Goal: Information Seeking & Learning: Check status

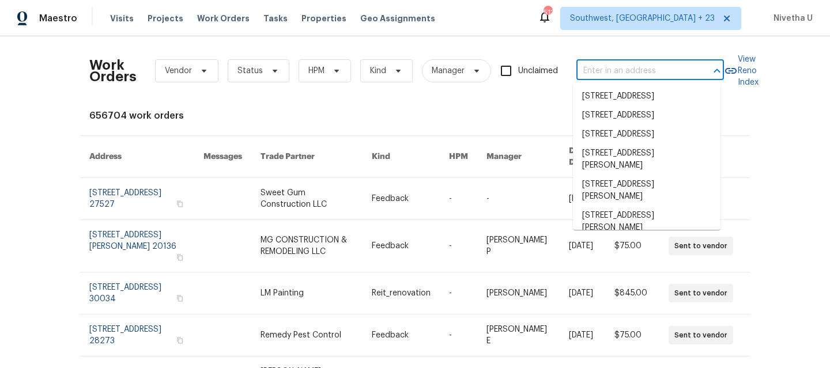
click at [607, 69] on input "text" at bounding box center [634, 71] width 115 height 18
paste input "6115 Martins Landing Ct Burke, VA 22015"
type input "6115 Martins Landing Ct Burke, VA 22015"
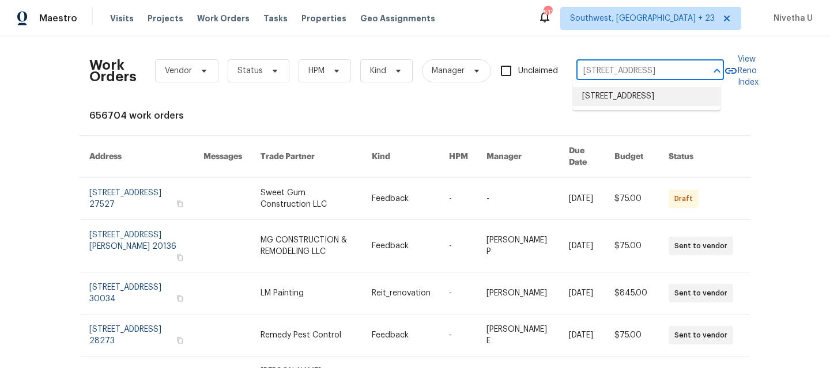
click at [616, 98] on li "6115 Martins Landing Ct, Burke, VA 22015" at bounding box center [647, 96] width 148 height 19
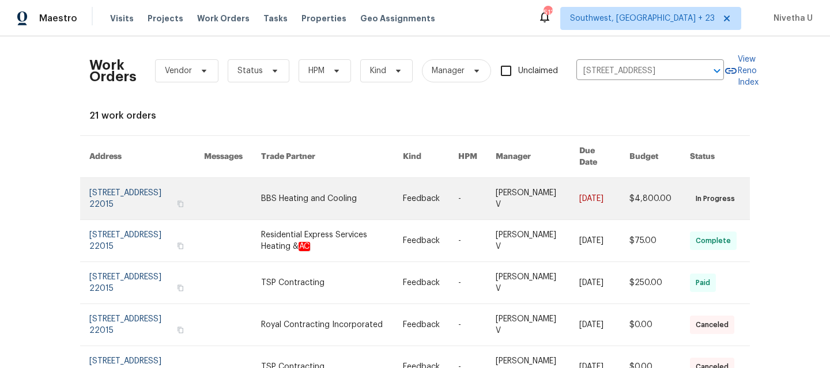
click at [123, 191] on link at bounding box center [146, 199] width 115 height 42
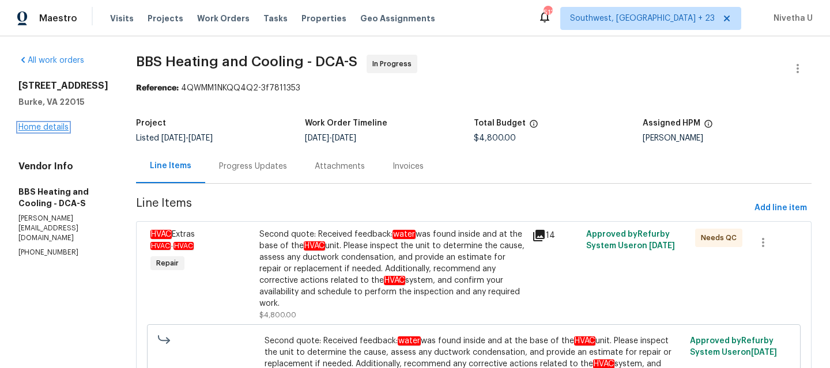
click at [57, 129] on link "Home details" at bounding box center [43, 127] width 50 height 8
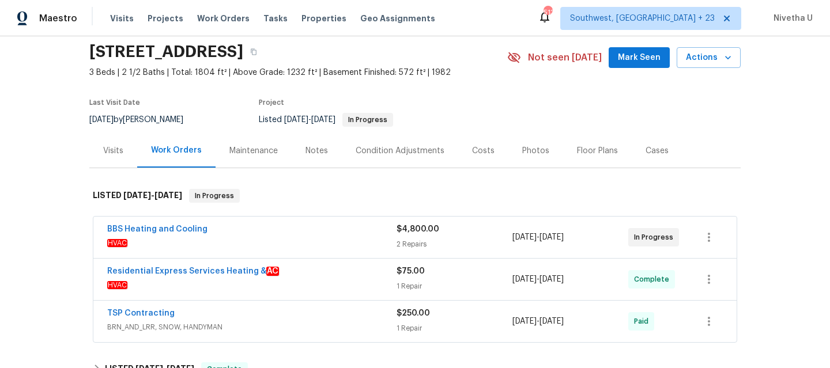
scroll to position [36, 0]
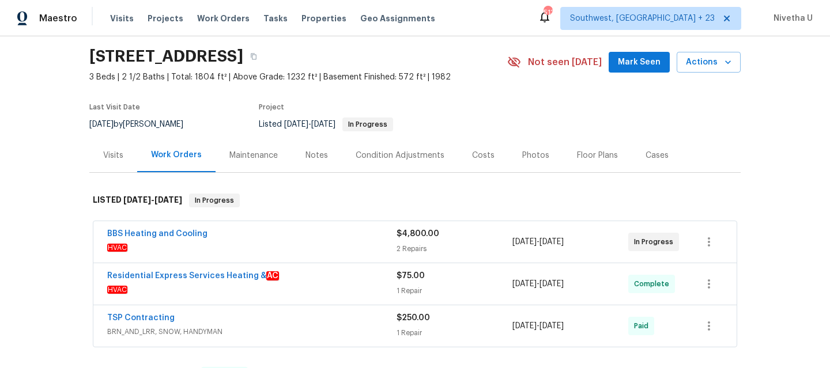
click at [344, 327] on span "BRN_AND_LRR, SNOW, HANDYMAN" at bounding box center [251, 332] width 289 height 12
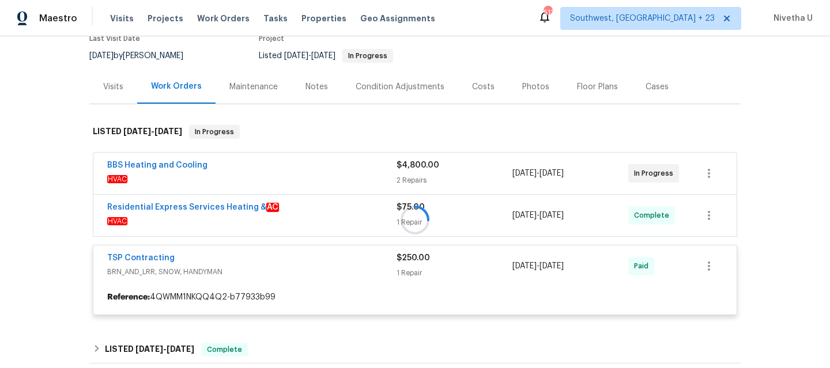
scroll to position [148, 0]
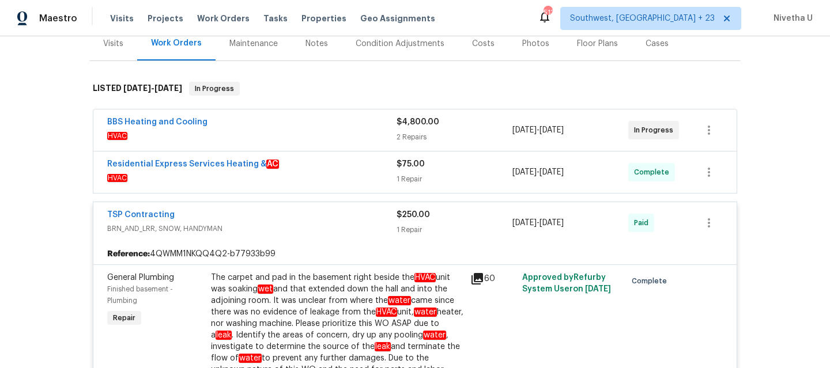
click at [340, 176] on span "HVAC" at bounding box center [251, 178] width 289 height 12
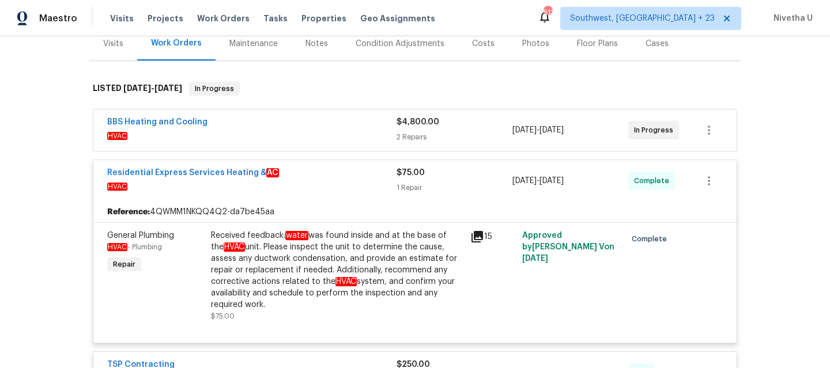
click at [320, 133] on span "HVAC" at bounding box center [251, 136] width 289 height 12
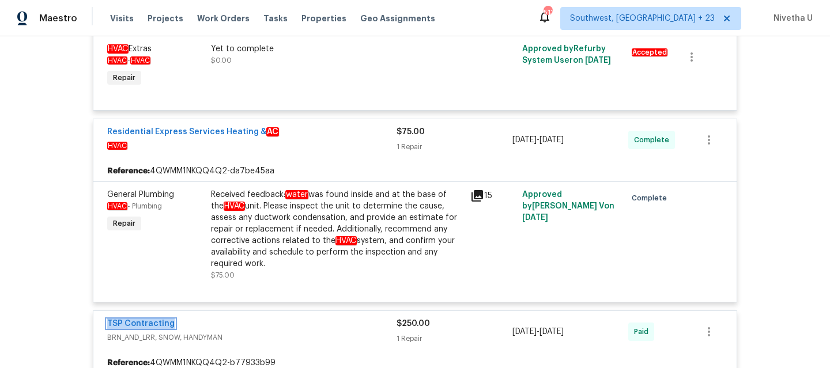
scroll to position [517, 0]
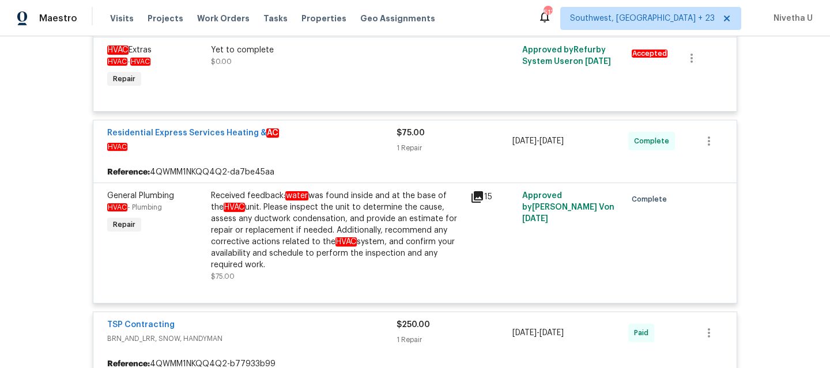
click at [339, 141] on span "HVAC" at bounding box center [251, 147] width 289 height 12
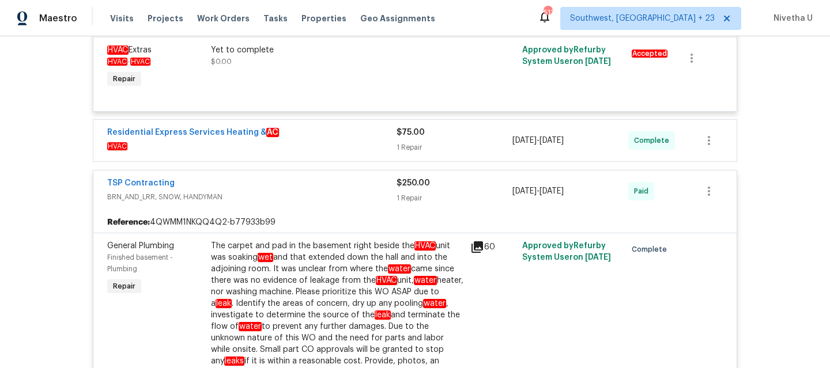
click at [339, 141] on span "HVAC" at bounding box center [251, 147] width 289 height 12
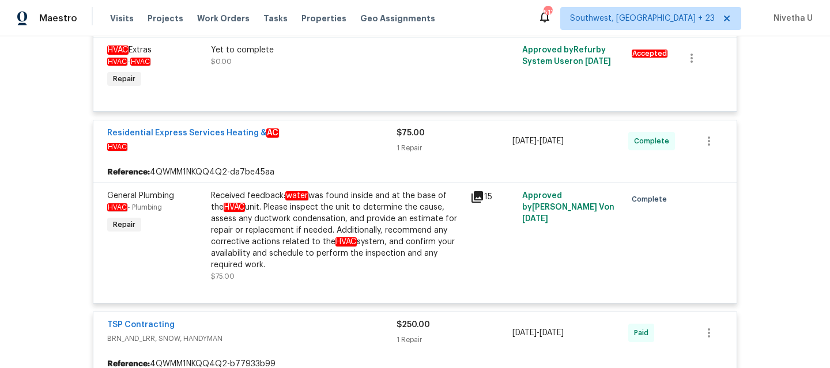
click at [339, 141] on span "HVAC" at bounding box center [251, 147] width 289 height 12
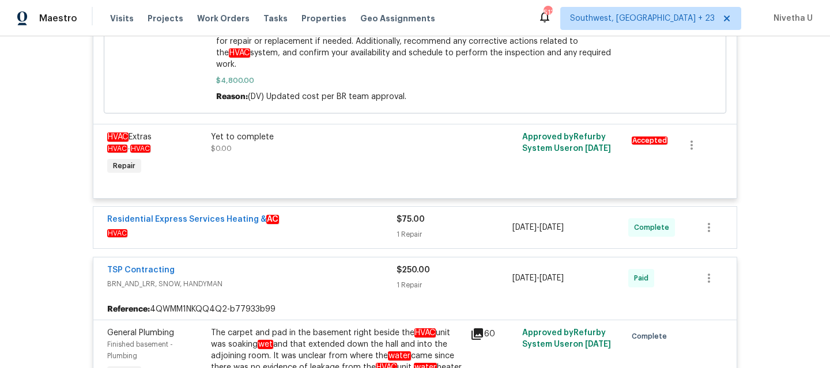
scroll to position [468, 0]
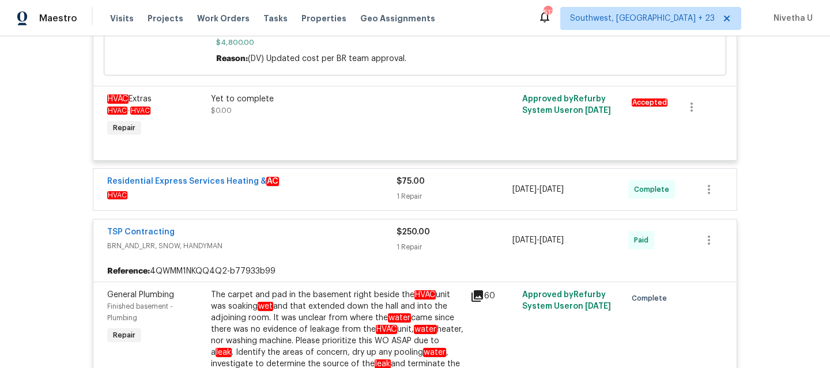
click at [348, 241] on div "TSP Contracting BRN_AND_LRR, SNOW, HANDYMAN" at bounding box center [251, 241] width 289 height 28
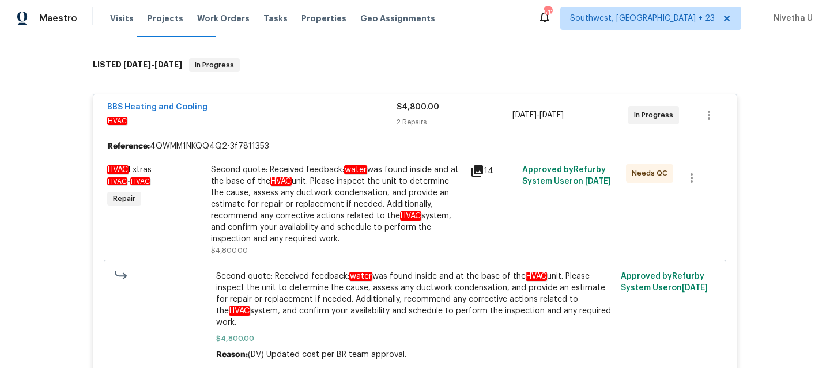
scroll to position [171, 0]
click at [310, 125] on span "HVAC" at bounding box center [251, 122] width 289 height 12
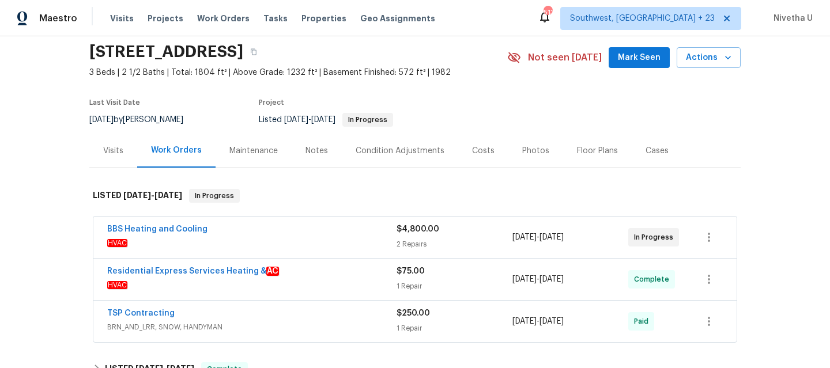
scroll to position [40, 0]
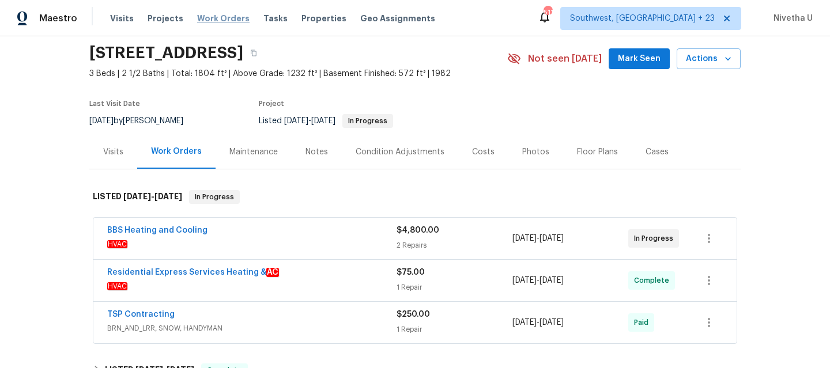
click at [221, 18] on span "Work Orders" at bounding box center [223, 19] width 52 height 12
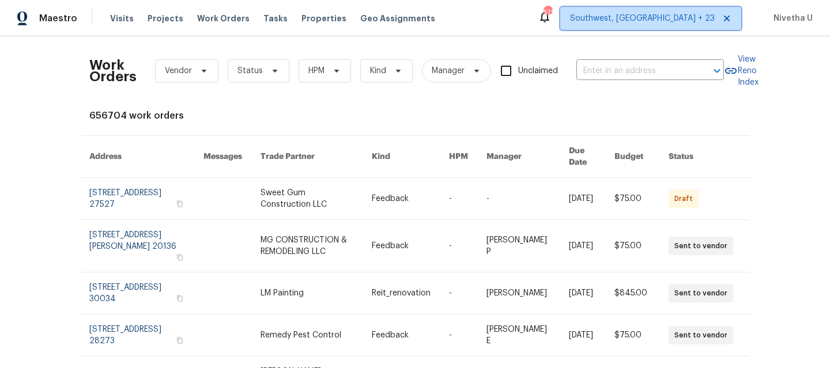
click at [674, 22] on span "Southwest, FL + 23" at bounding box center [642, 19] width 145 height 12
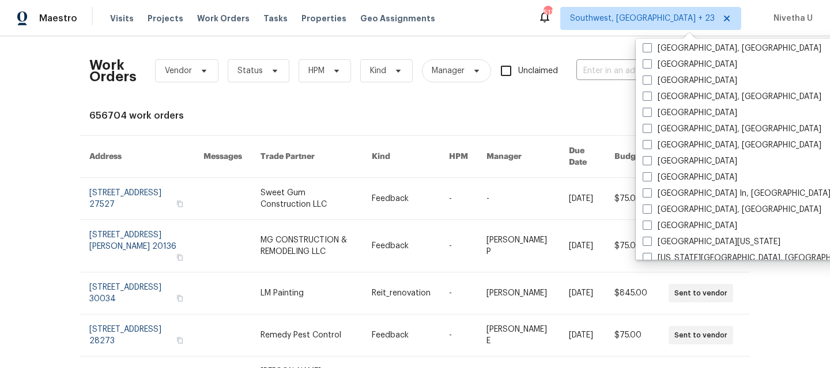
scroll to position [408, 0]
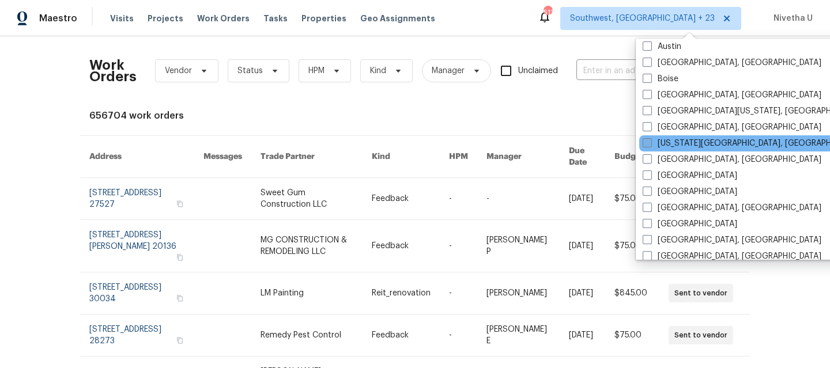
click at [698, 138] on label "Colorado Springs, CO" at bounding box center [754, 144] width 222 height 12
click at [650, 138] on input "Colorado Springs, CO" at bounding box center [646, 141] width 7 height 7
checkbox input "true"
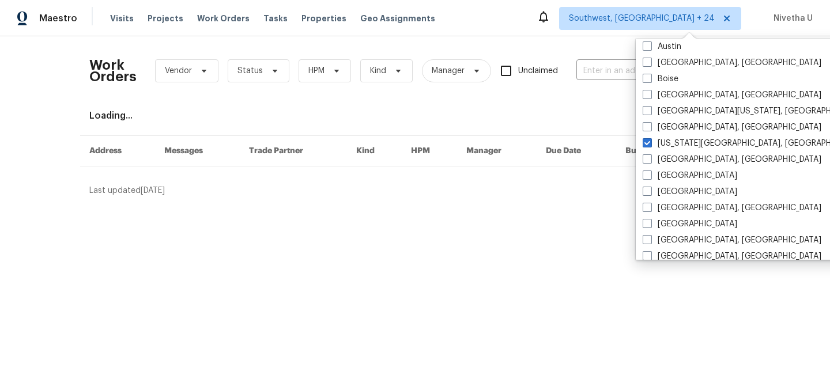
click at [570, 62] on div "Work Orders Vendor Status HPM Kind Manager Unclaimed ​" at bounding box center [406, 71] width 635 height 51
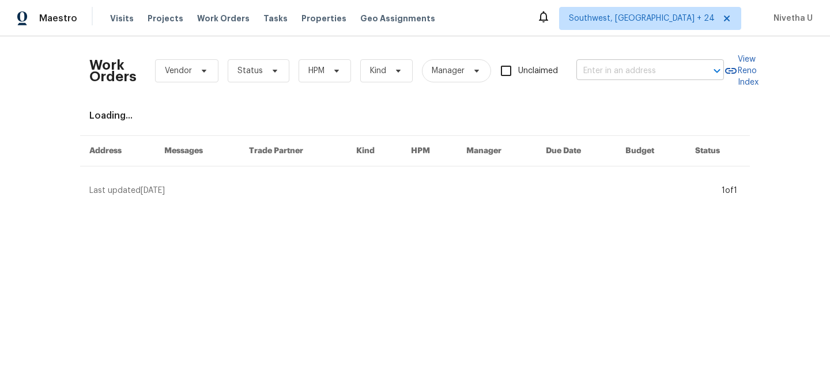
click at [595, 67] on input "text" at bounding box center [634, 71] width 115 height 18
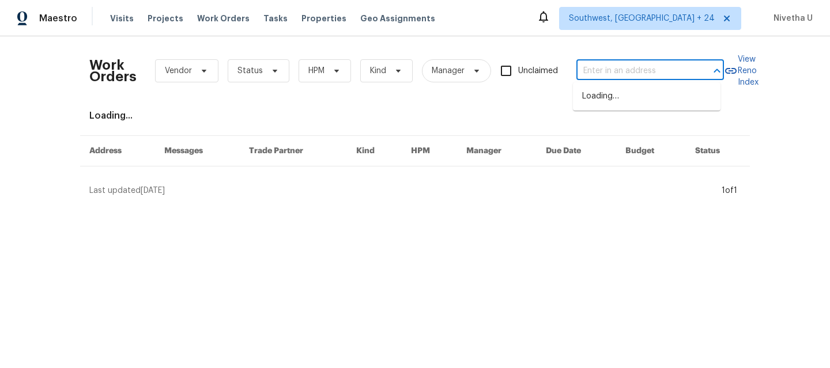
paste input "11288 Berry Farm Rd Fountain, CO 80817"
type input "11288 Berry Farm Rd Fountain, CO 80817"
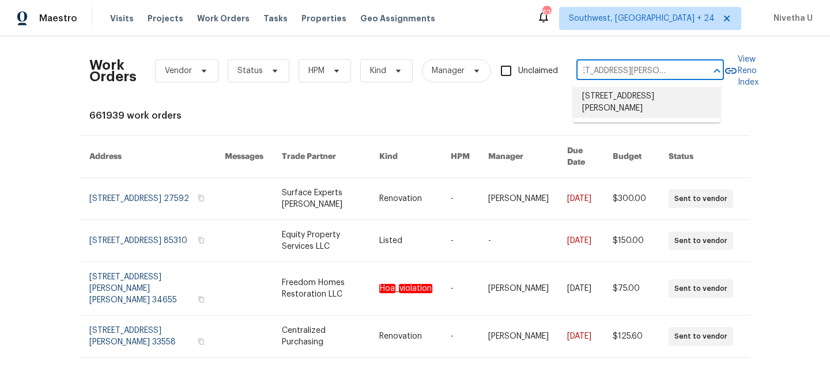
click at [604, 101] on li "11288 Berry Farm Rd, Fountain, CO 80817" at bounding box center [647, 102] width 148 height 31
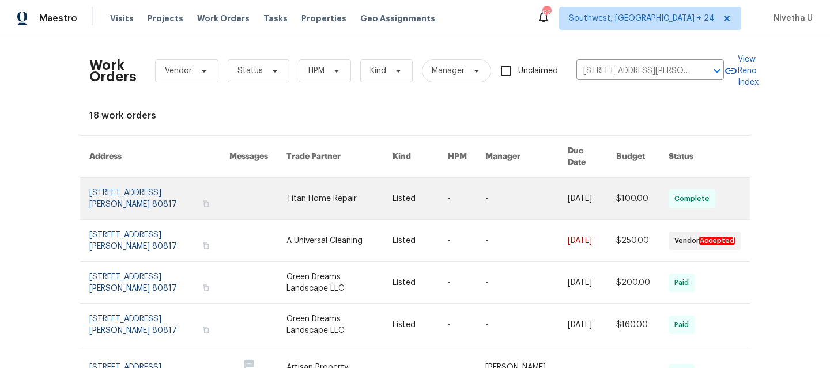
click at [127, 194] on link at bounding box center [159, 199] width 140 height 42
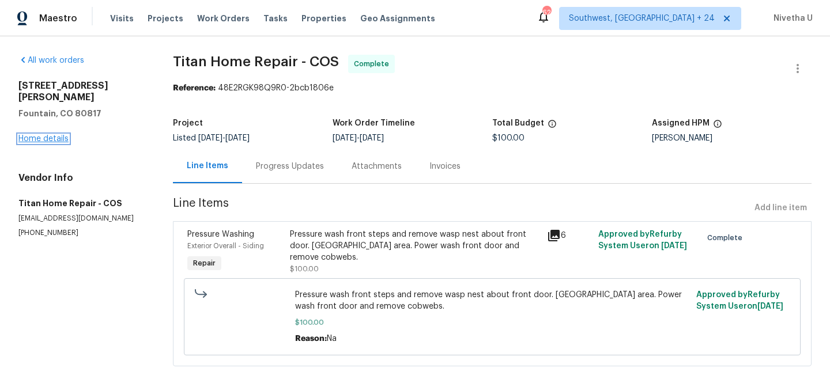
click at [35, 135] on link "Home details" at bounding box center [43, 139] width 50 height 8
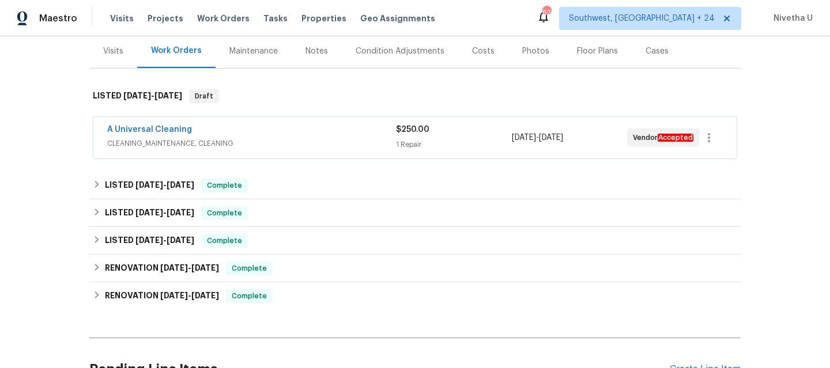
scroll to position [141, 0]
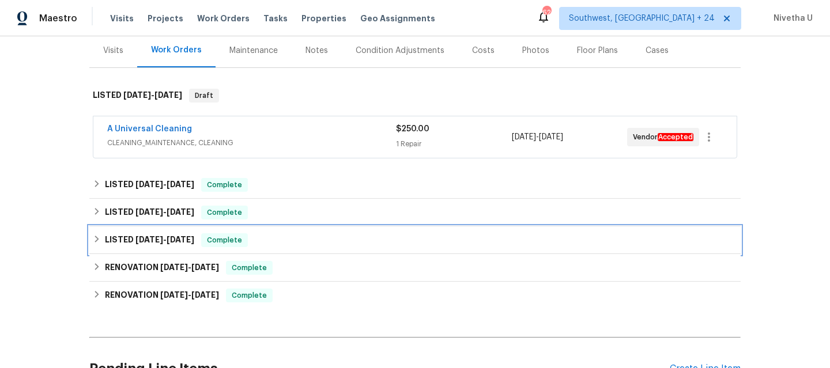
click at [286, 242] on div "LISTED 3/19/25 - 5/16/25 Complete" at bounding box center [415, 240] width 645 height 14
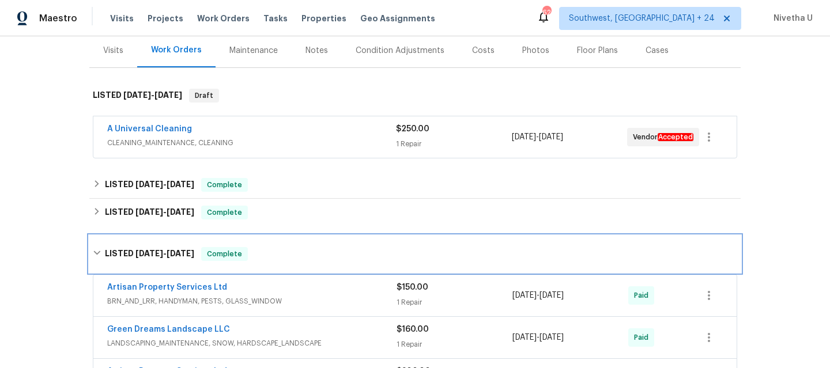
scroll to position [240, 0]
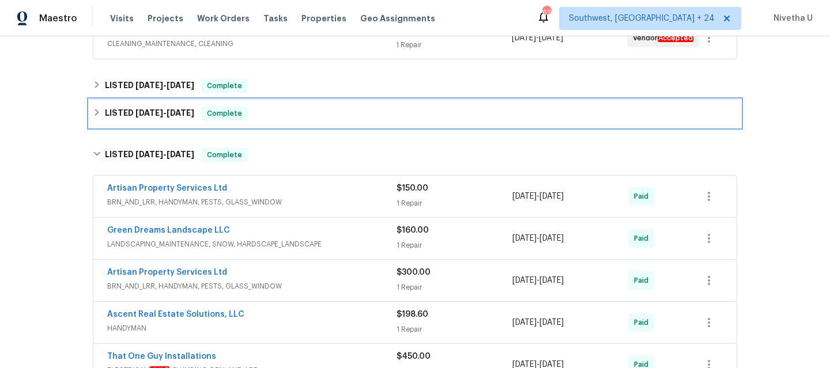
click at [266, 125] on div "LISTED 7/21/25 - 7/25/25 Complete" at bounding box center [414, 114] width 651 height 28
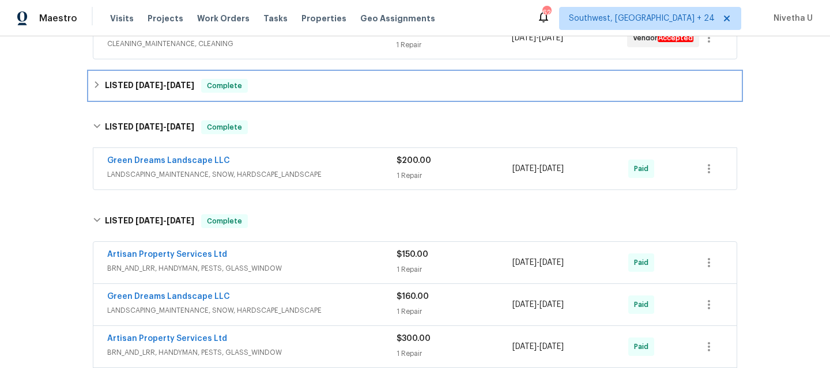
click at [259, 95] on div "LISTED 9/4/25 - 9/10/25 Complete" at bounding box center [414, 86] width 651 height 28
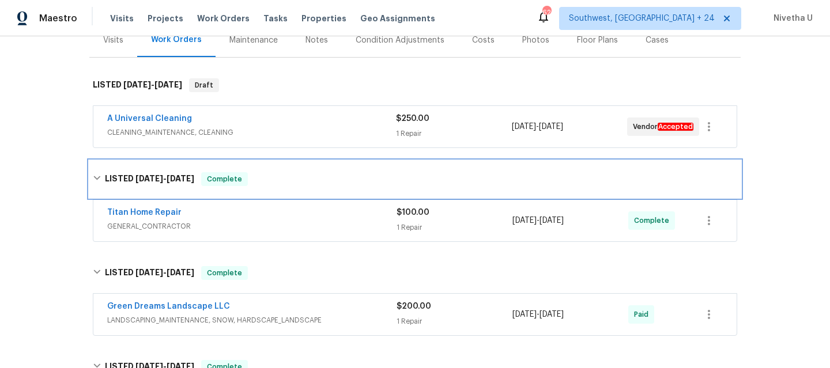
scroll to position [151, 0]
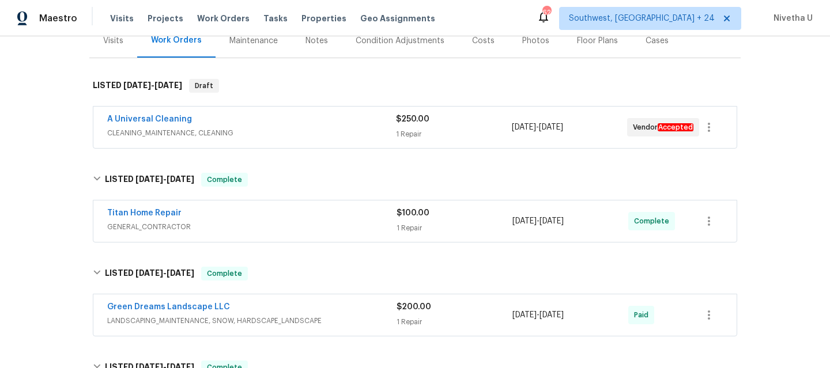
click at [266, 132] on span "CLEANING_MAINTENANCE, CLEANING" at bounding box center [251, 133] width 289 height 12
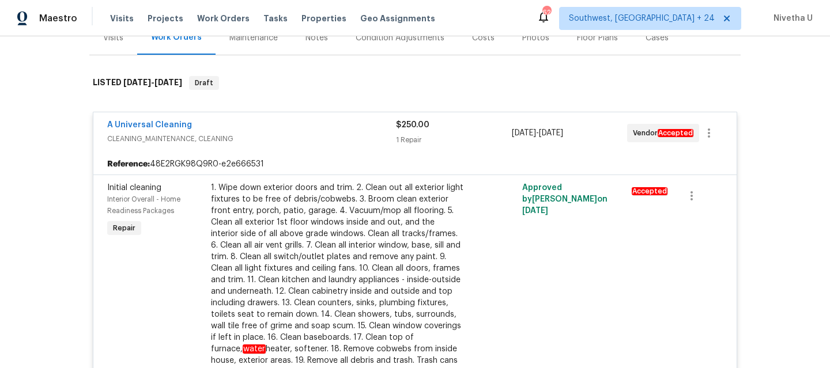
click at [287, 129] on div "A Universal Cleaning" at bounding box center [251, 126] width 289 height 14
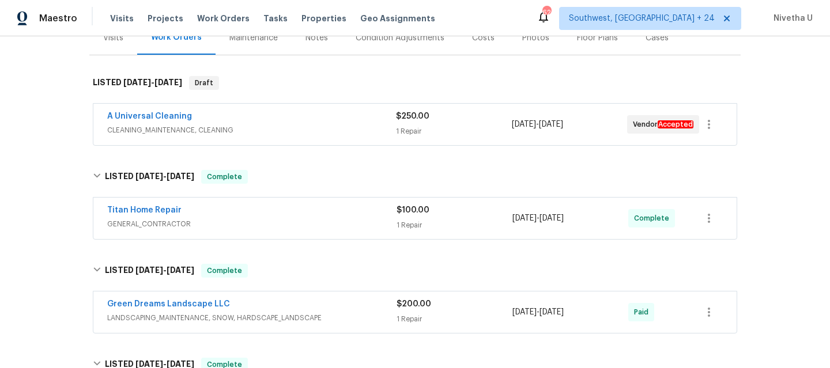
scroll to position [225, 0]
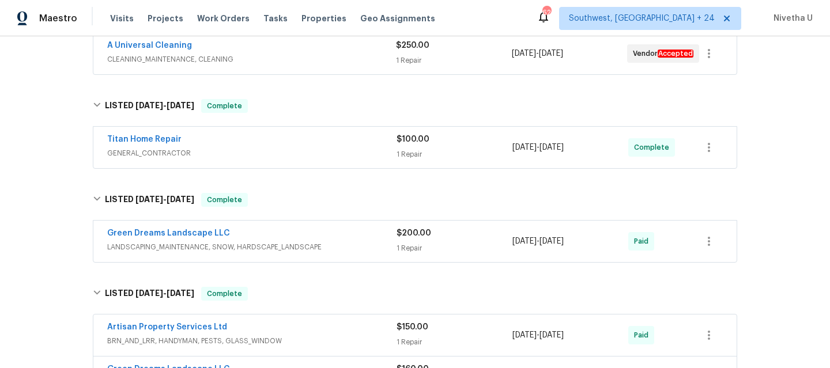
click at [291, 152] on span "GENERAL_CONTRACTOR" at bounding box center [251, 154] width 289 height 12
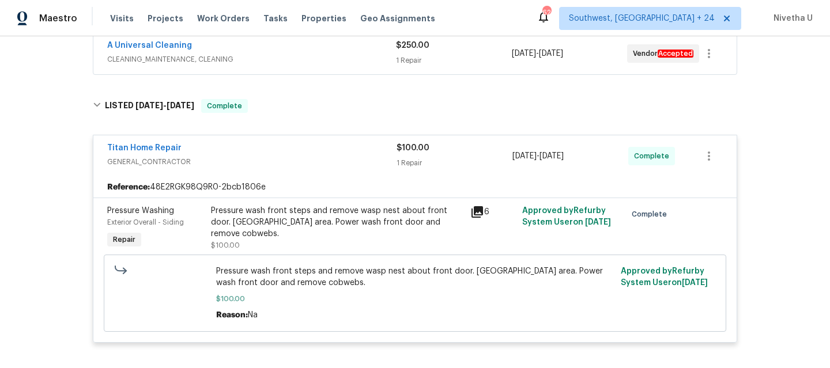
click at [291, 153] on div "Titan Home Repair" at bounding box center [251, 149] width 289 height 14
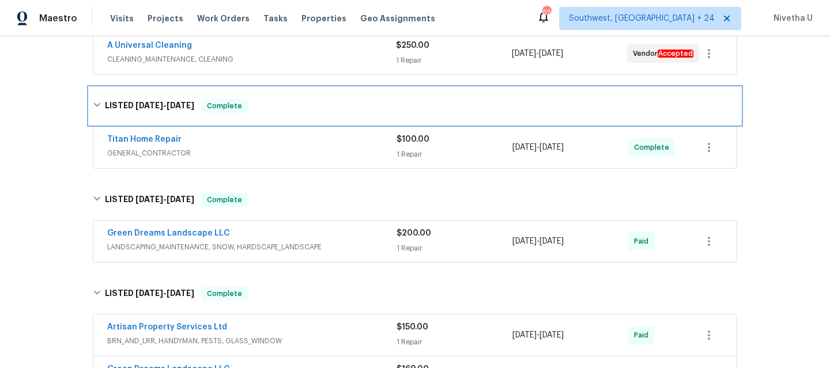
click at [284, 119] on div "LISTED 9/4/25 - 9/10/25 Complete" at bounding box center [414, 106] width 651 height 37
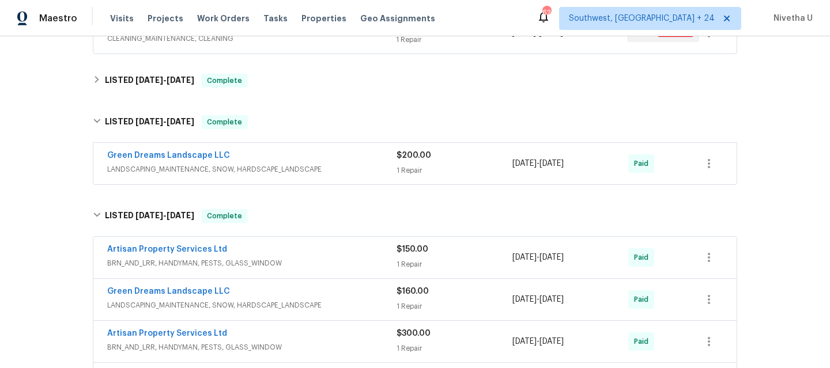
click at [323, 152] on div "Green Dreams Landscape LLC" at bounding box center [251, 157] width 289 height 14
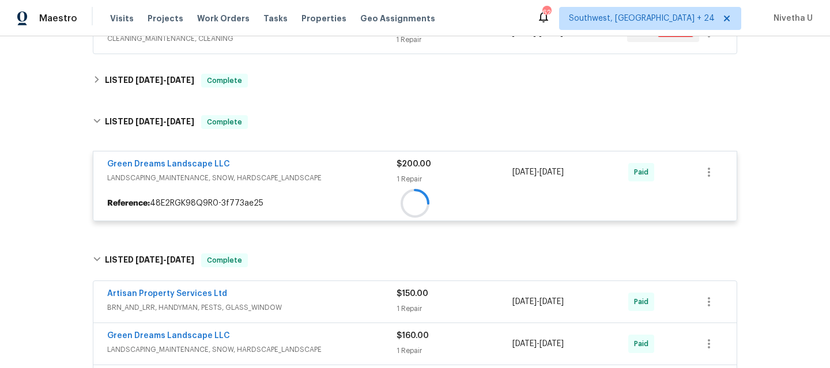
scroll to position [332, 0]
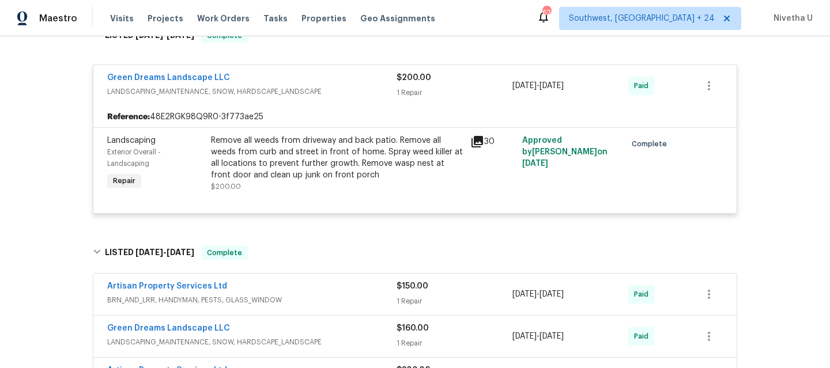
click at [325, 89] on span "LANDSCAPING_MAINTENANCE, SNOW, HARDSCAPE_LANDSCAPE" at bounding box center [251, 92] width 289 height 12
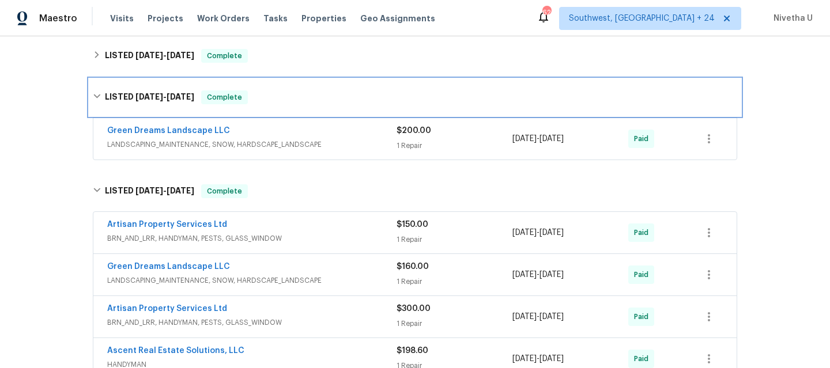
click at [304, 107] on div "LISTED 7/21/25 - 7/25/25 Complete" at bounding box center [414, 97] width 651 height 37
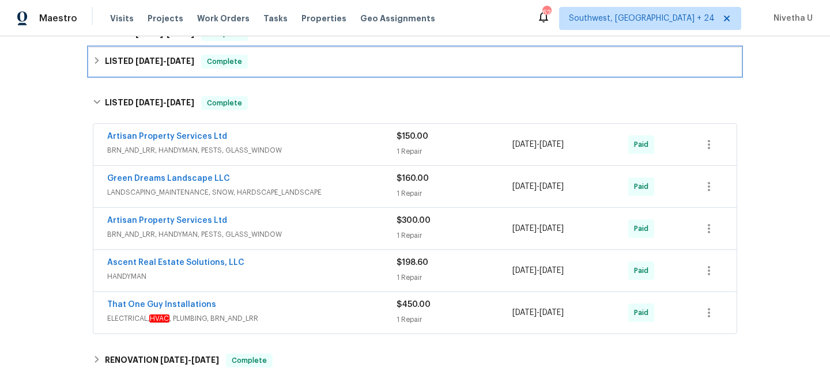
scroll to position [376, 0]
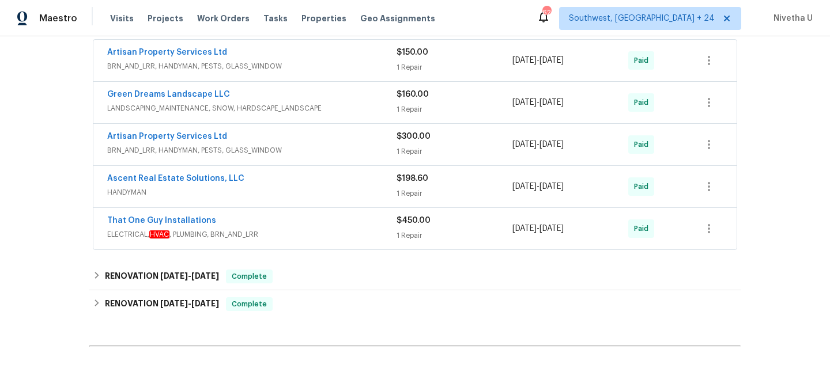
click at [334, 231] on span "ELECTRICAL, HVAC , PLUMBING, BRN_AND_LRR" at bounding box center [251, 235] width 289 height 12
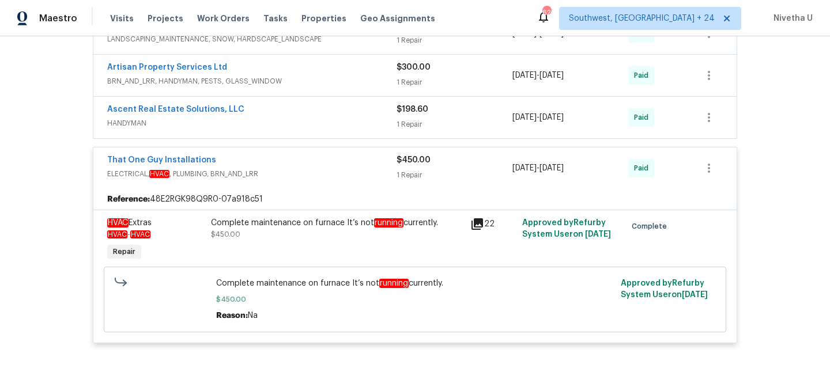
scroll to position [403, 0]
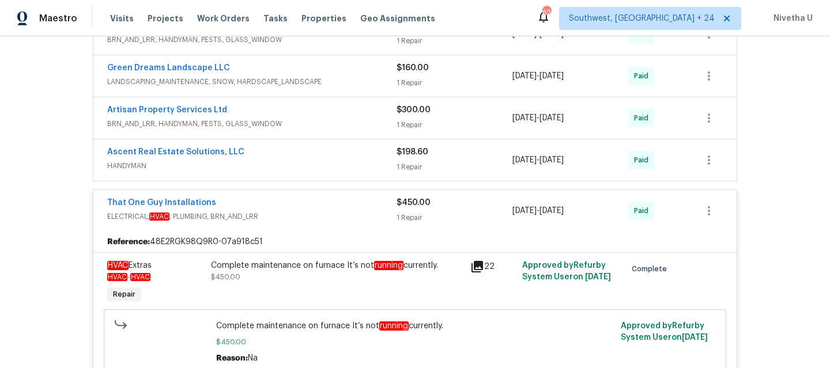
click at [325, 216] on span "ELECTRICAL, HVAC , PLUMBING, BRN_AND_LRR" at bounding box center [251, 217] width 289 height 12
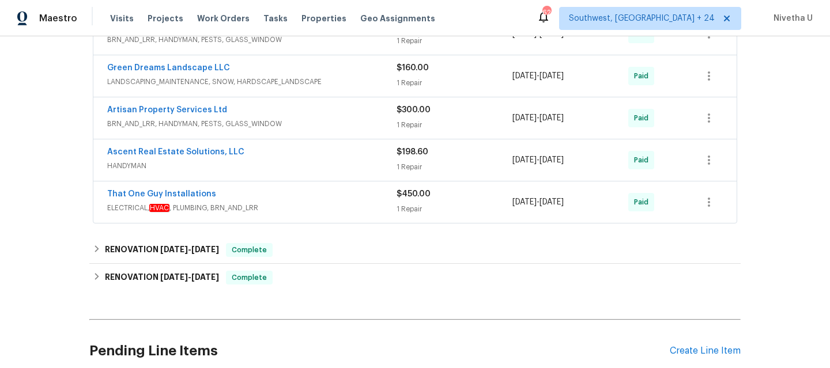
click at [318, 162] on span "HANDYMAN" at bounding box center [251, 166] width 289 height 12
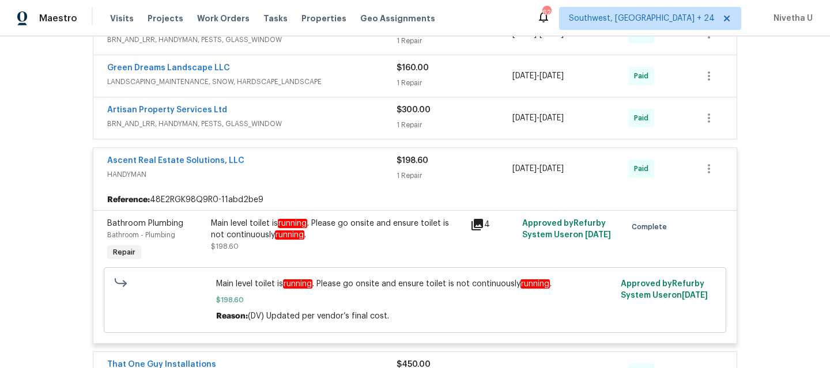
click at [302, 169] on span "HANDYMAN" at bounding box center [251, 175] width 289 height 12
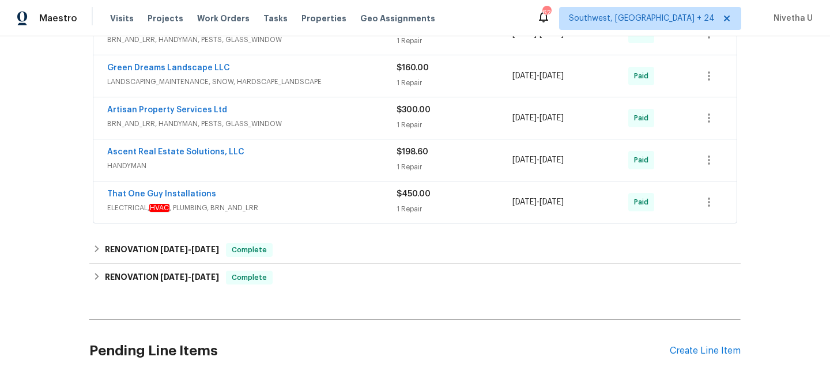
click at [300, 133] on div "Artisan Property Services Ltd BRN_AND_LRR, HANDYMAN, PESTS, GLASS_WINDOW $300.0…" at bounding box center [414, 118] width 643 height 42
click at [300, 125] on span "BRN_AND_LRR, HANDYMAN, PESTS, GLASS_WINDOW" at bounding box center [251, 124] width 289 height 12
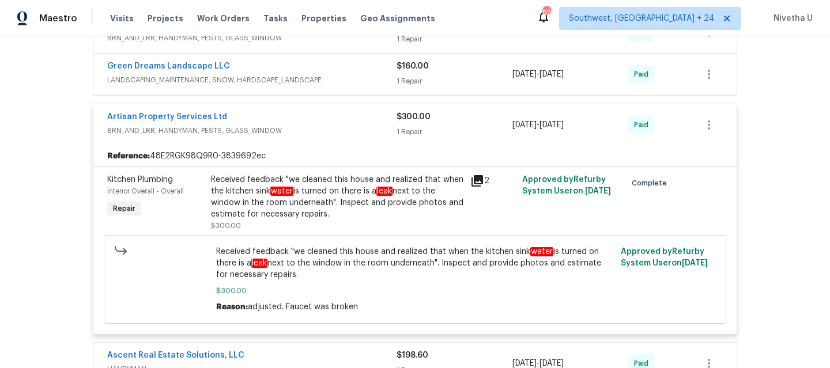
scroll to position [348, 0]
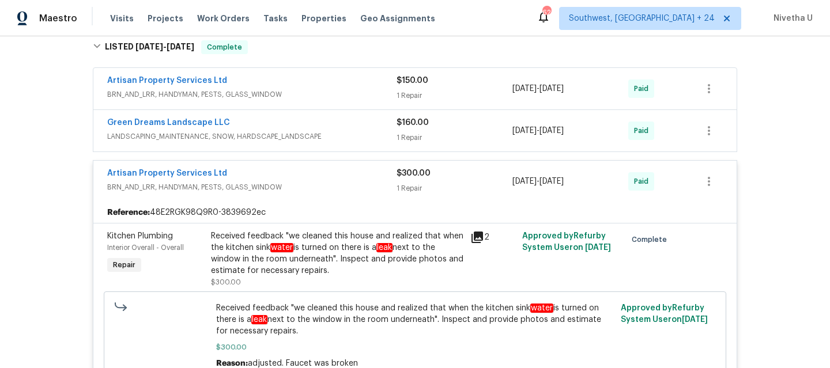
click at [302, 113] on div "Green Dreams Landscape LLC LANDSCAPING_MAINTENANCE, SNOW, HARDSCAPE_LANDSCAPE $…" at bounding box center [414, 131] width 643 height 42
click at [305, 129] on div "Green Dreams Landscape LLC" at bounding box center [251, 124] width 289 height 14
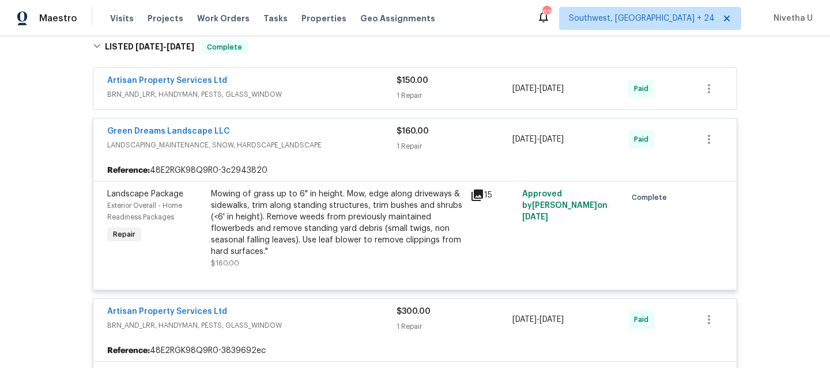
click at [313, 129] on div "Green Dreams Landscape LLC" at bounding box center [251, 133] width 289 height 14
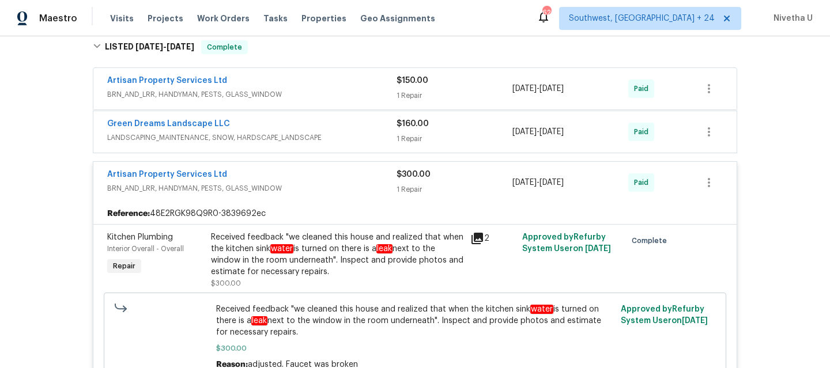
click at [312, 92] on span "BRN_AND_LRR, HANDYMAN, PESTS, GLASS_WINDOW" at bounding box center [251, 95] width 289 height 12
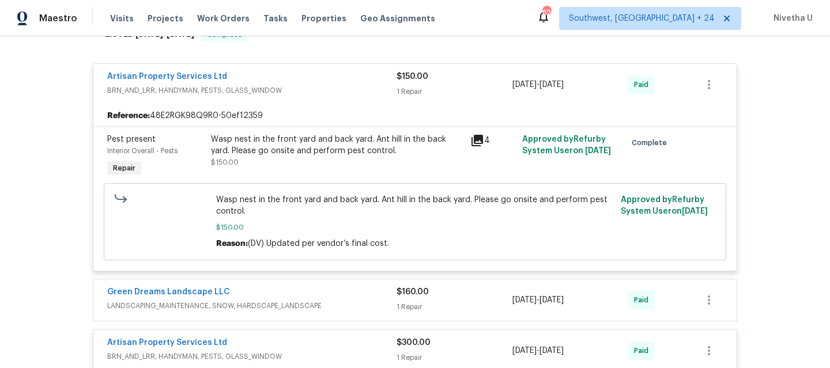
scroll to position [351, 0]
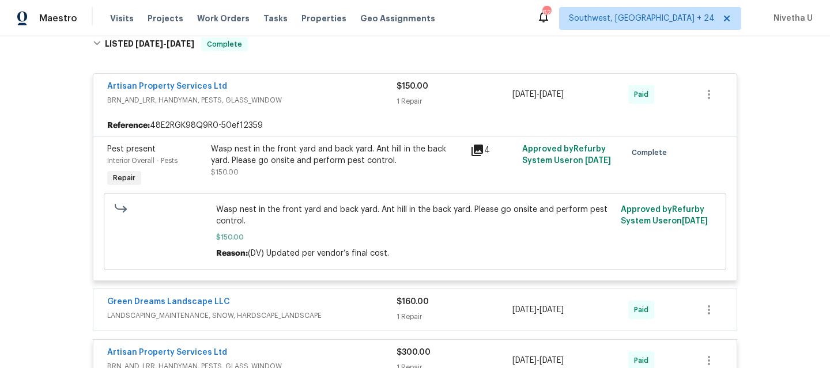
click at [335, 99] on span "BRN_AND_LRR, HANDYMAN, PESTS, GLASS_WINDOW" at bounding box center [251, 101] width 289 height 12
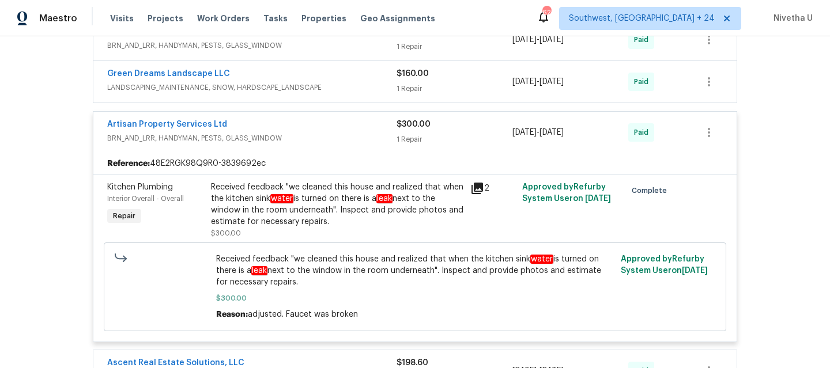
scroll to position [399, 0]
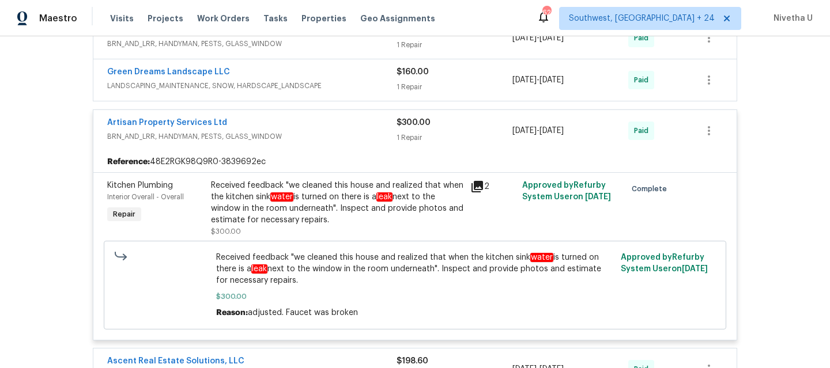
click at [328, 139] on span "BRN_AND_LRR, HANDYMAN, PESTS, GLASS_WINDOW" at bounding box center [251, 137] width 289 height 12
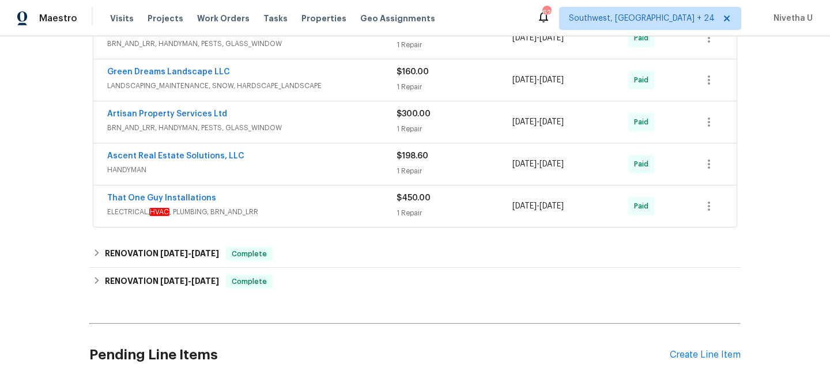
click at [317, 173] on span "HANDYMAN" at bounding box center [251, 170] width 289 height 12
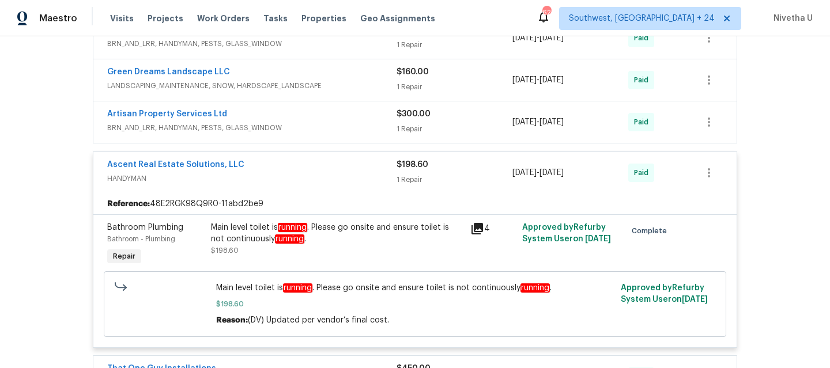
click at [317, 173] on span "HANDYMAN" at bounding box center [251, 179] width 289 height 12
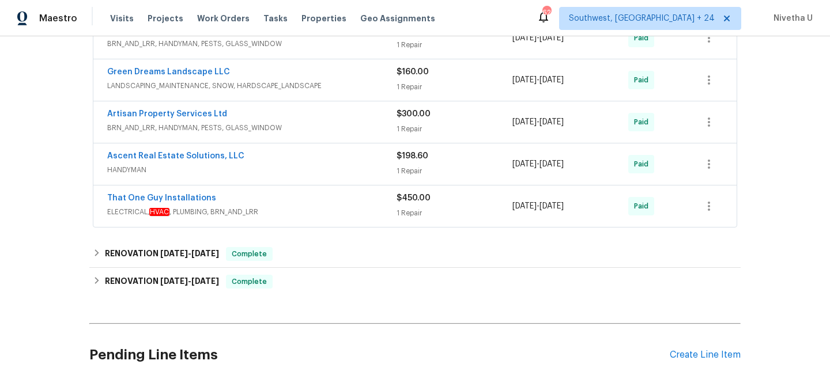
click at [318, 206] on span "ELECTRICAL, HVAC , PLUMBING, BRN_AND_LRR" at bounding box center [251, 212] width 289 height 12
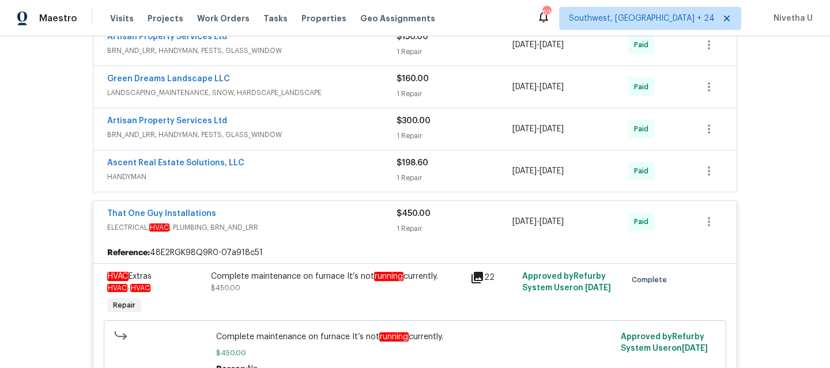
click at [319, 218] on div "That One Guy Installations" at bounding box center [251, 215] width 289 height 14
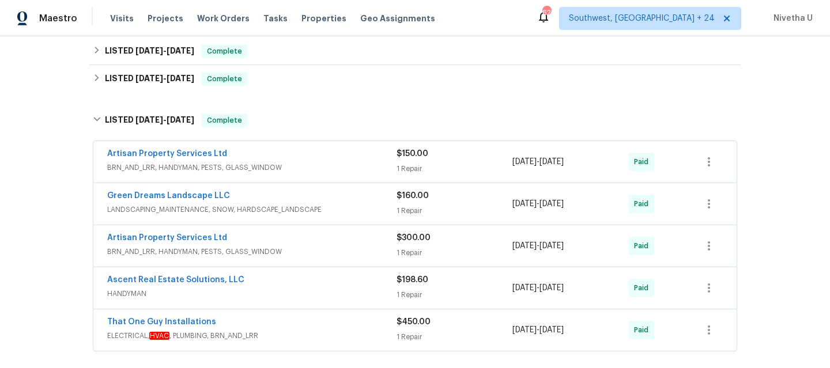
scroll to position [273, 0]
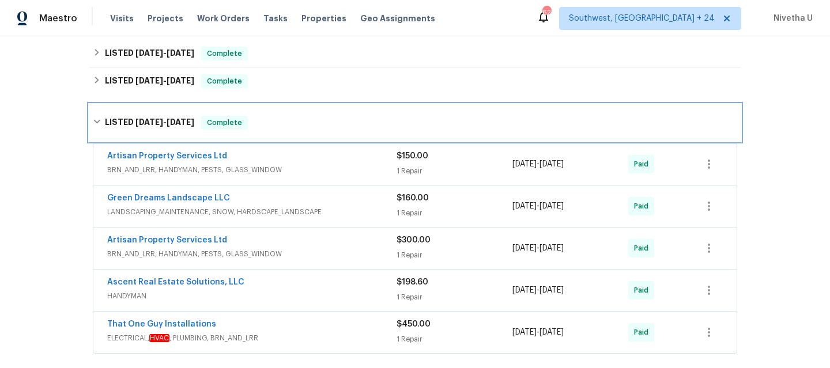
click at [288, 129] on div "LISTED 3/19/25 - 5/16/25 Complete" at bounding box center [415, 123] width 645 height 14
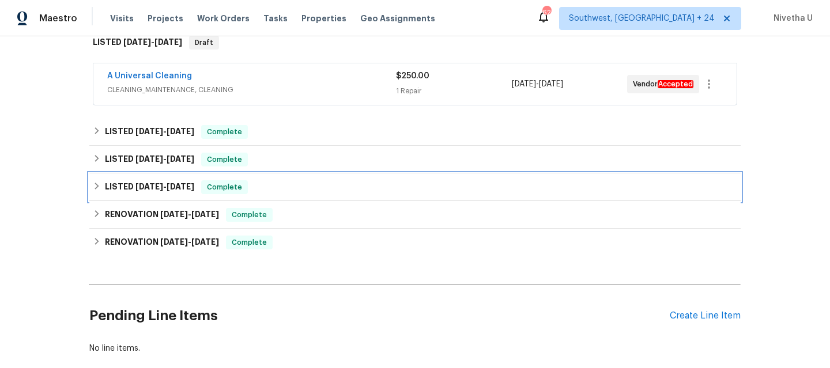
scroll to position [179, 0]
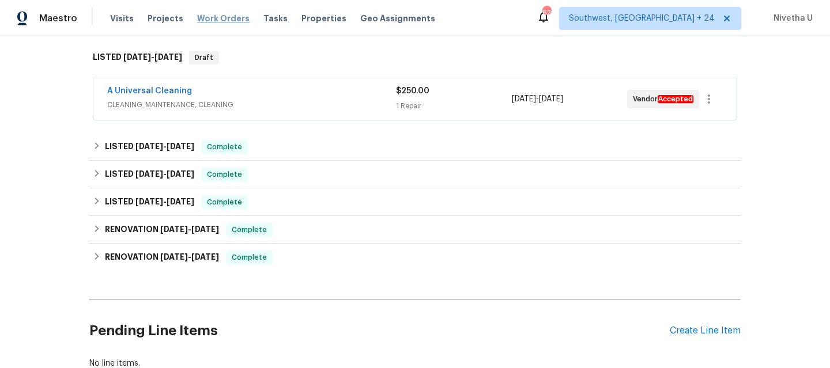
click at [205, 16] on span "Work Orders" at bounding box center [223, 19] width 52 height 12
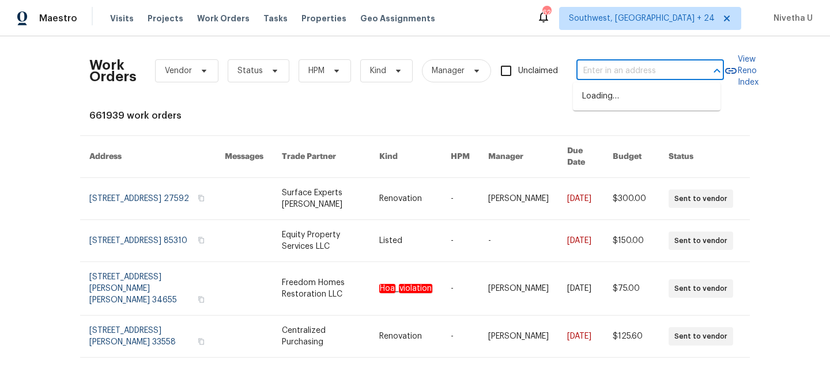
click at [646, 63] on input "text" at bounding box center [634, 71] width 115 height 18
paste input "454 Naugatuck Dr Jacksonville, FL 32225"
type input "454 Naugatuck Dr Jacksonville, FL 32225"
click at [650, 100] on li "454 Naugatuck Dr, Jacksonville, FL 32225" at bounding box center [647, 96] width 148 height 19
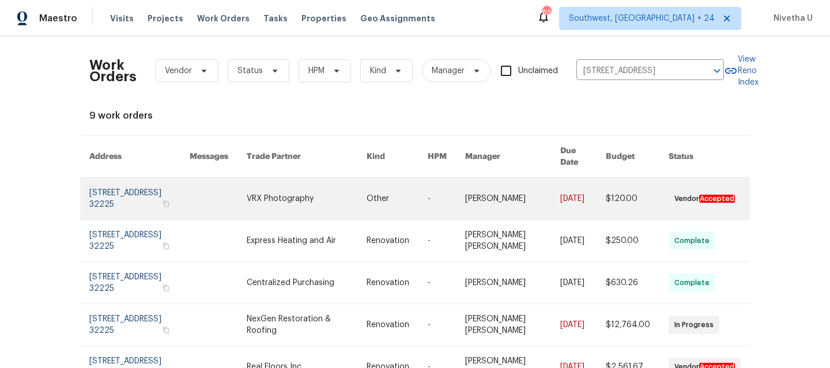
click at [112, 195] on link at bounding box center [139, 199] width 100 height 42
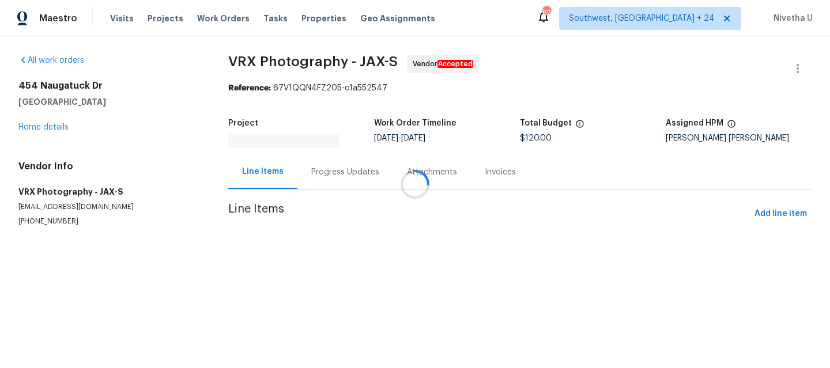
click at [29, 131] on div at bounding box center [415, 184] width 830 height 368
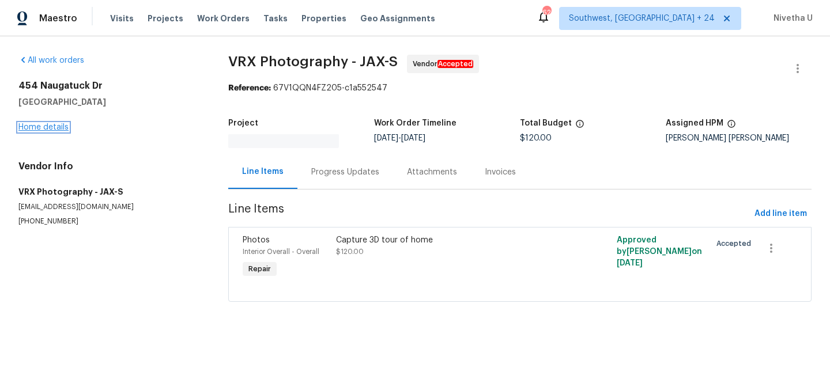
click at [29, 127] on link "Home details" at bounding box center [43, 127] width 50 height 8
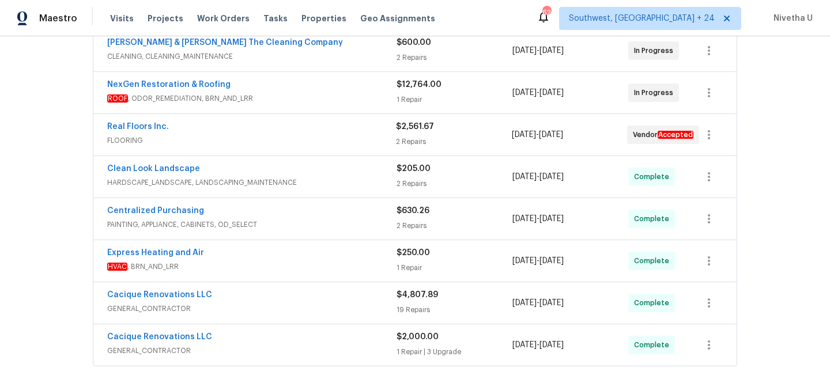
scroll to position [329, 0]
click at [299, 135] on span "FLOORING" at bounding box center [251, 141] width 289 height 12
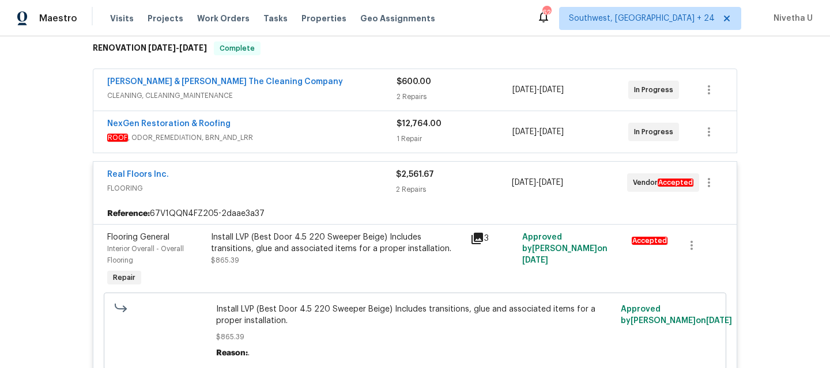
scroll to position [289, 0]
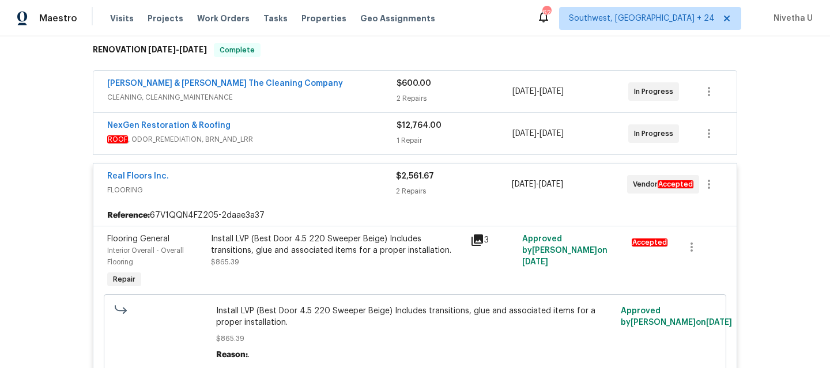
click at [313, 187] on span "FLOORING" at bounding box center [251, 190] width 289 height 12
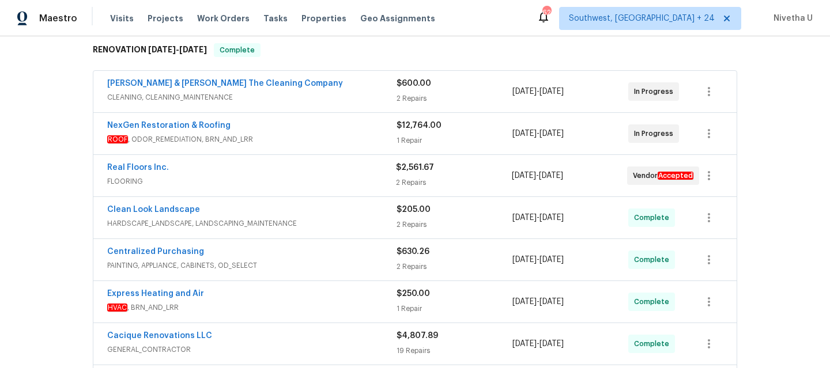
click at [305, 120] on div "NexGen Restoration & Roofing" at bounding box center [251, 127] width 289 height 14
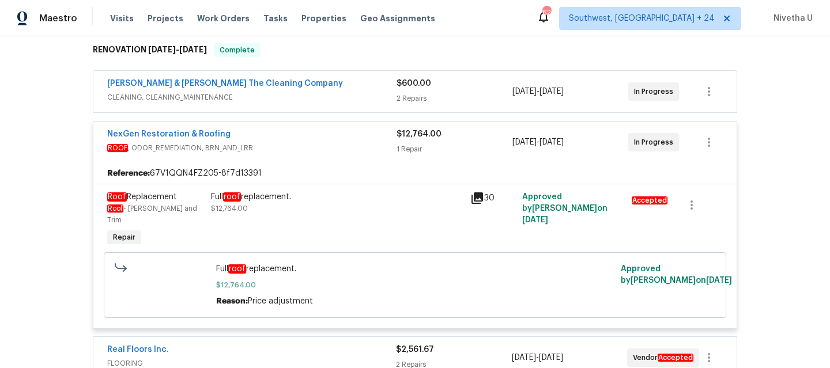
click at [314, 150] on div "NexGen Restoration & Roofing ROOF , ODOR_REMEDIATION, BRN_AND_LRR $12,764.00 1 …" at bounding box center [414, 143] width 643 height 42
click at [320, 142] on span "ROOF , ODOR_REMEDIATION, BRN_AND_LRR" at bounding box center [251, 148] width 289 height 12
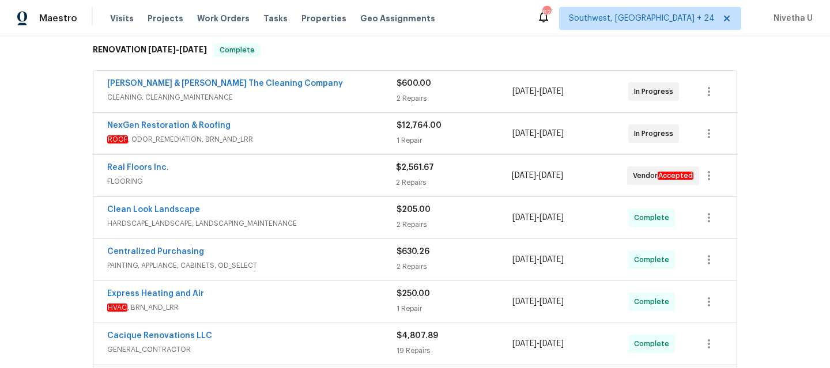
click at [321, 93] on span "CLEANING, CLEANING_MAINTENANCE" at bounding box center [251, 98] width 289 height 12
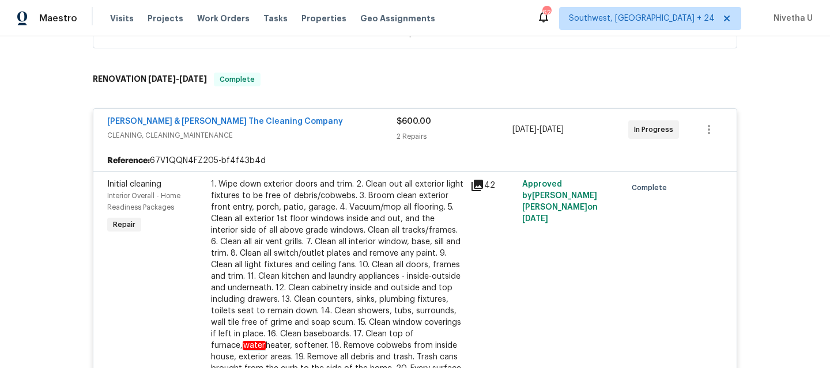
scroll to position [258, 0]
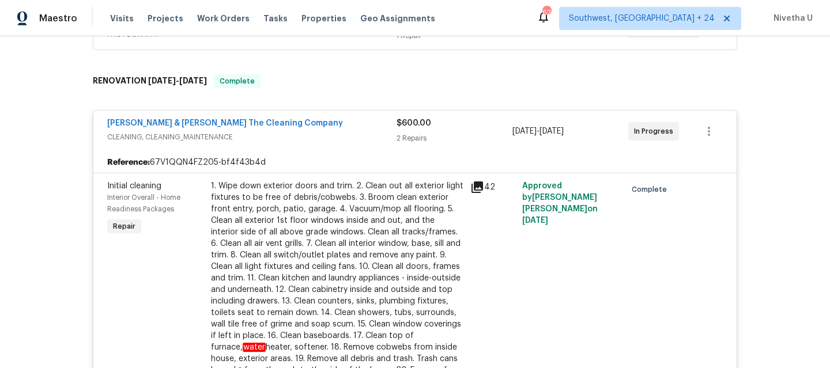
click at [325, 131] on span "CLEANING, CLEANING_MAINTENANCE" at bounding box center [251, 137] width 289 height 12
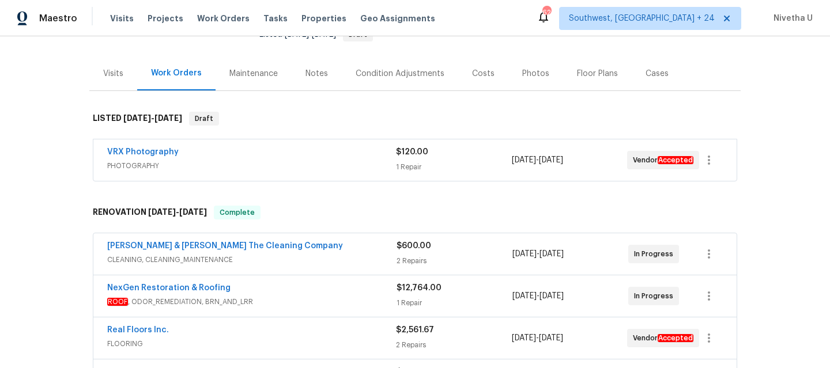
scroll to position [126, 0]
click at [325, 161] on span "PHOTOGRAPHY" at bounding box center [251, 167] width 289 height 12
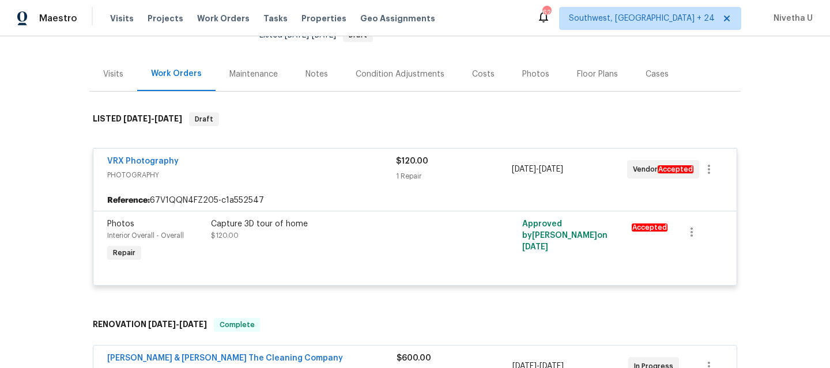
click at [325, 158] on div "VRX Photography" at bounding box center [251, 163] width 289 height 14
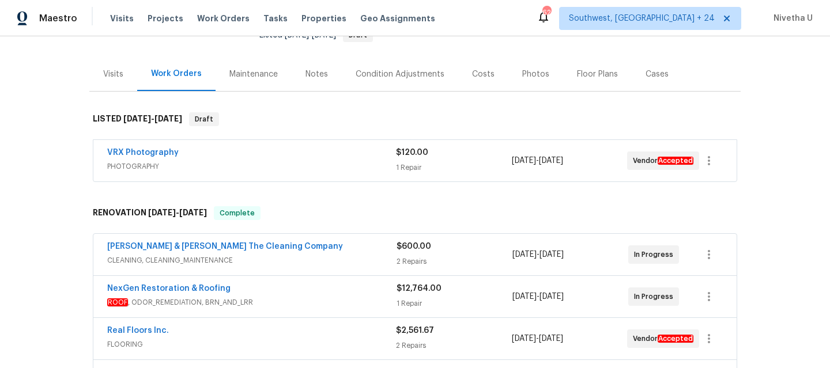
click at [329, 255] on span "CLEANING, CLEANING_MAINTENANCE" at bounding box center [251, 261] width 289 height 12
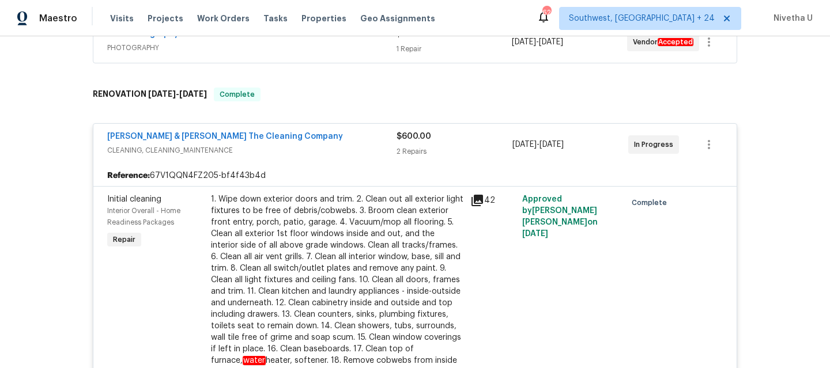
scroll to position [243, 0]
click at [319, 125] on div "Montalvo & Sangalang The Cleaning Company CLEANING, CLEANING_MAINTENANCE $600.0…" at bounding box center [414, 146] width 643 height 42
click at [321, 137] on div "Montalvo & Sangalang The Cleaning Company CLEANING, CLEANING_MAINTENANCE" at bounding box center [251, 144] width 289 height 25
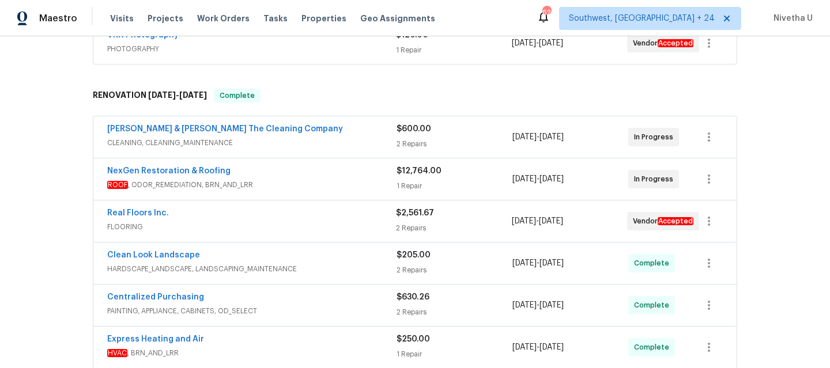
scroll to position [370, 0]
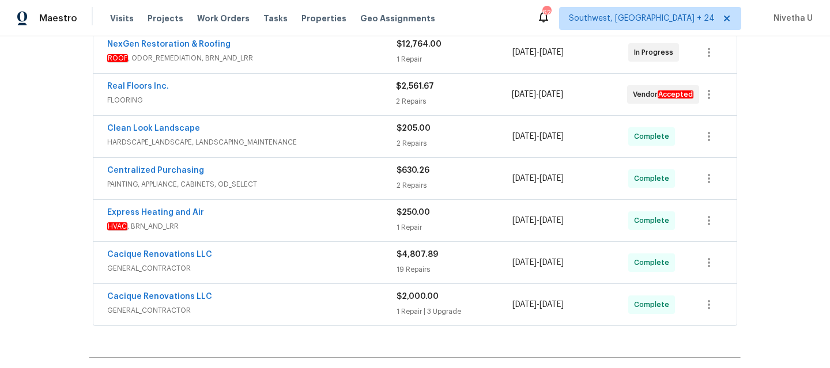
click at [317, 137] on span "HARDSCAPE_LANDSCAPE, LANDSCAPING_MAINTENANCE" at bounding box center [251, 143] width 289 height 12
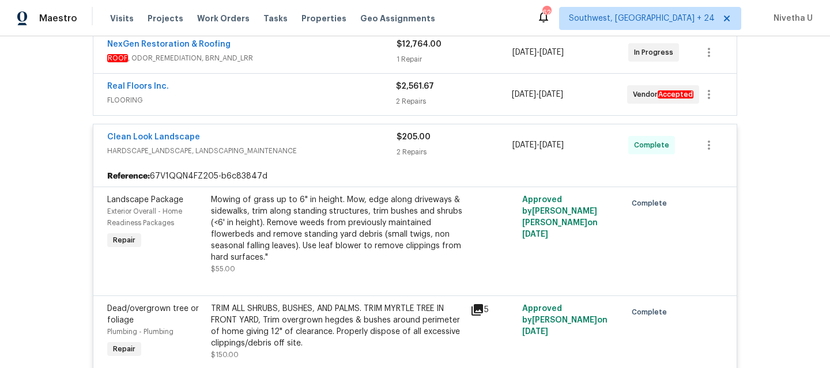
click at [325, 148] on span "HARDSCAPE_LANDSCAPE, LANDSCAPING_MAINTENANCE" at bounding box center [251, 151] width 289 height 12
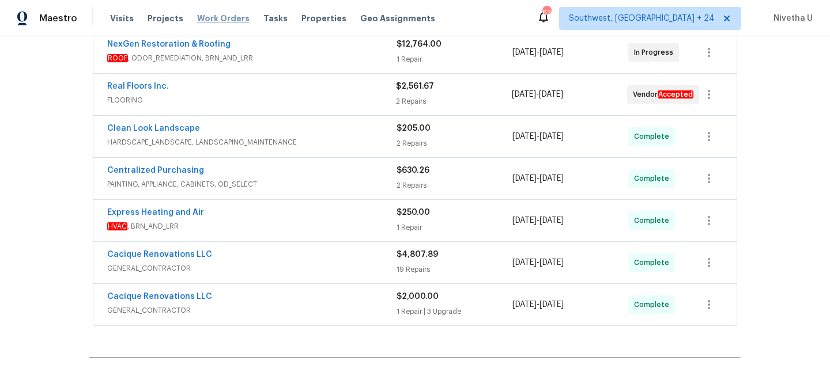
click at [216, 22] on span "Work Orders" at bounding box center [223, 19] width 52 height 12
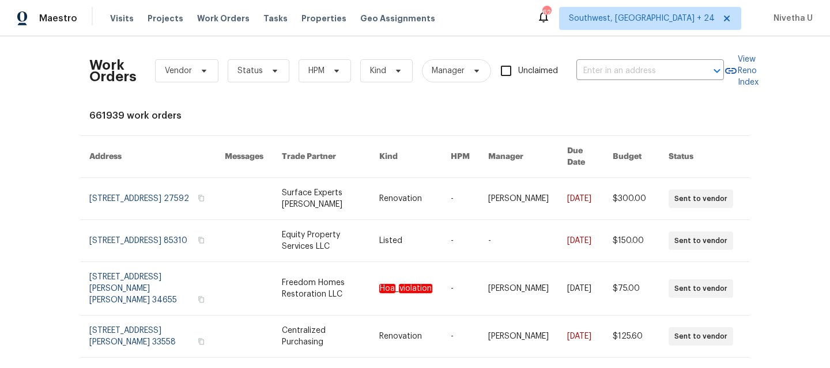
click at [624, 82] on div "Work Orders Vendor Status HPM Kind Manager Unclaimed ​" at bounding box center [406, 71] width 635 height 51
click at [619, 73] on input "text" at bounding box center [634, 71] width 115 height 18
paste input "4530 Hercules Ave Jacksonville, FL 32205"
type input "4530 Hercules Ave Jacksonville, FL 32205"
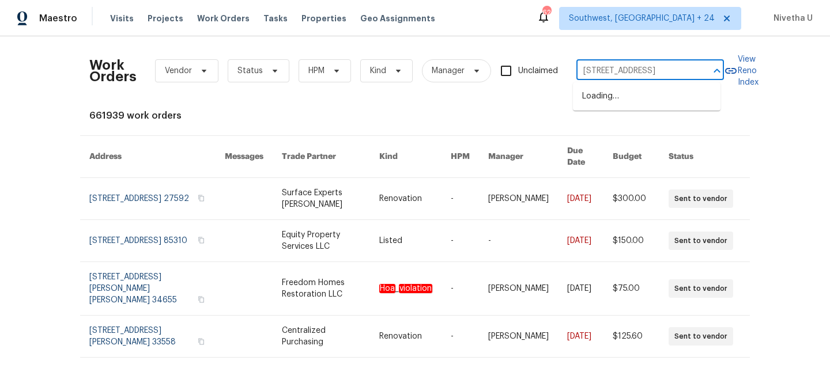
scroll to position [0, 50]
click at [642, 101] on li "4530 Hercules Ave, Jacksonville, FL 32205" at bounding box center [647, 96] width 148 height 19
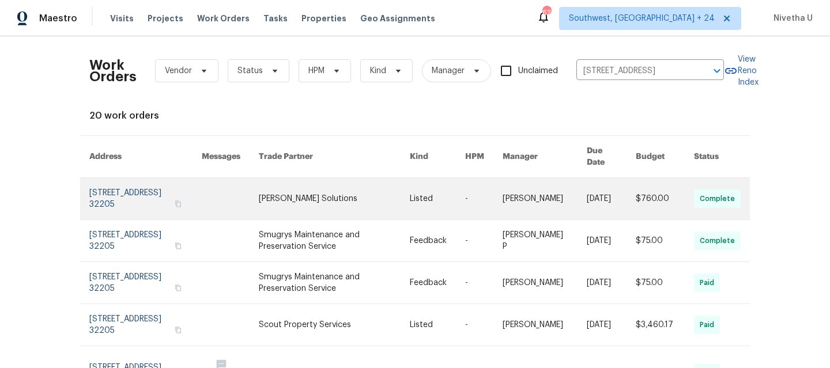
click at [125, 206] on link at bounding box center [145, 199] width 112 height 42
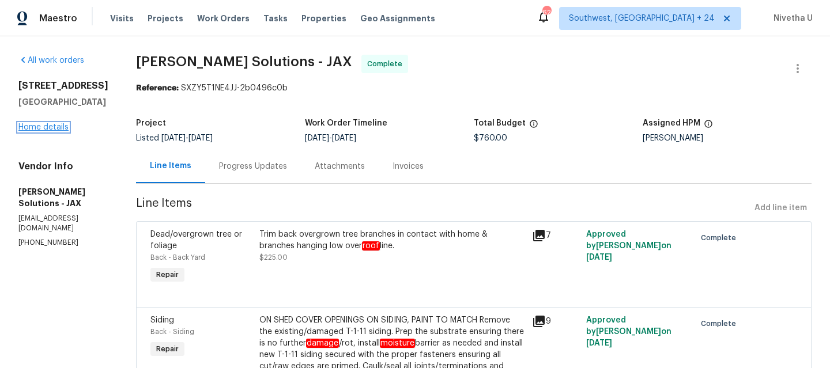
click at [46, 131] on link "Home details" at bounding box center [43, 127] width 50 height 8
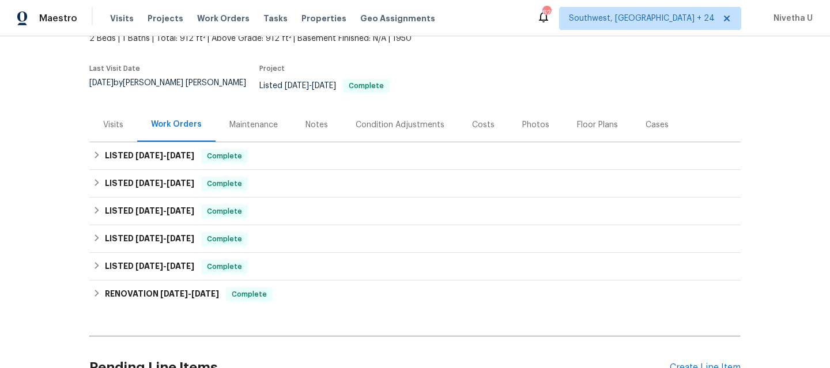
scroll to position [76, 0]
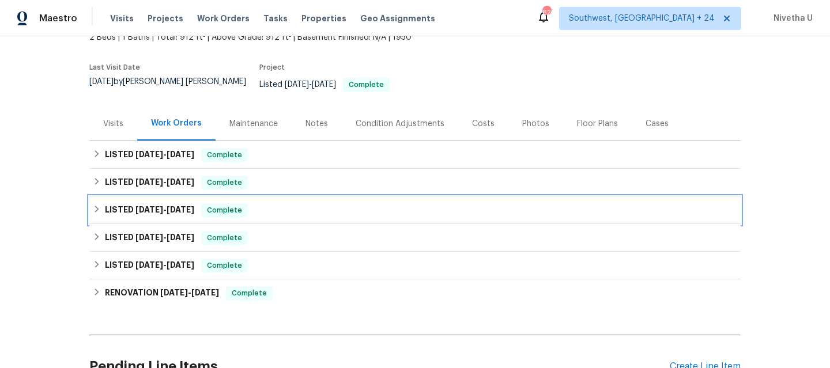
click at [282, 204] on div "LISTED 10/30/24 - 6/13/25 Complete" at bounding box center [415, 211] width 645 height 14
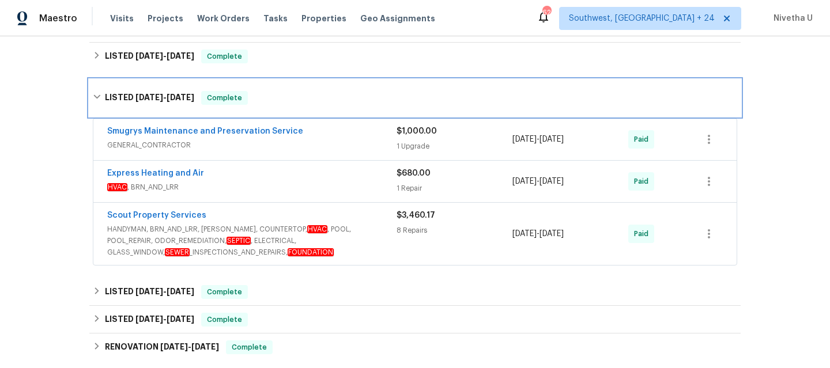
scroll to position [202, 0]
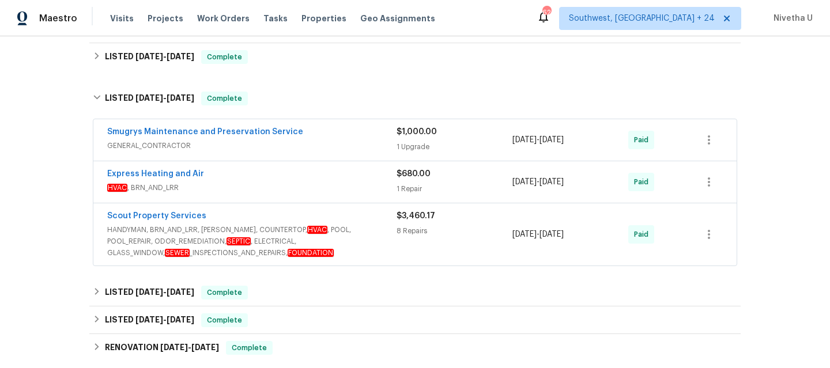
click at [382, 239] on span "HANDYMAN, BRN_AND_LRR, WELLS, COUNTERTOP, HVAC , POOL, POOL_REPAIR, ODOR_REMEDI…" at bounding box center [251, 241] width 289 height 35
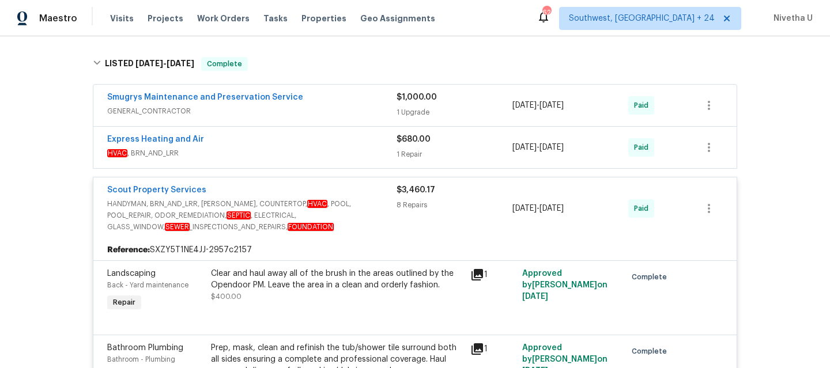
scroll to position [223, 0]
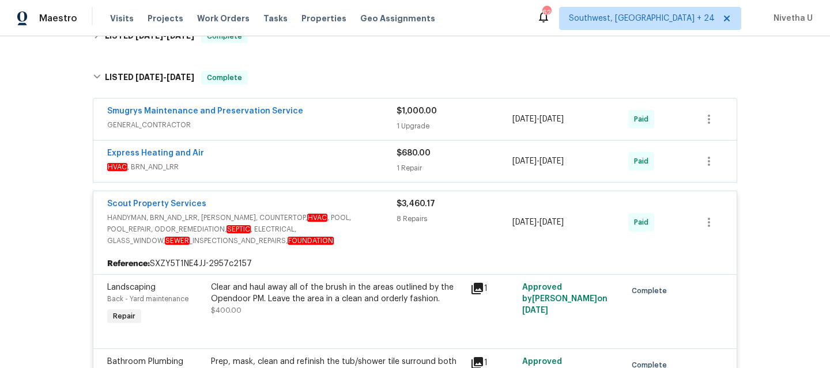
click at [361, 198] on div "Scout Property Services" at bounding box center [251, 205] width 289 height 14
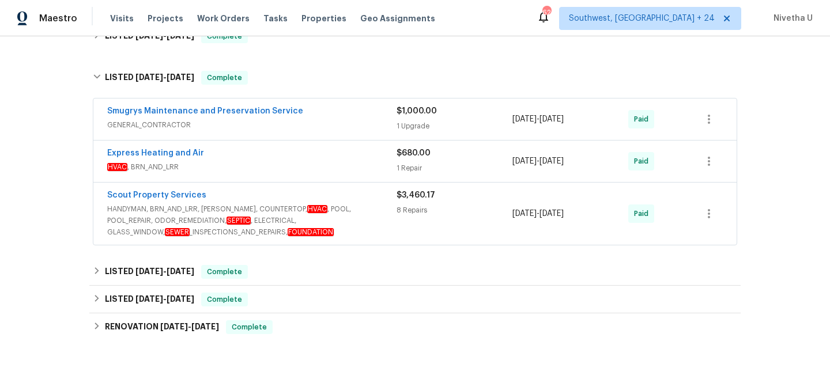
click at [343, 151] on div "Express Heating and Air" at bounding box center [251, 155] width 289 height 14
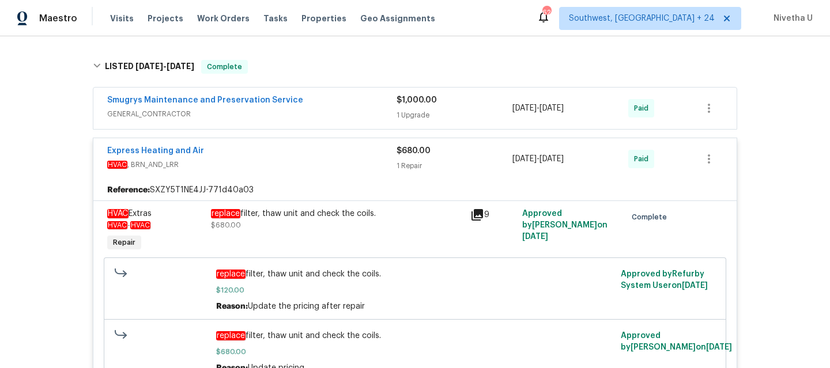
scroll to position [232, 0]
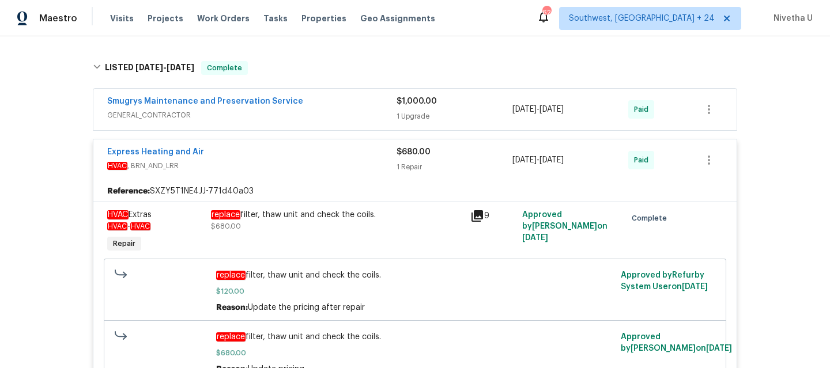
click at [344, 160] on span "HVAC , BRN_AND_LRR" at bounding box center [251, 166] width 289 height 12
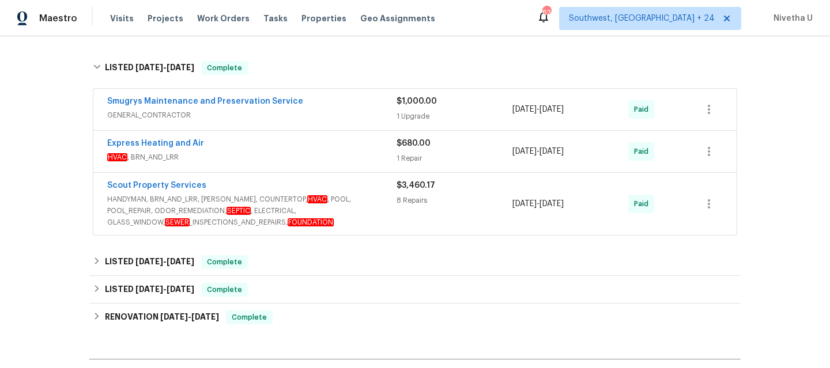
click at [337, 119] on div "Smugrys Maintenance and Preservation Service GENERAL_CONTRACTOR $1,000.00 1 Upg…" at bounding box center [414, 110] width 643 height 42
click at [334, 110] on span "GENERAL_CONTRACTOR" at bounding box center [251, 116] width 289 height 12
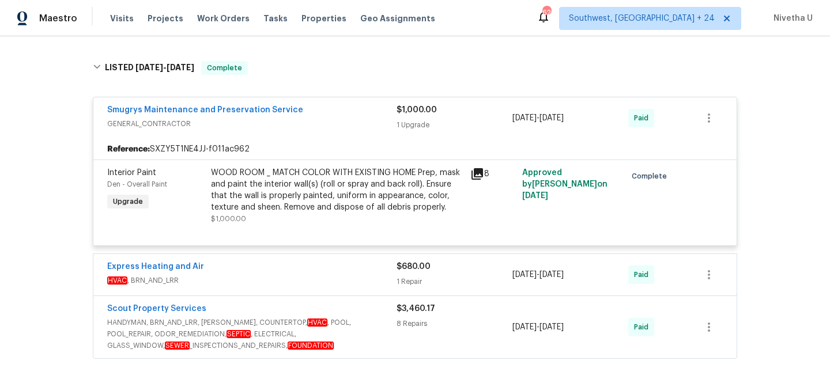
click at [334, 106] on div "Smugrys Maintenance and Preservation Service" at bounding box center [251, 111] width 289 height 14
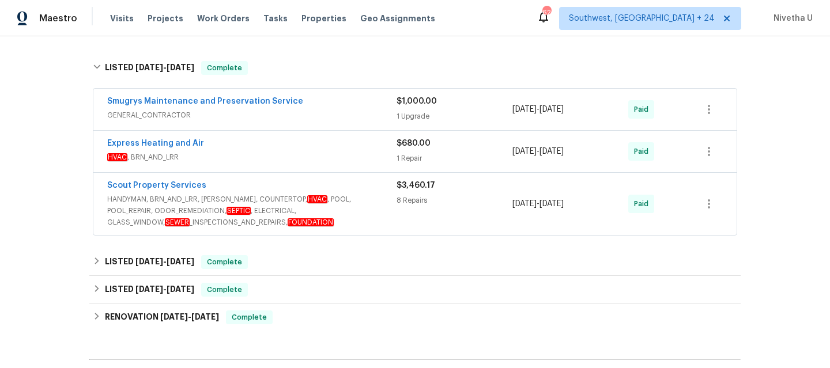
scroll to position [178, 0]
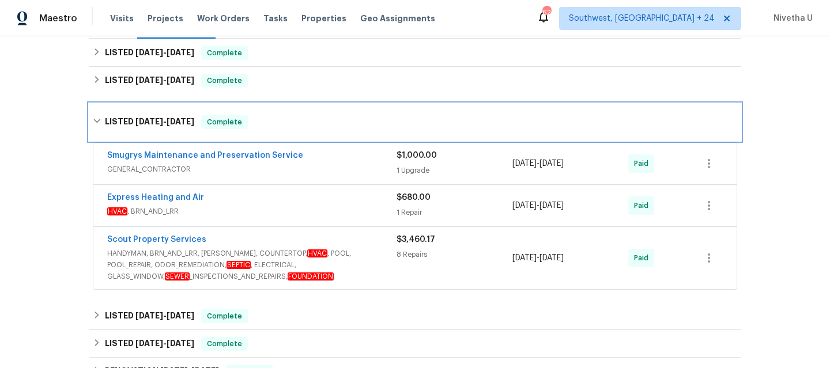
click at [308, 117] on div "LISTED 10/30/24 - 6/13/25 Complete" at bounding box center [415, 122] width 645 height 14
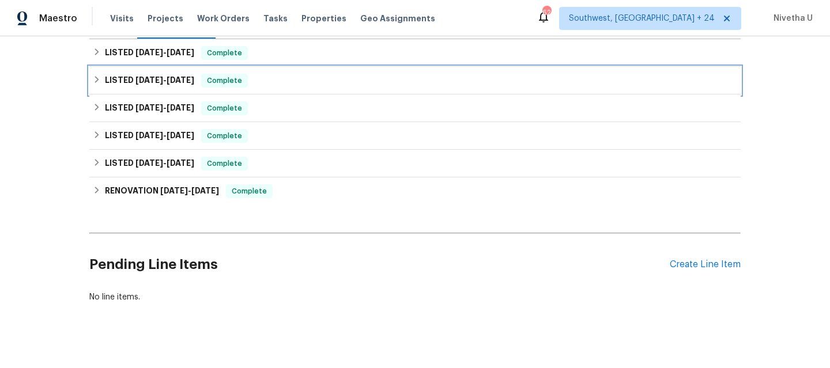
click at [288, 80] on div "LISTED 8/14/25 - 8/18/25 Complete" at bounding box center [414, 81] width 651 height 28
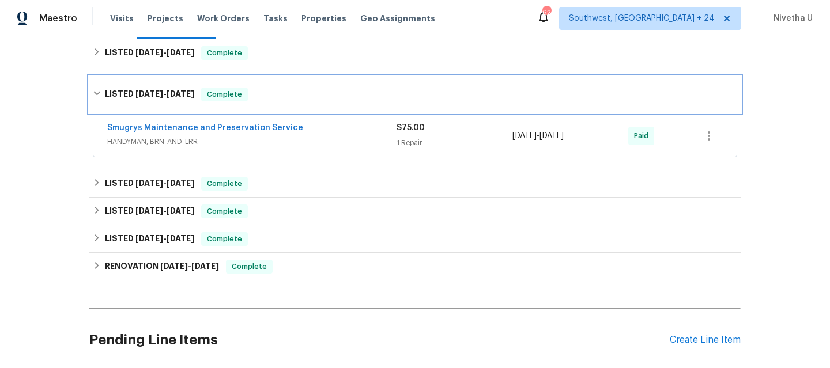
scroll to position [116, 0]
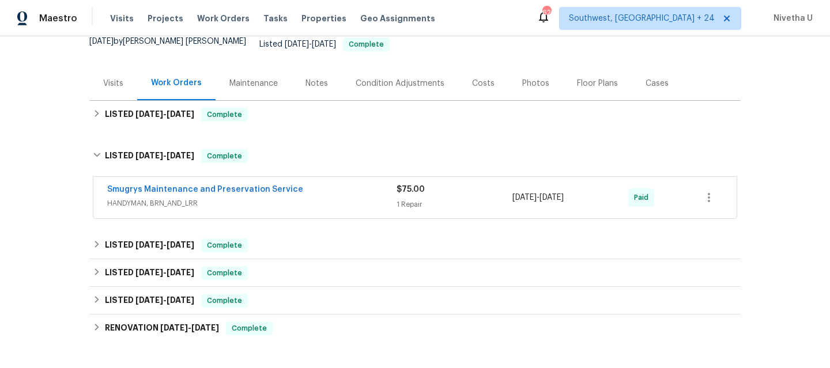
click at [318, 198] on span "HANDYMAN, BRN_AND_LRR" at bounding box center [251, 204] width 289 height 12
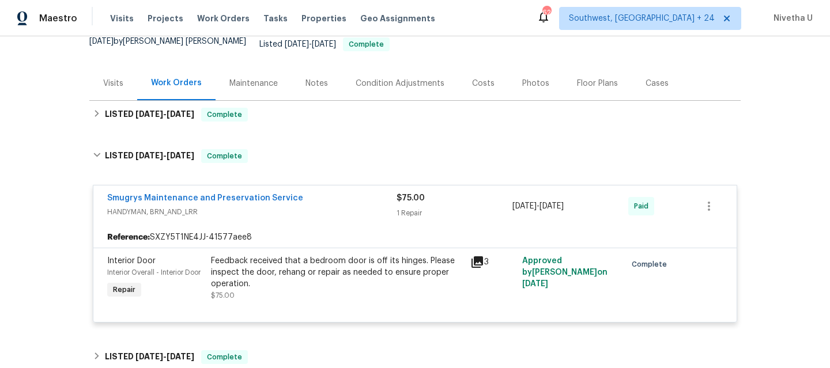
click at [318, 194] on div "Smugrys Maintenance and Preservation Service" at bounding box center [251, 200] width 289 height 14
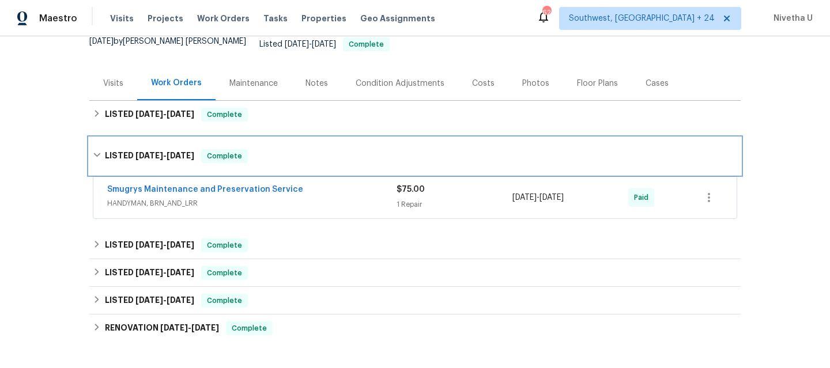
click at [316, 139] on div "LISTED 8/14/25 - 8/18/25 Complete" at bounding box center [414, 156] width 651 height 37
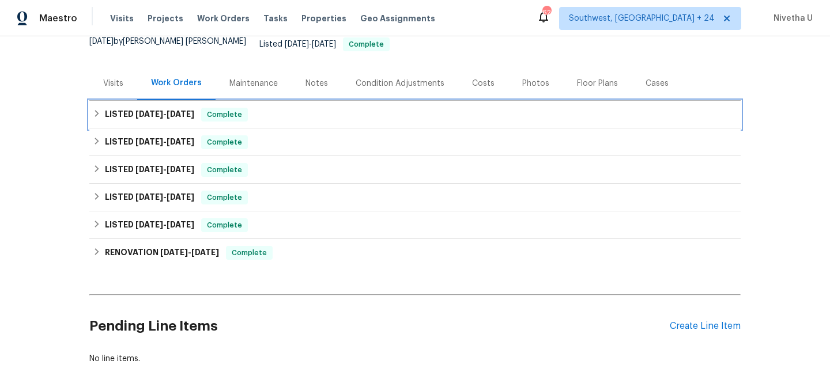
click at [303, 108] on div "LISTED 8/28/25 - 9/5/25 Complete" at bounding box center [415, 115] width 645 height 14
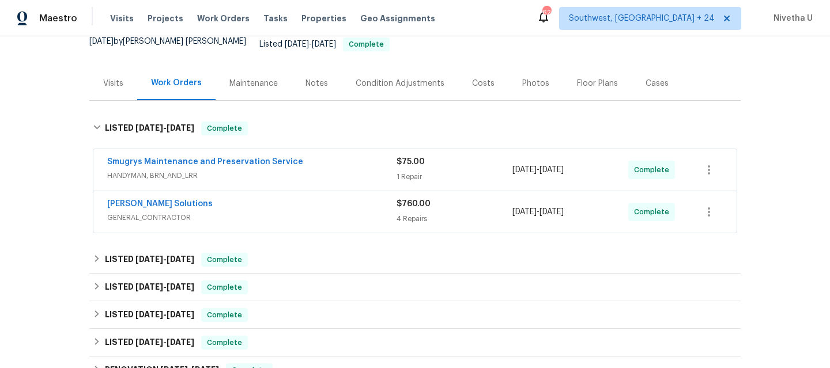
click at [333, 212] on span "GENERAL_CONTRACTOR" at bounding box center [251, 218] width 289 height 12
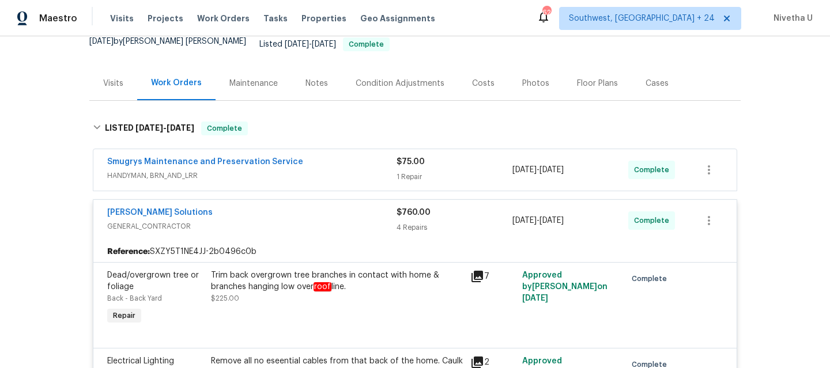
click at [351, 170] on span "HANDYMAN, BRN_AND_LRR" at bounding box center [251, 176] width 289 height 12
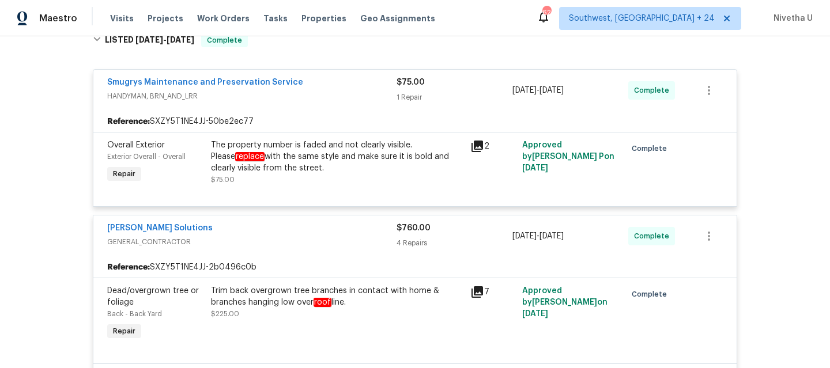
scroll to position [201, 0]
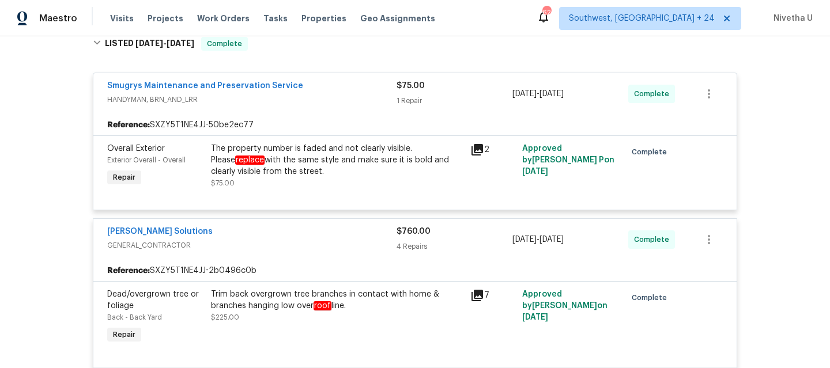
click at [345, 226] on div "Sethy Solutions" at bounding box center [251, 233] width 289 height 14
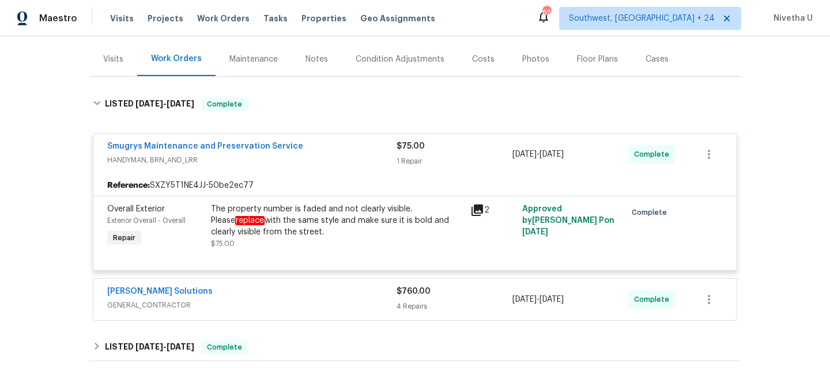
scroll to position [117, 0]
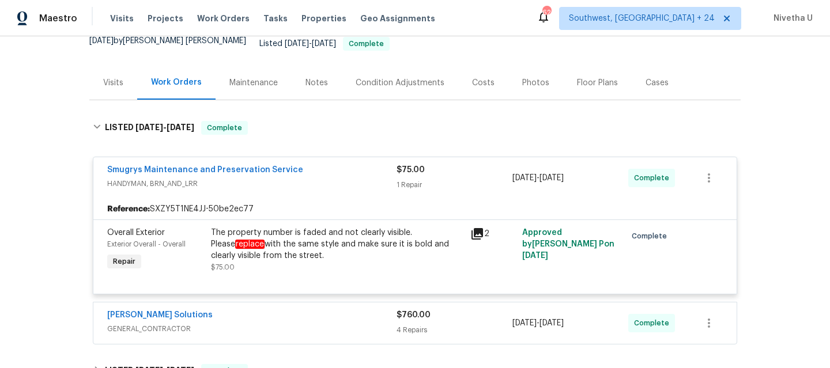
click at [330, 164] on div "Smugrys Maintenance and Preservation Service" at bounding box center [251, 171] width 289 height 14
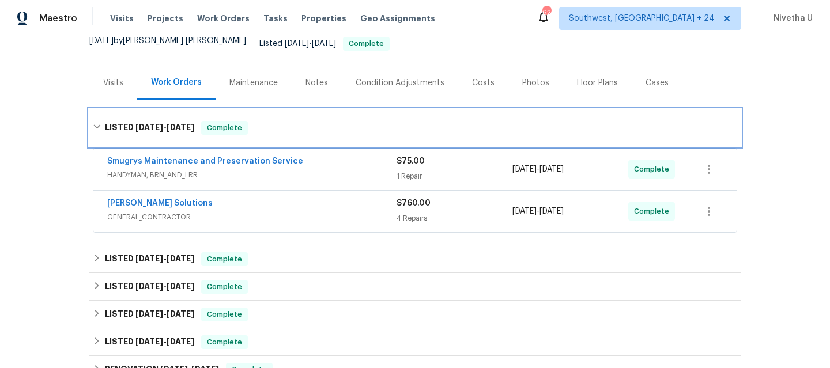
click at [314, 123] on div "LISTED 8/28/25 - 9/5/25 Complete" at bounding box center [415, 128] width 645 height 14
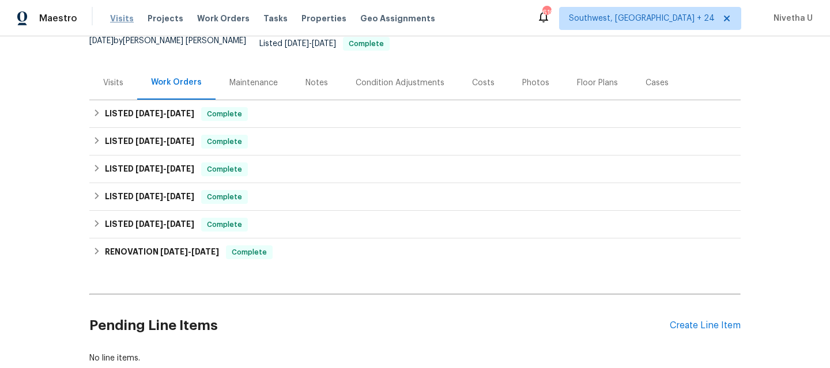
click at [120, 21] on span "Visits" at bounding box center [122, 19] width 24 height 12
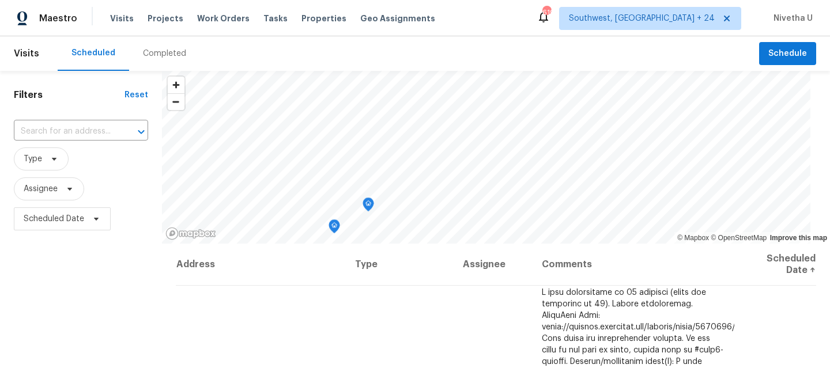
click at [160, 53] on div "Completed" at bounding box center [164, 54] width 43 height 12
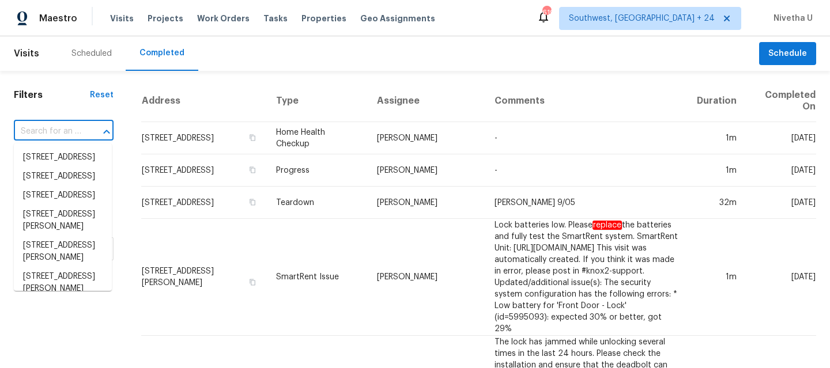
click at [64, 132] on input "text" at bounding box center [47, 132] width 67 height 18
paste input "2058 Manucy Ct Middleburg, FL 32068"
type input "2058 Manucy Ct Middleburg, FL 32068"
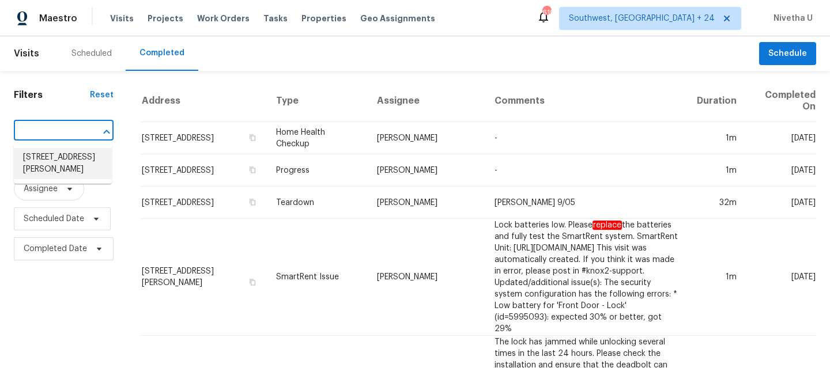
click at [89, 169] on li "2058 Manucy Ct, Middleburg, FL 32068" at bounding box center [63, 163] width 98 height 31
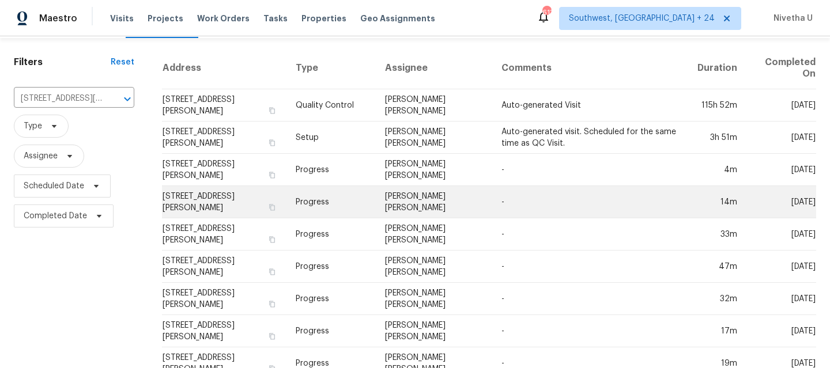
scroll to position [32, 0]
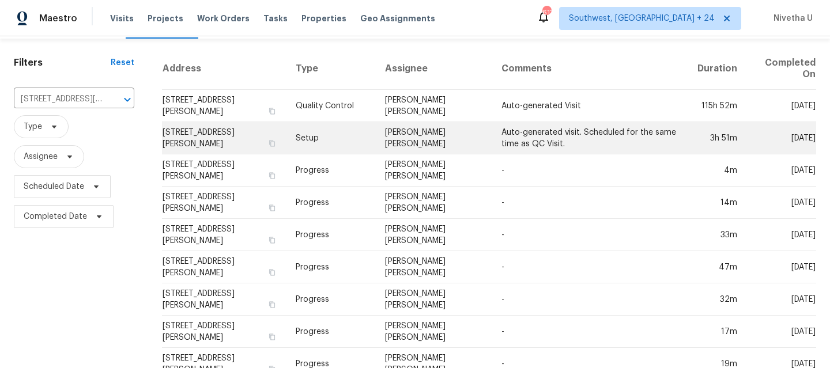
click at [319, 146] on td "Setup" at bounding box center [331, 138] width 89 height 32
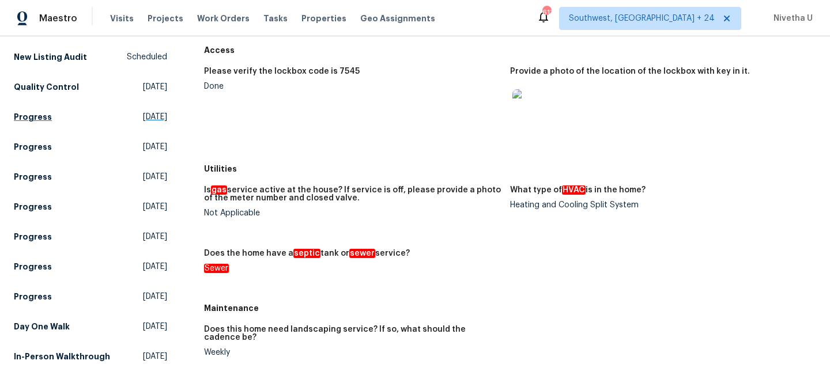
scroll to position [118, 0]
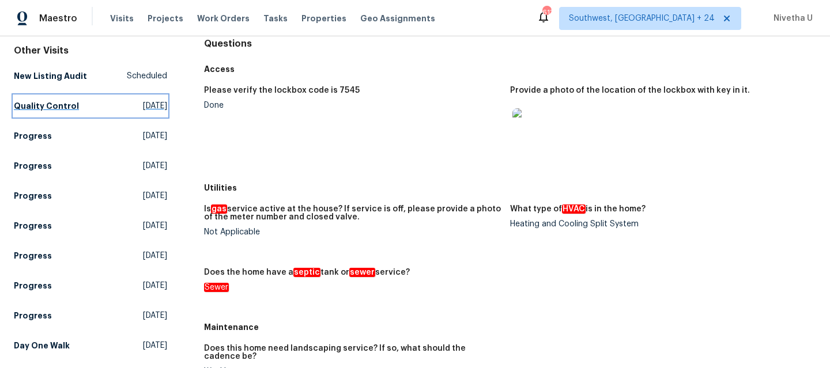
click at [65, 100] on h5 "Quality Control" at bounding box center [46, 106] width 65 height 12
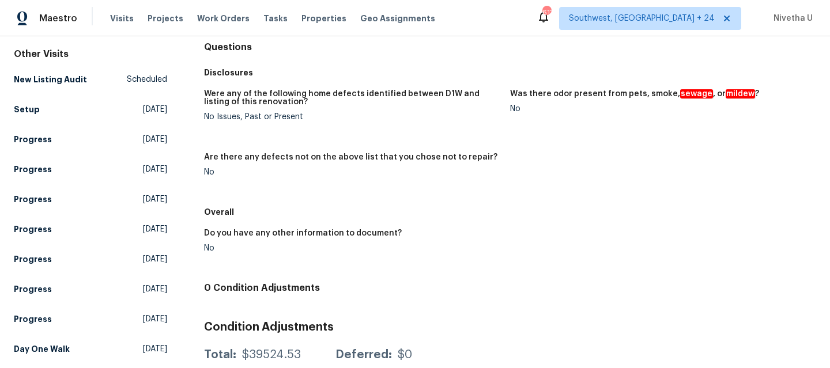
scroll to position [160, 0]
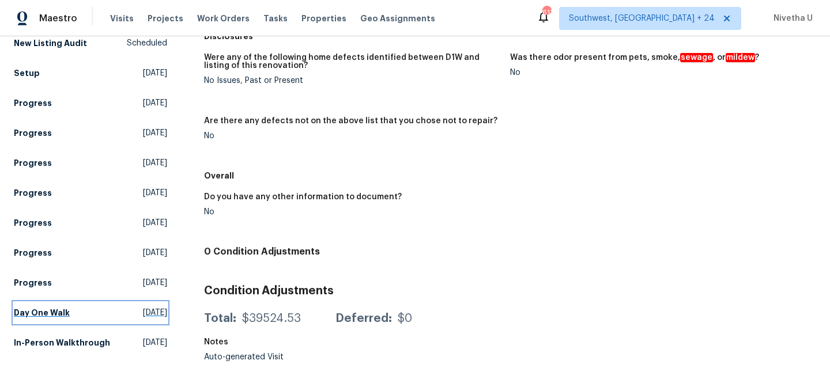
click at [67, 307] on h5 "Day One Walk" at bounding box center [42, 313] width 56 height 12
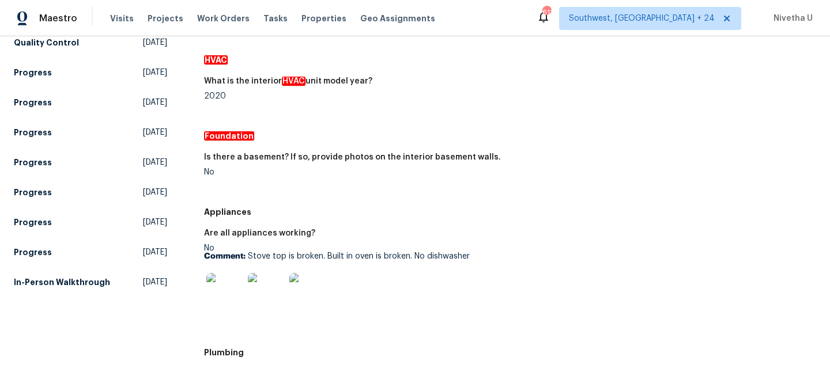
scroll to position [229, 0]
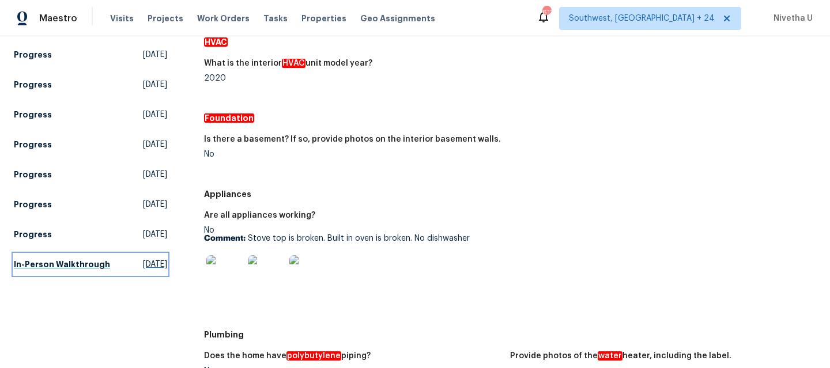
click at [28, 265] on h5 "In-Person Walkthrough" at bounding box center [62, 265] width 96 height 12
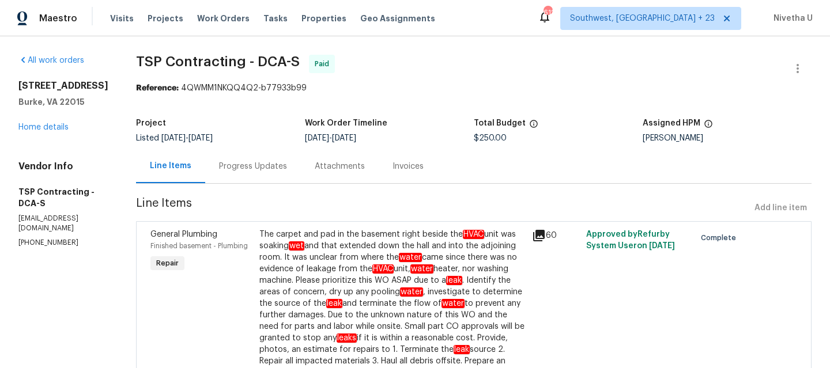
click at [248, 165] on div "Progress Updates" at bounding box center [253, 167] width 68 height 12
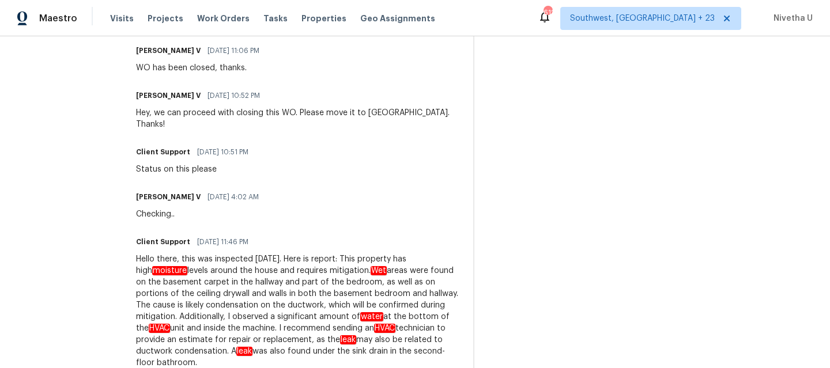
scroll to position [371, 0]
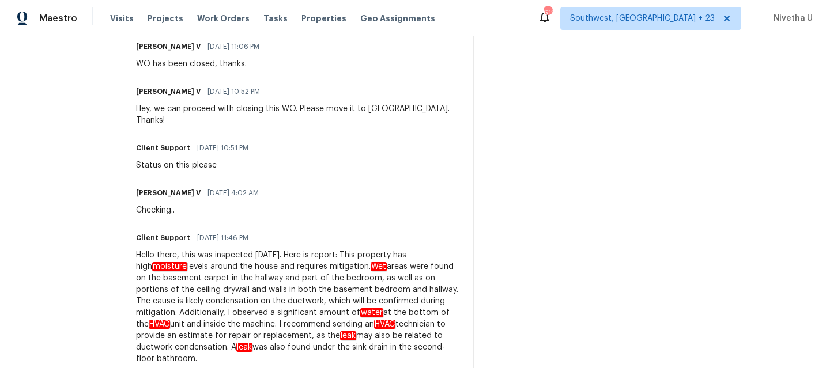
drag, startPoint x: 299, startPoint y: 336, endPoint x: 410, endPoint y: 343, distance: 112.1
click at [410, 343] on div "Hello there, this was inspected on Friday. Here is report: This property has hi…" at bounding box center [297, 307] width 323 height 115
copy div "sink drain in the second-floor bathroom."
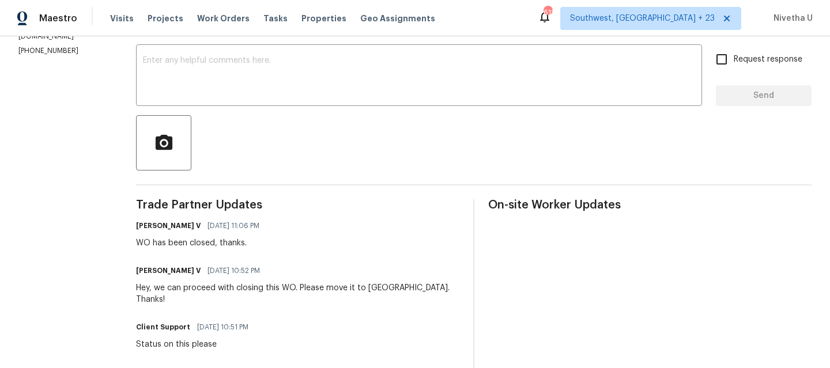
scroll to position [138, 0]
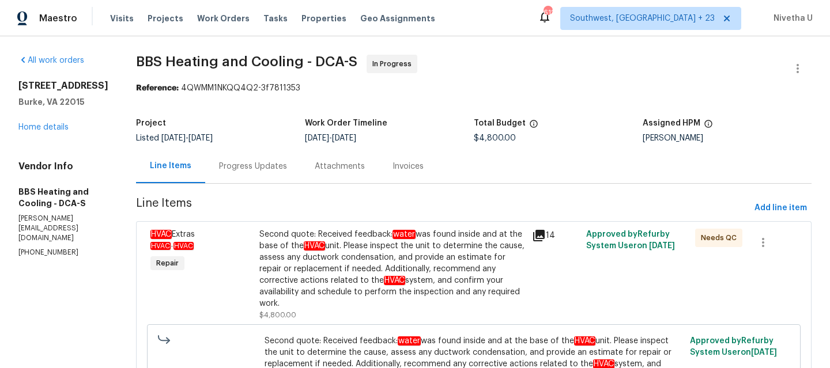
click at [297, 184] on section "BBS Heating and Cooling - DCA-S In Progress Reference: 4QWMM1NKQQ4Q2-3f7811353 …" at bounding box center [474, 289] width 676 height 469
click at [297, 174] on div "Progress Updates" at bounding box center [253, 166] width 96 height 34
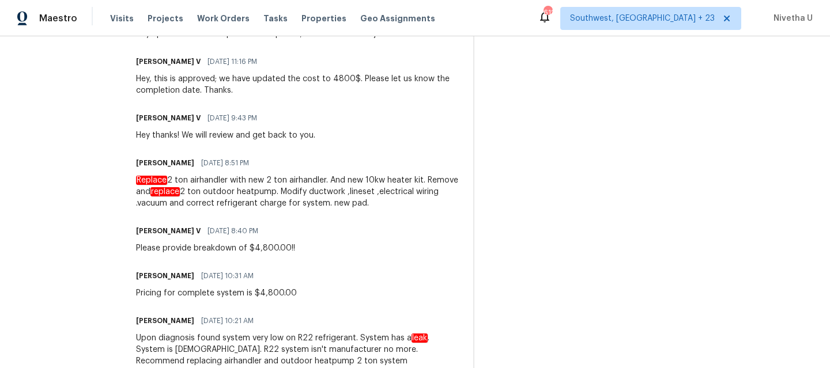
scroll to position [400, 0]
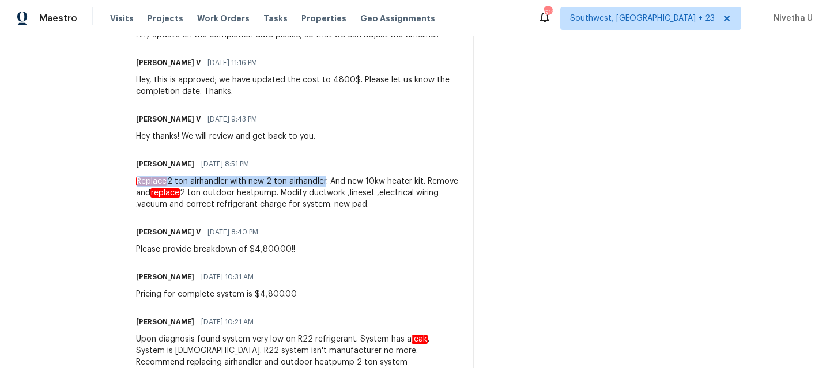
drag, startPoint x: 159, startPoint y: 180, endPoint x: 346, endPoint y: 182, distance: 187.4
click at [346, 182] on div "Replace 2 ton airhandler with new 2 ton airhandler. And new 10kw heater kit. Re…" at bounding box center [297, 193] width 323 height 35
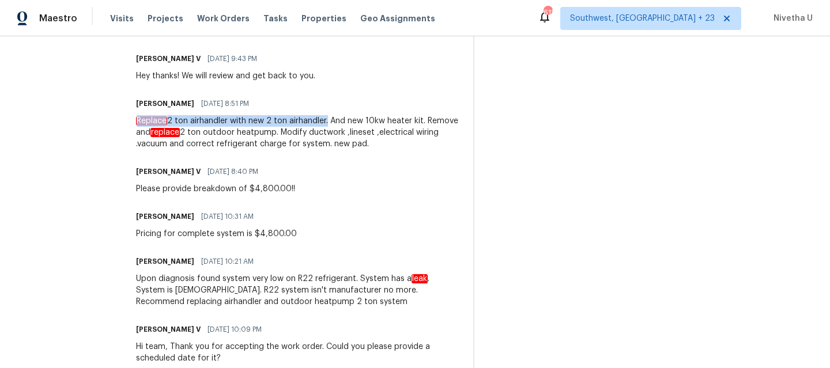
copy div "Replace 2 ton airhandler with new 2 ton airhandler"
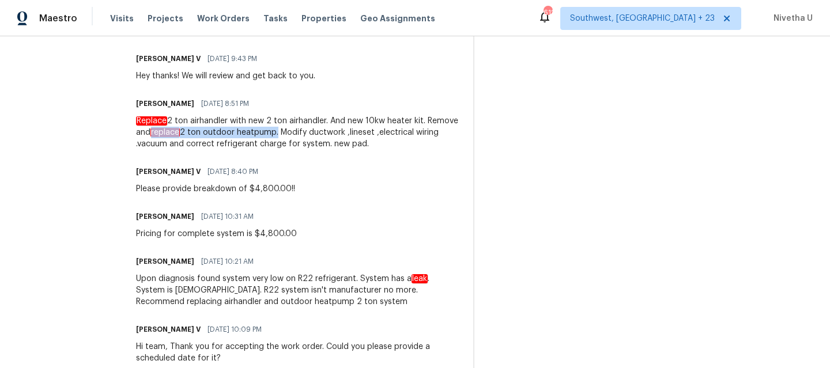
drag, startPoint x: 208, startPoint y: 134, endPoint x: 331, endPoint y: 137, distance: 123.4
click at [331, 137] on div "Replace 2 ton airhandler with new 2 ton airhandler. And new 10kw heater kit. Re…" at bounding box center [297, 132] width 323 height 35
copy div "replace 2 ton outdoor heatpump"
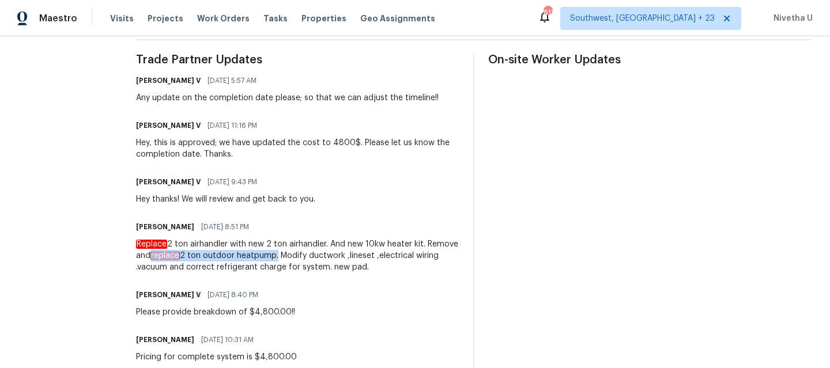
scroll to position [335, 0]
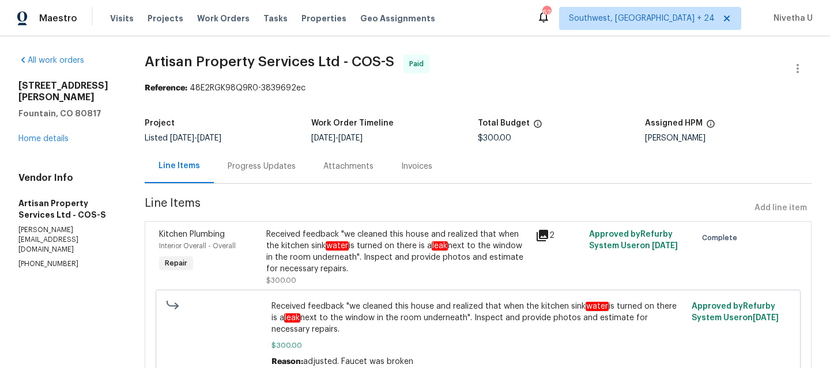
click at [280, 178] on div "Progress Updates" at bounding box center [262, 166] width 96 height 34
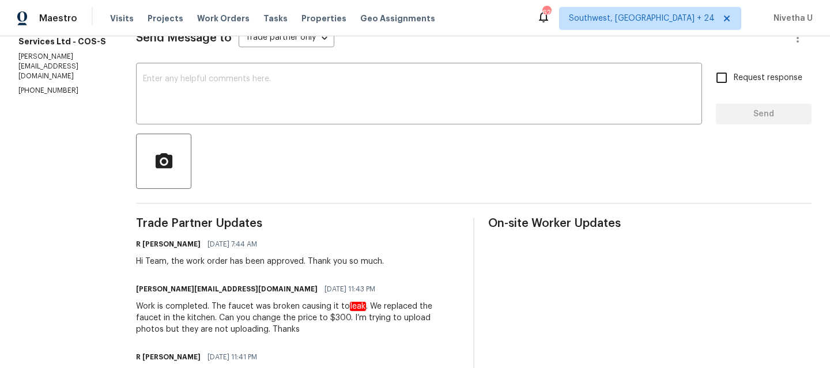
scroll to position [165, 0]
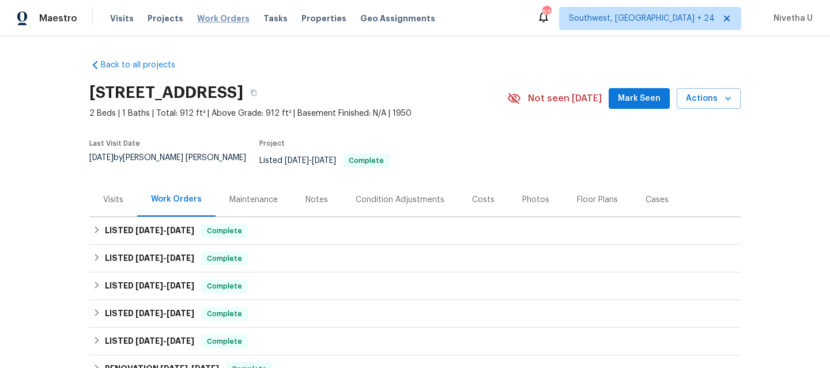
click at [220, 21] on span "Work Orders" at bounding box center [223, 19] width 52 height 12
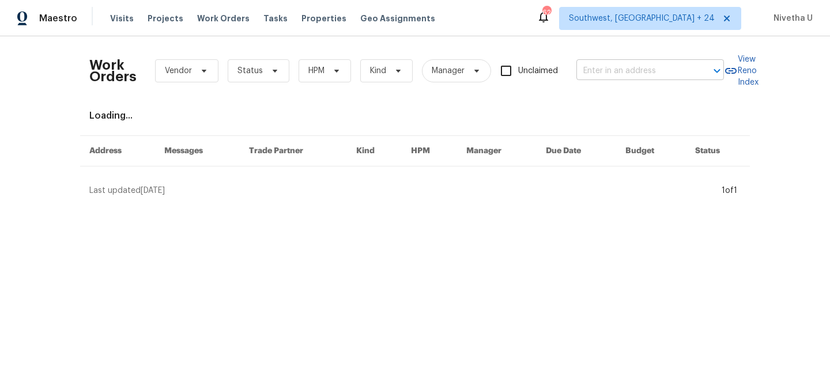
click at [602, 68] on input "text" at bounding box center [634, 71] width 115 height 18
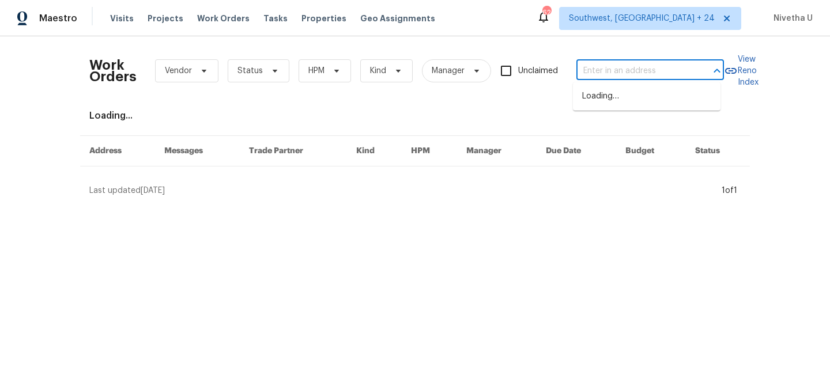
paste input "2058 Manucy Ct Middleburg, FL 32068"
type input "2058 Manucy Ct Middleburg, FL 32068"
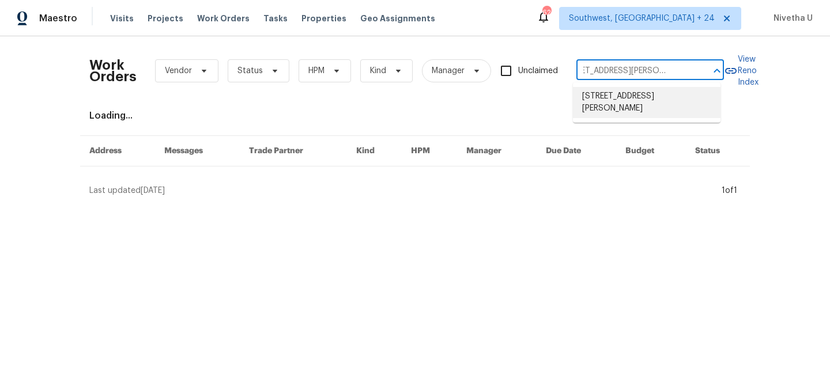
click at [624, 108] on li "2058 Manucy Ct, Middleburg, FL 32068" at bounding box center [647, 102] width 148 height 31
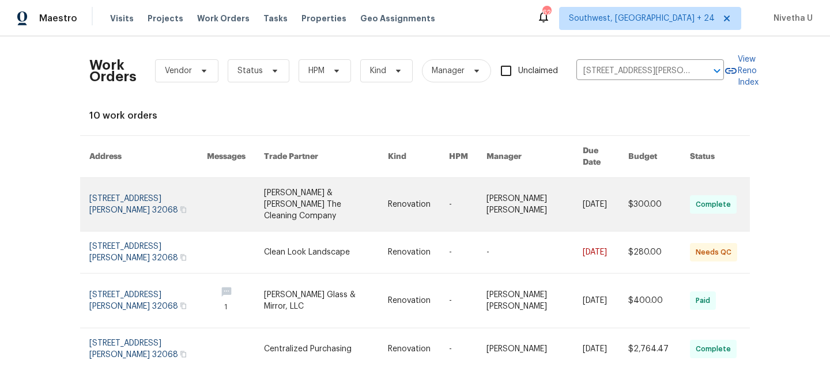
click at [96, 185] on link at bounding box center [148, 204] width 118 height 53
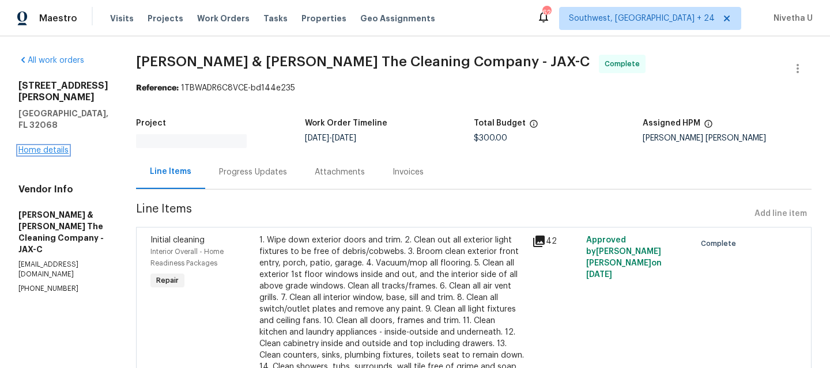
click at [26, 146] on link "Home details" at bounding box center [43, 150] width 50 height 8
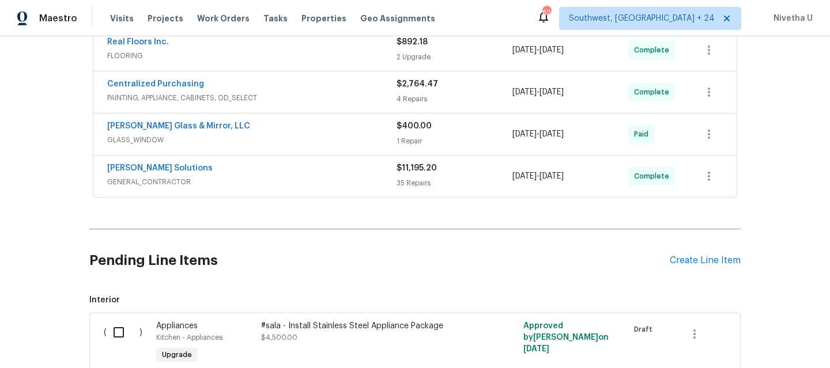
scroll to position [443, 0]
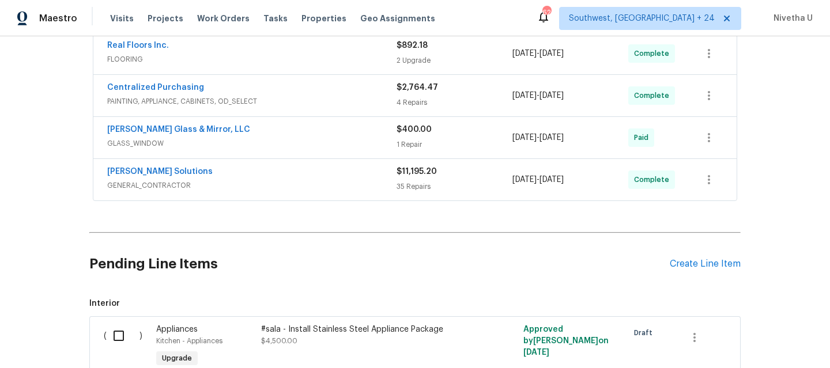
click at [295, 180] on span "GENERAL_CONTRACTOR" at bounding box center [251, 186] width 289 height 12
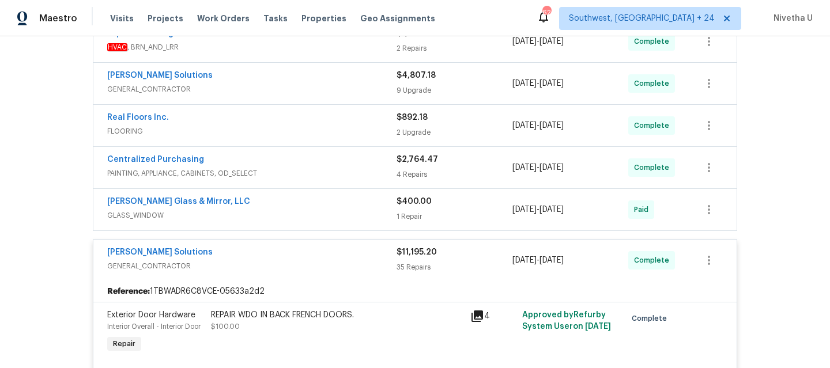
scroll to position [371, 0]
click at [336, 248] on div "Sethy Solutions" at bounding box center [251, 254] width 289 height 14
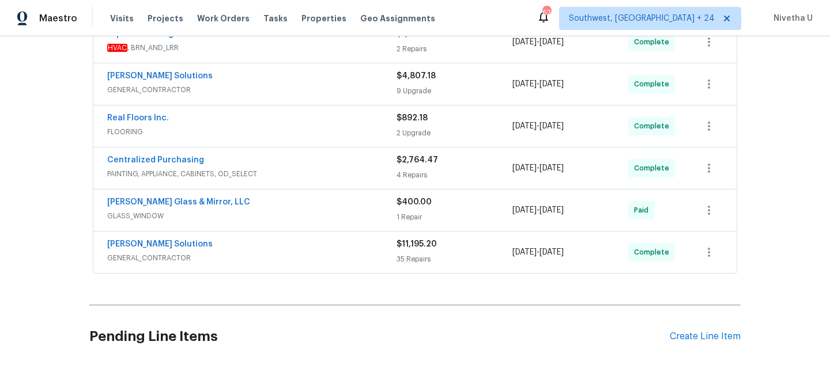
click at [316, 210] on span "GLASS_WINDOW" at bounding box center [251, 216] width 289 height 12
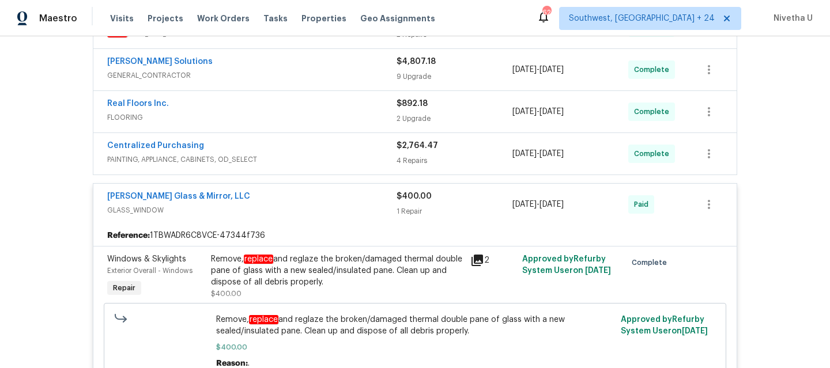
scroll to position [374, 0]
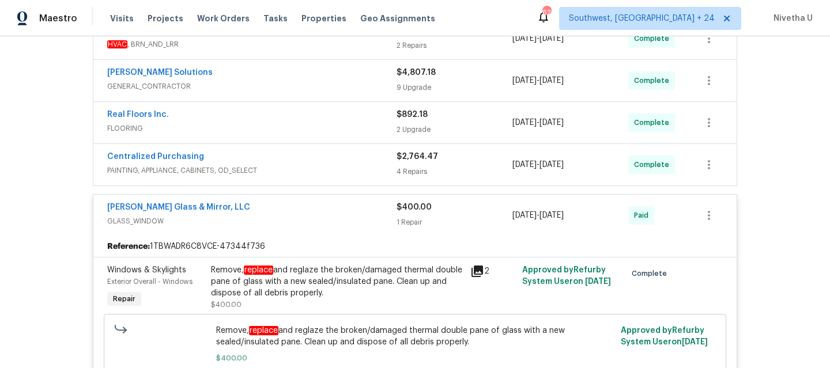
click at [301, 202] on div "Baum Glass & Mirror, LLC" at bounding box center [251, 209] width 289 height 14
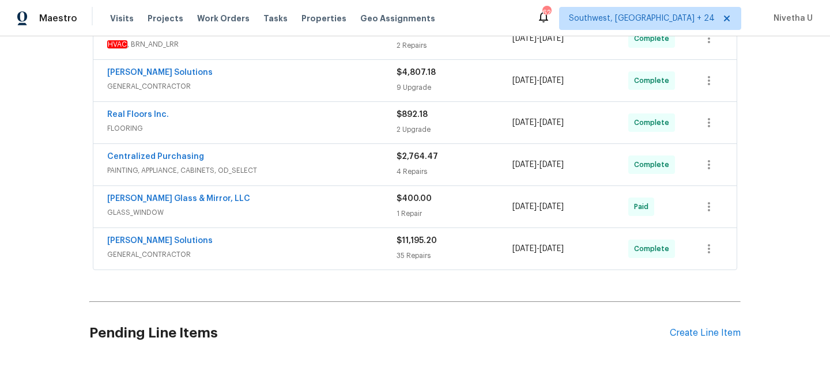
click at [297, 165] on span "PAINTING, APPLIANCE, CABINETS, OD_SELECT" at bounding box center [251, 171] width 289 height 12
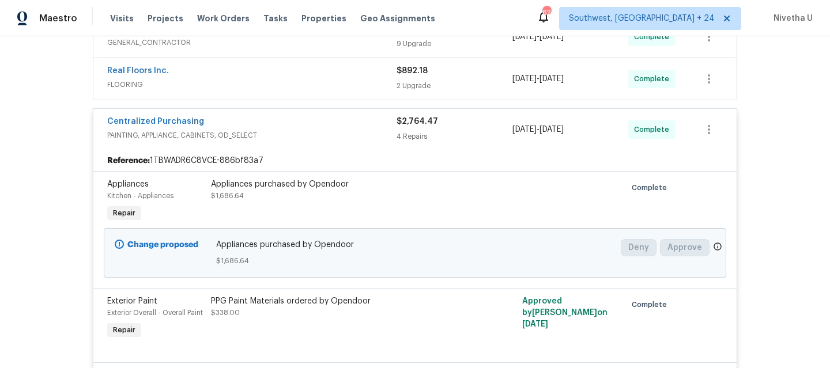
click at [291, 130] on span "PAINTING, APPLIANCE, CABINETS, OD_SELECT" at bounding box center [251, 136] width 289 height 12
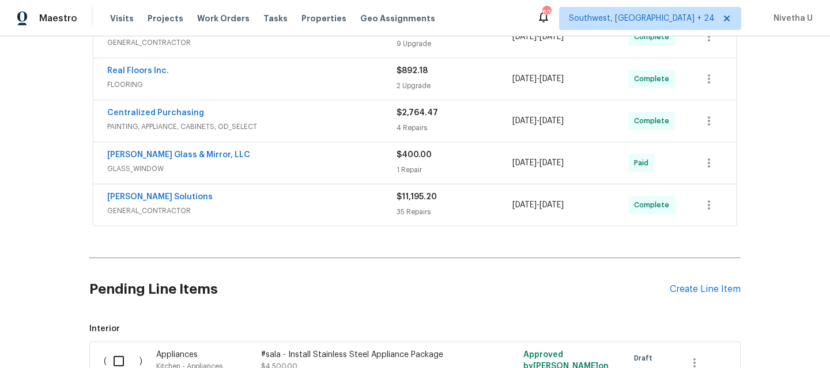
scroll to position [359, 0]
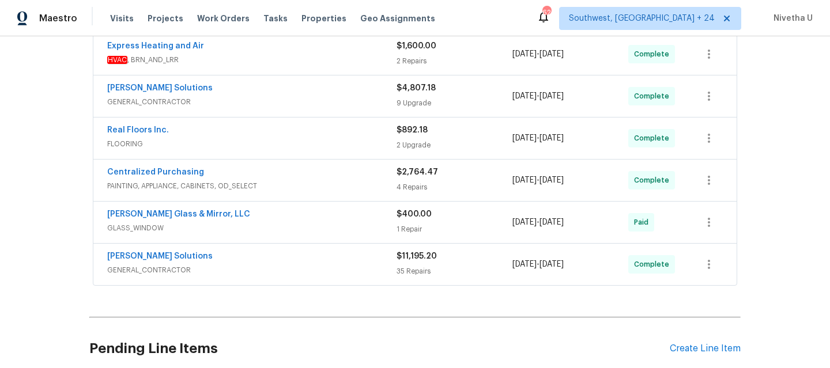
click at [291, 130] on div "Real Floors Inc." at bounding box center [251, 132] width 289 height 14
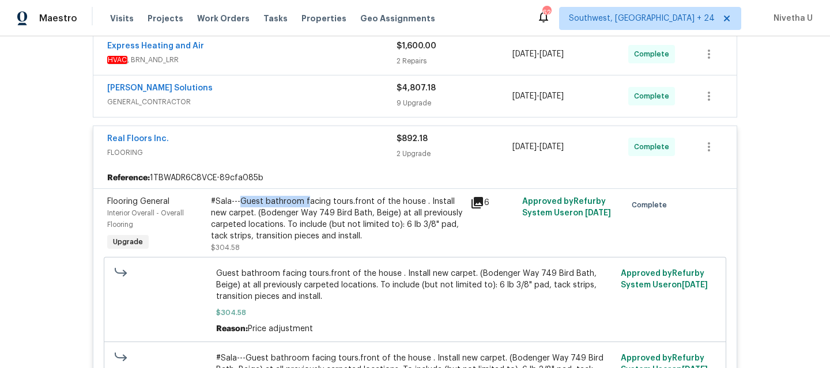
drag, startPoint x: 234, startPoint y: 194, endPoint x: 303, endPoint y: 196, distance: 68.6
click at [303, 196] on div "#Sala---Guest bathroom facing tours.front of the house . Install new carpet. (B…" at bounding box center [337, 219] width 253 height 46
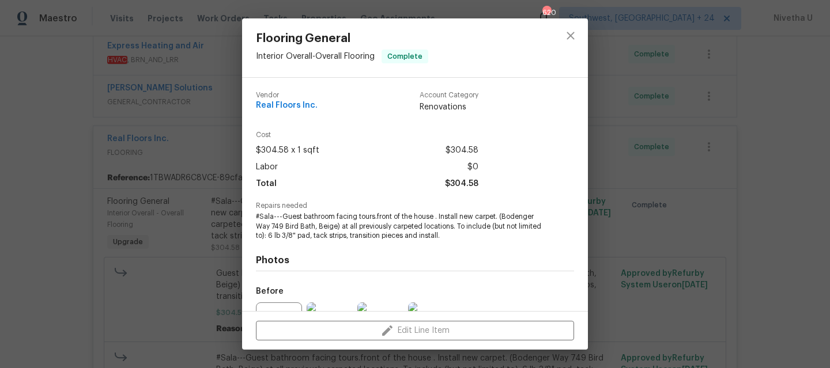
click at [59, 259] on div "Flooring General Interior Overall - Overall Flooring Complete Vendor Real Floor…" at bounding box center [415, 184] width 830 height 368
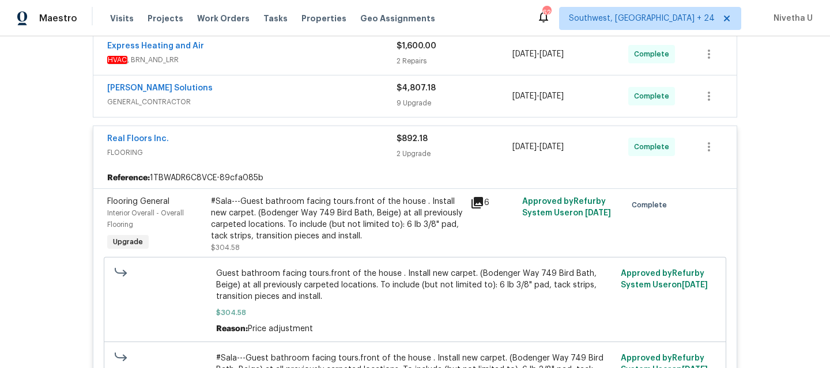
click at [276, 228] on div "#Sala---Guest bathroom facing tours.front of the house . Install new carpet. (B…" at bounding box center [337, 219] width 253 height 46
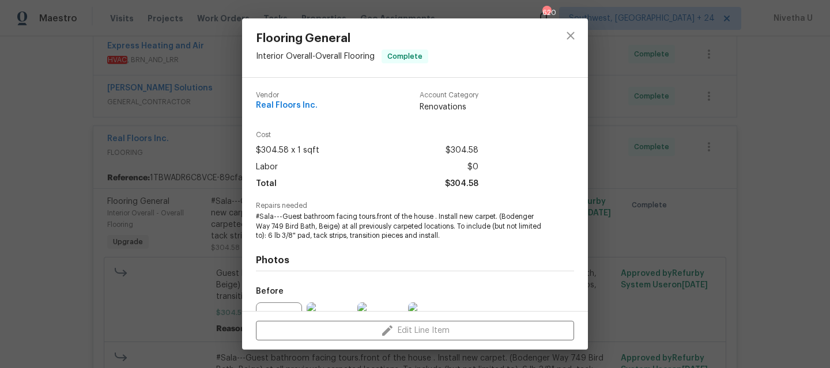
scroll to position [124, 0]
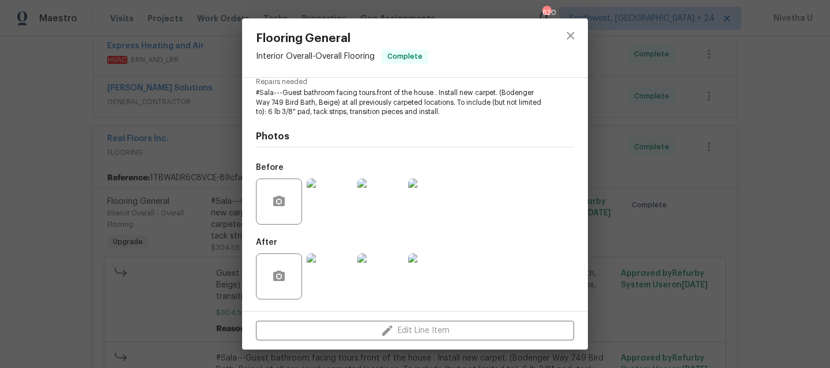
click at [326, 193] on img at bounding box center [330, 202] width 46 height 46
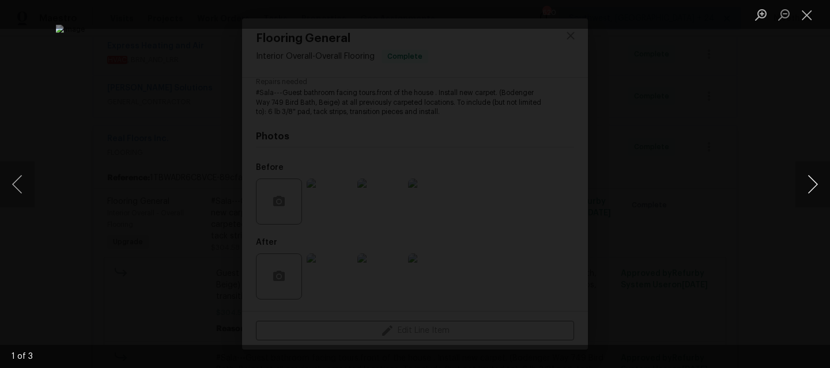
click at [814, 192] on button "Next image" at bounding box center [813, 184] width 35 height 46
click at [814, 193] on button "Next image" at bounding box center [813, 184] width 35 height 46
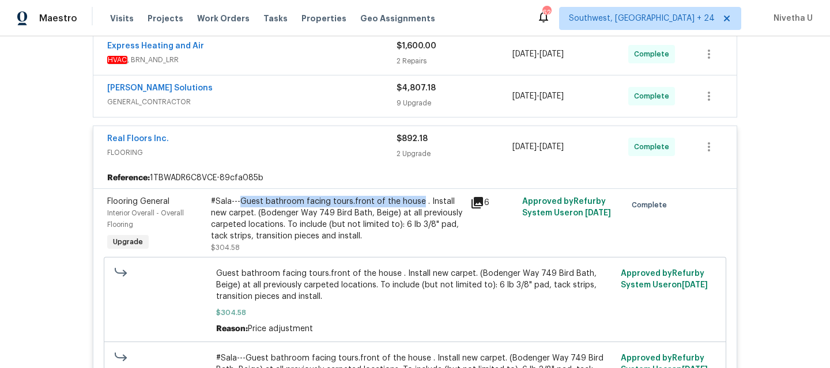
drag, startPoint x: 235, startPoint y: 194, endPoint x: 411, endPoint y: 197, distance: 176.4
click at [411, 197] on div "#Sala---Guest bathroom facing tours.front of the house . Install new carpet. (B…" at bounding box center [337, 219] width 253 height 46
copy div "Guest bathroom facing tours.front of the house"
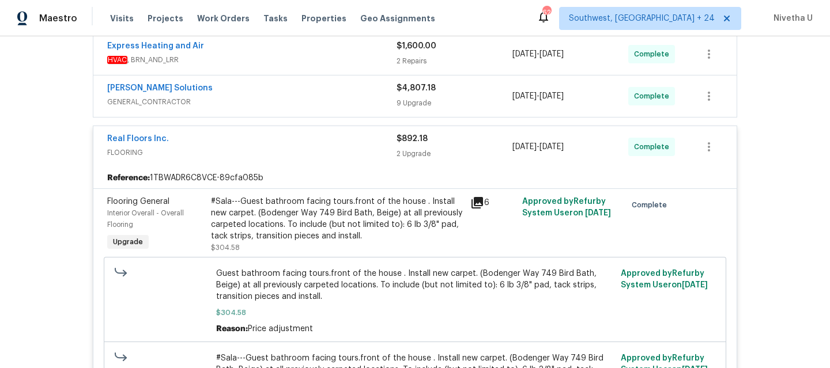
click at [368, 147] on span "FLOORING" at bounding box center [251, 153] width 289 height 12
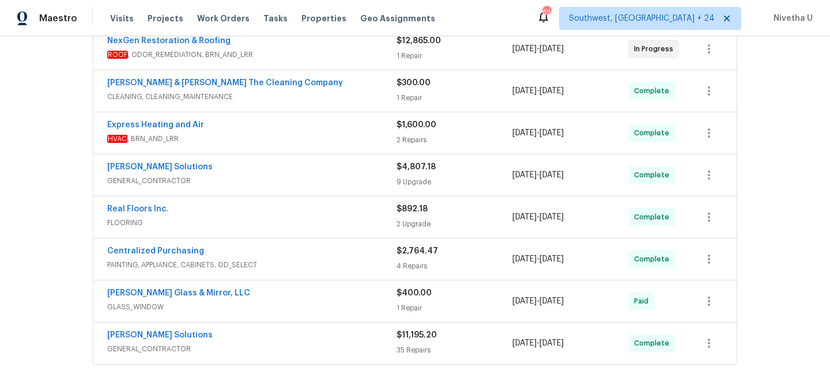
scroll to position [271, 0]
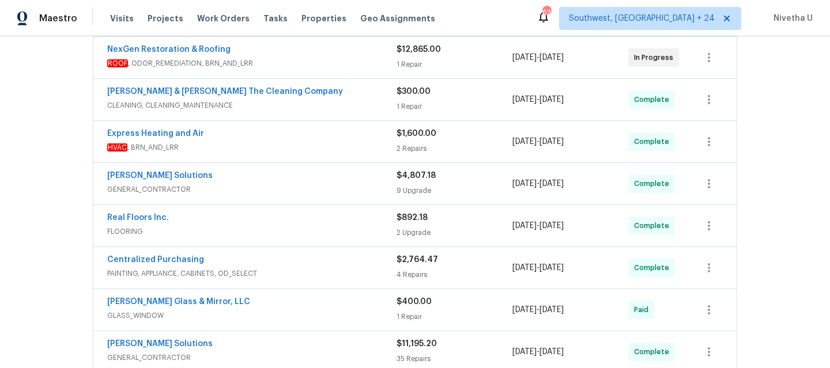
click at [322, 184] on span "GENERAL_CONTRACTOR" at bounding box center [251, 190] width 289 height 12
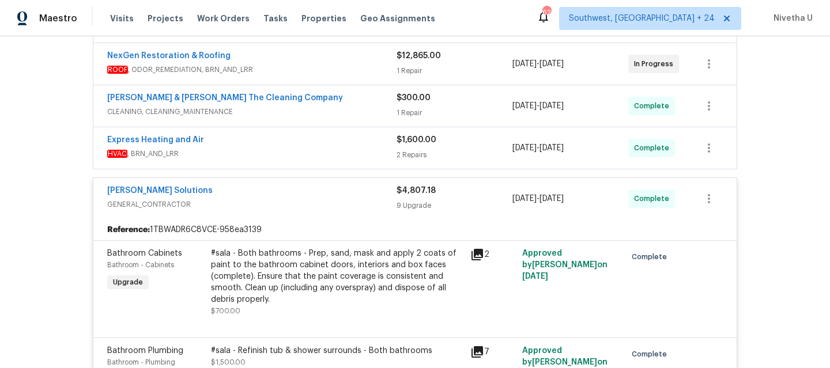
scroll to position [266, 0]
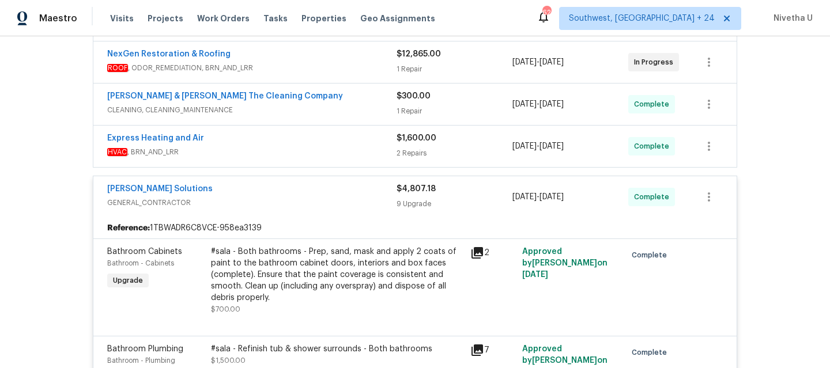
click at [295, 187] on div "Sethy Solutions" at bounding box center [251, 190] width 289 height 14
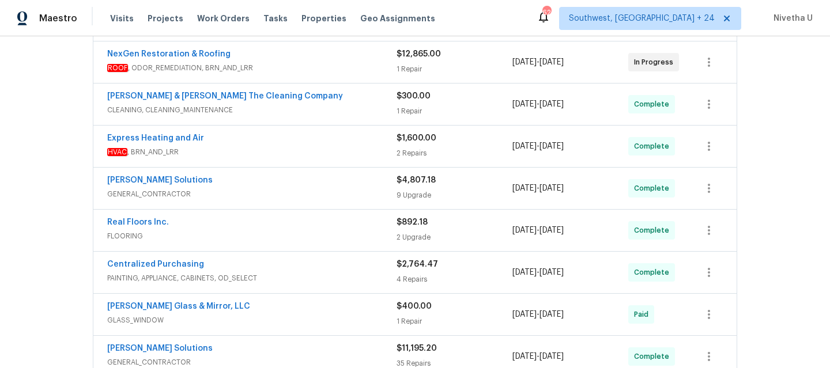
click at [294, 149] on span "HVAC , BRN_AND_LRR" at bounding box center [251, 152] width 289 height 12
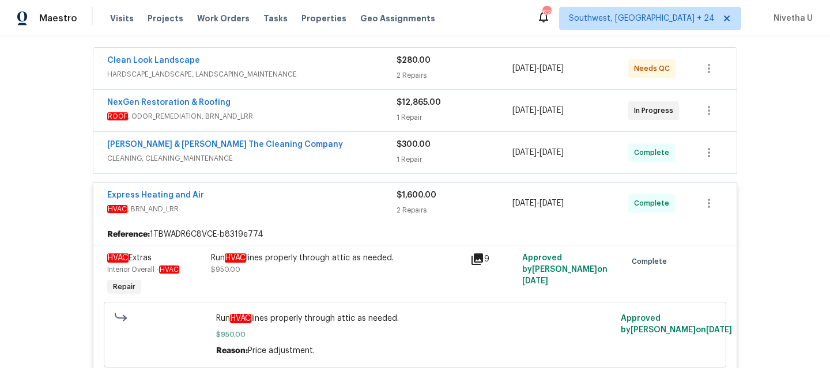
scroll to position [155, 0]
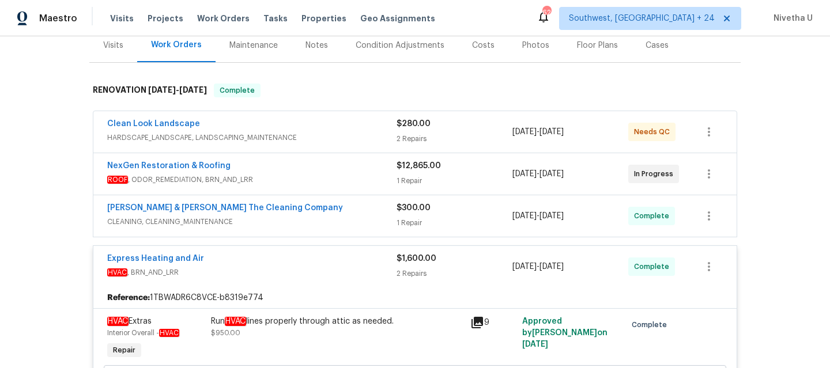
click at [307, 216] on span "CLEANING, CLEANING_MAINTENANCE" at bounding box center [251, 222] width 289 height 12
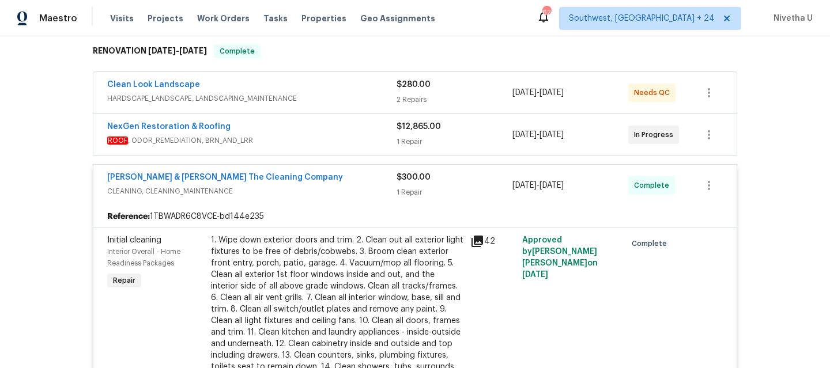
scroll to position [180, 0]
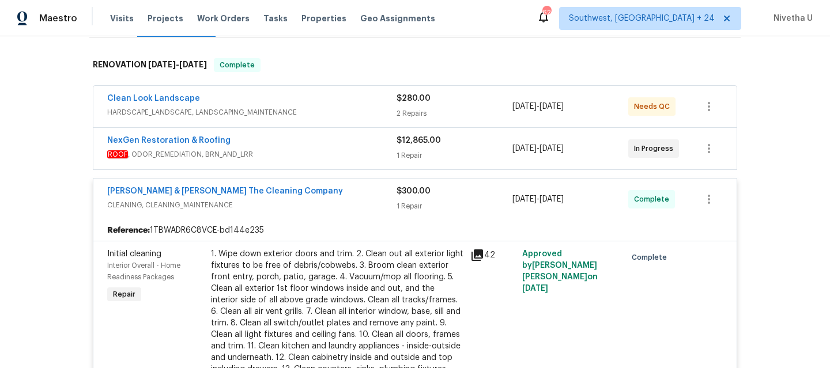
click at [333, 199] on span "CLEANING, CLEANING_MAINTENANCE" at bounding box center [251, 205] width 289 height 12
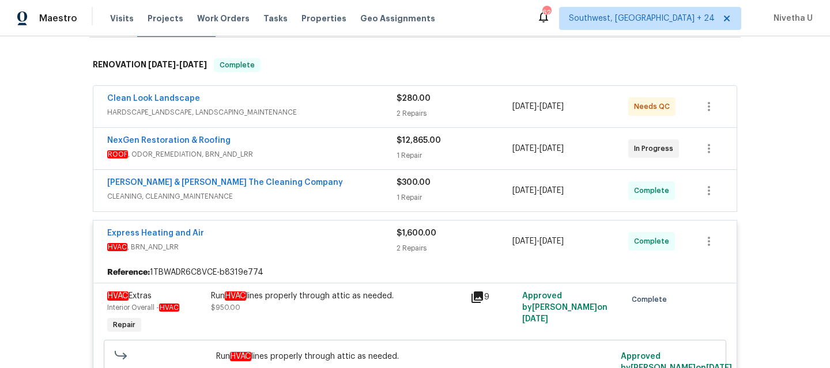
click at [332, 151] on span "ROOF , ODOR_REMEDIATION, BRN_AND_LRR" at bounding box center [251, 155] width 289 height 12
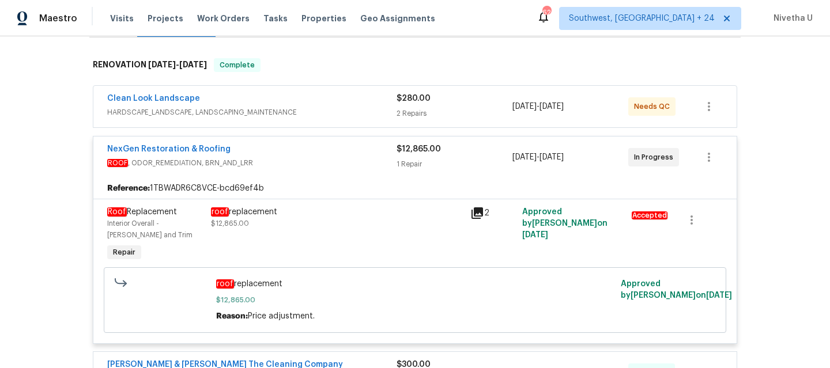
click at [332, 157] on span "ROOF , ODOR_REMEDIATION, BRN_AND_LRR" at bounding box center [251, 163] width 289 height 12
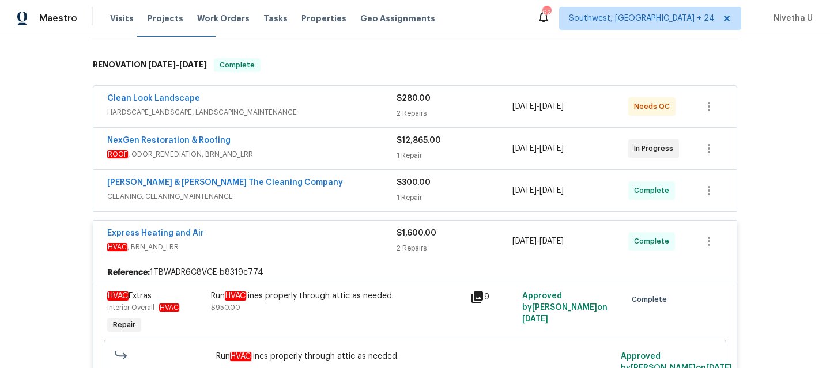
click at [330, 107] on span "HARDSCAPE_LANDSCAPE, LANDSCAPING_MAINTENANCE" at bounding box center [251, 113] width 289 height 12
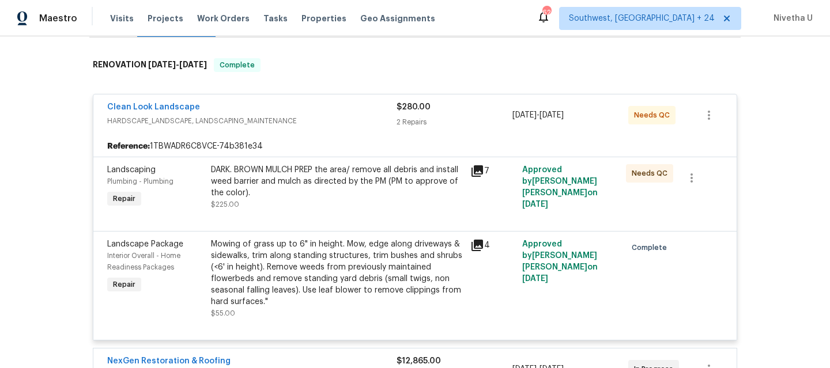
click at [331, 115] on span "HARDSCAPE_LANDSCAPE, LANDSCAPING_MAINTENANCE" at bounding box center [251, 121] width 289 height 12
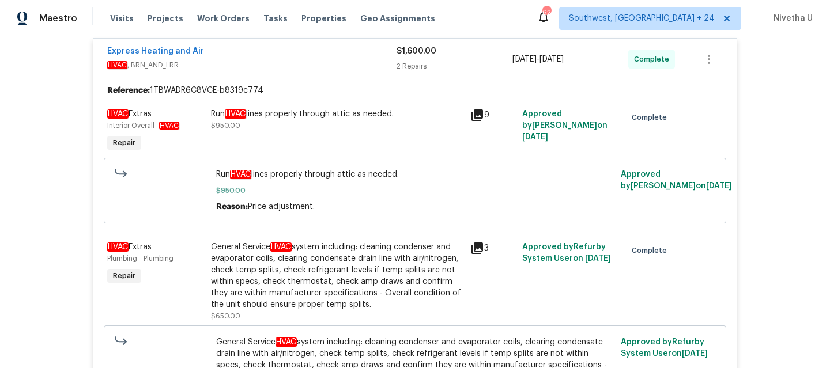
scroll to position [363, 0]
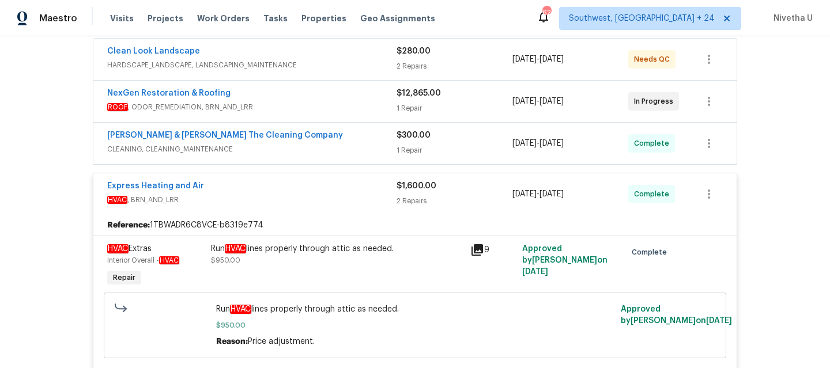
click at [338, 196] on span "HVAC , BRN_AND_LRR" at bounding box center [251, 200] width 289 height 12
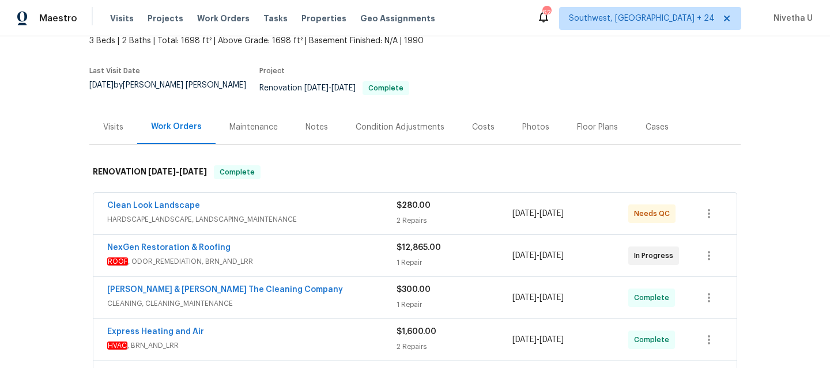
scroll to position [72, 0]
click at [205, 14] on span "Work Orders" at bounding box center [223, 19] width 52 height 12
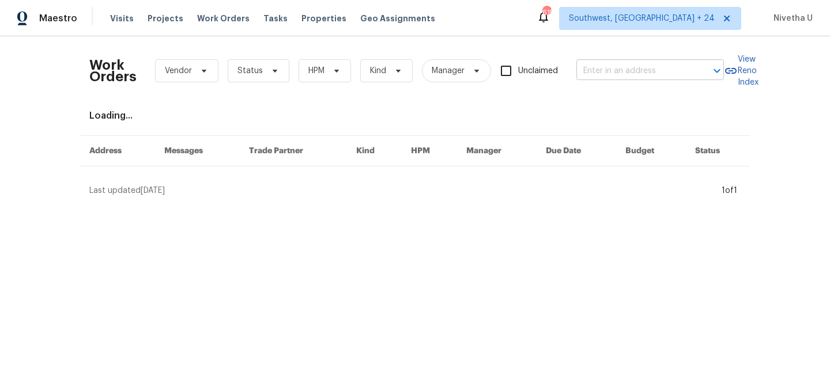
click at [613, 77] on input "text" at bounding box center [634, 71] width 115 height 18
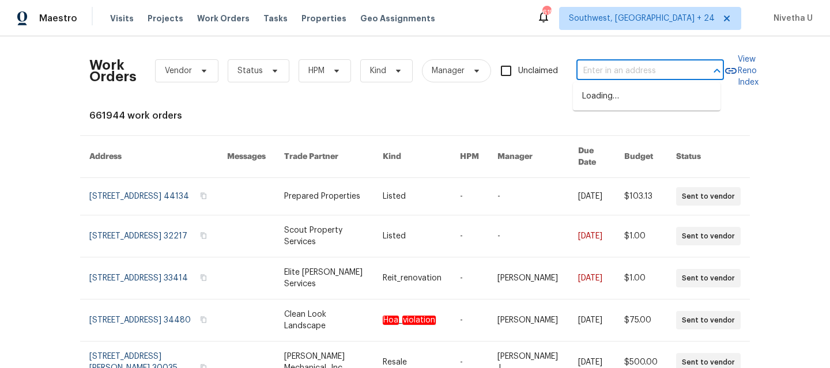
paste input "8110 Enclave Way Sarasota true 101, FL 34243"
drag, startPoint x: 619, startPoint y: 71, endPoint x: 713, endPoint y: 71, distance: 94.0
click at [713, 71] on div "8110 Enclave Way Sarasota true 101, FL 34243 ​" at bounding box center [651, 71] width 148 height 18
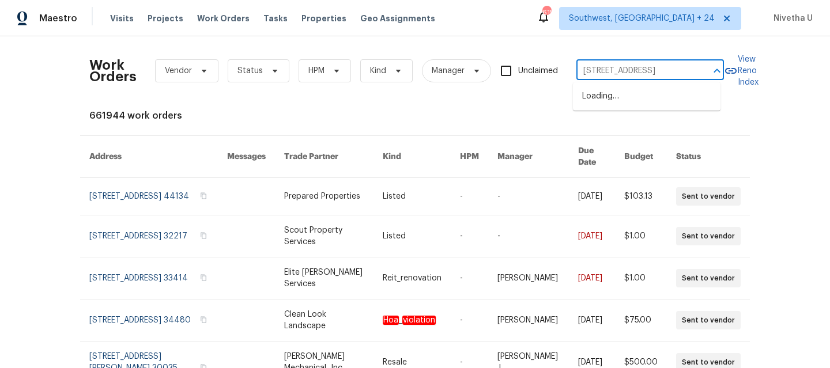
type input "8110 Enclave Way Sarasota"
click at [635, 106] on li "8110 Enclave Way Unit 101, Sarasota, FL 34243" at bounding box center [647, 96] width 148 height 19
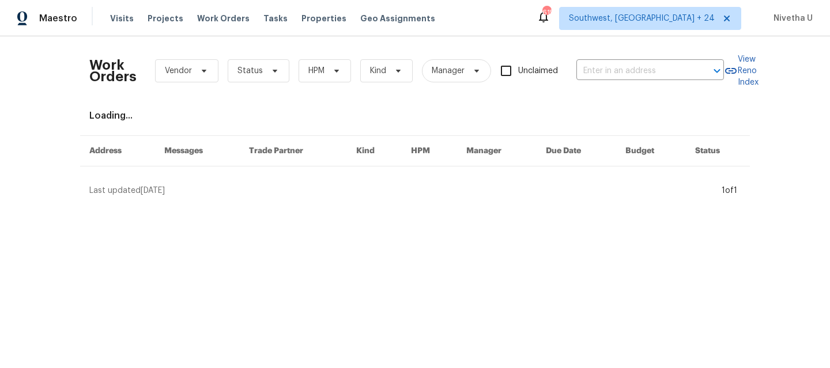
type input "8110 Enclave Way Unit 101, Sarasota, FL 34243"
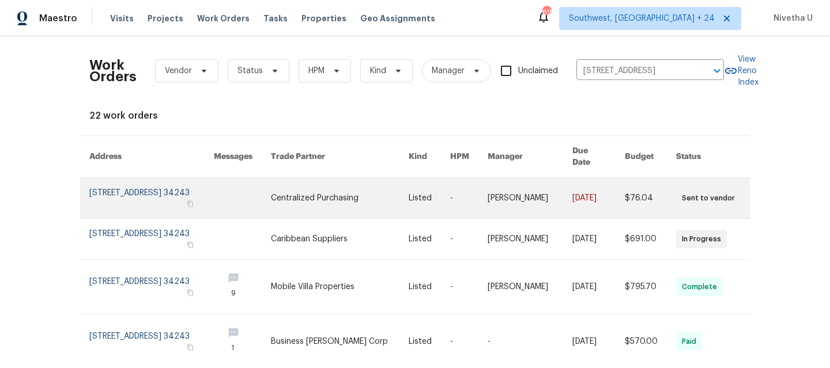
click at [142, 181] on link at bounding box center [151, 198] width 125 height 40
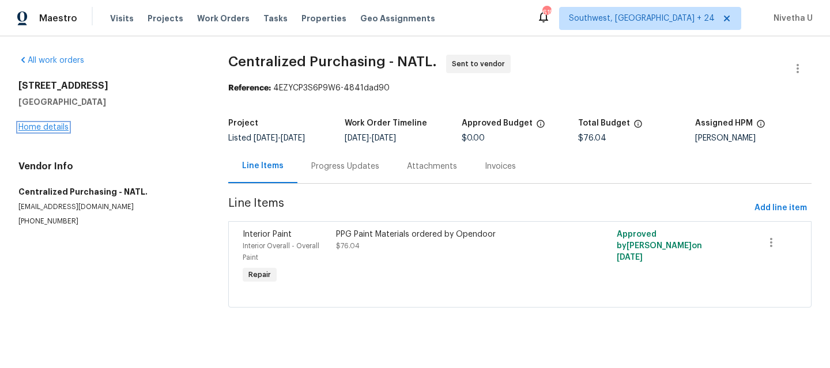
click at [39, 130] on link "Home details" at bounding box center [43, 127] width 50 height 8
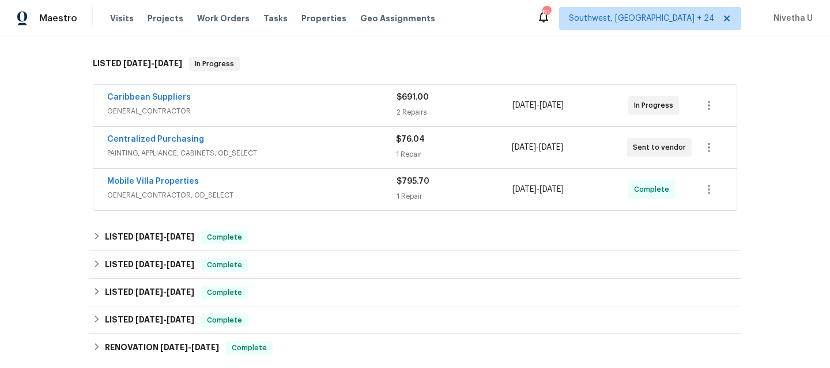
scroll to position [174, 0]
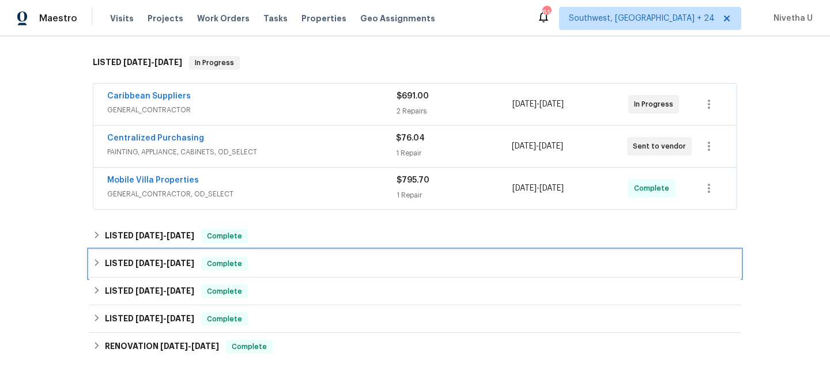
click at [270, 256] on div "LISTED 1/17/25 - 1/31/25 Complete" at bounding box center [414, 264] width 651 height 28
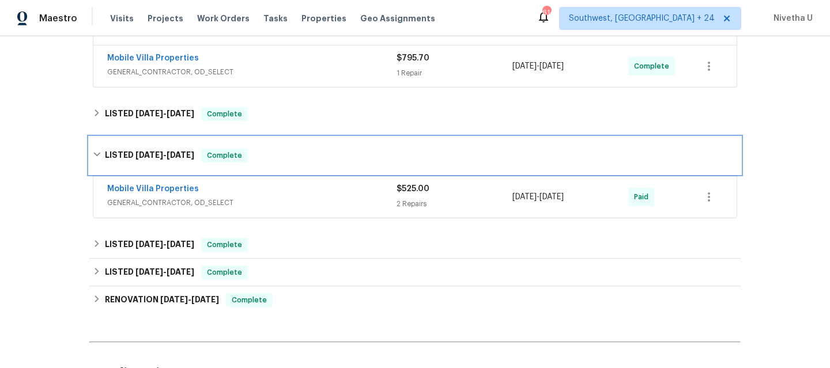
scroll to position [299, 0]
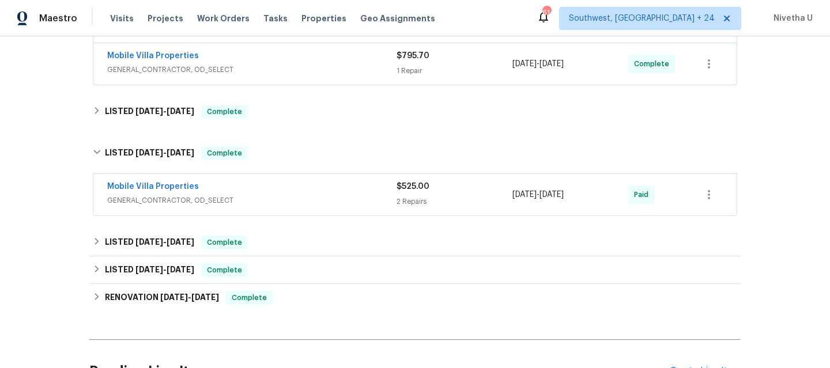
click at [298, 211] on div "Mobile Villa Properties GENERAL_CONTRACTOR, OD_SELECT $525.00 2 Repairs 1/17/20…" at bounding box center [414, 195] width 643 height 42
click at [291, 195] on span "GENERAL_CONTRACTOR, OD_SELECT" at bounding box center [251, 201] width 289 height 12
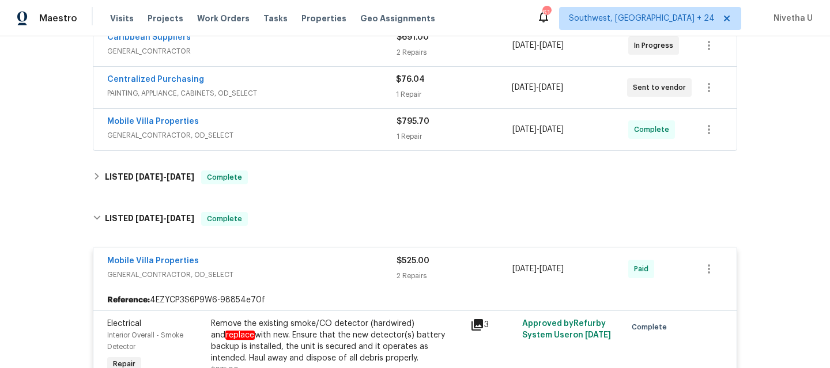
scroll to position [232, 0]
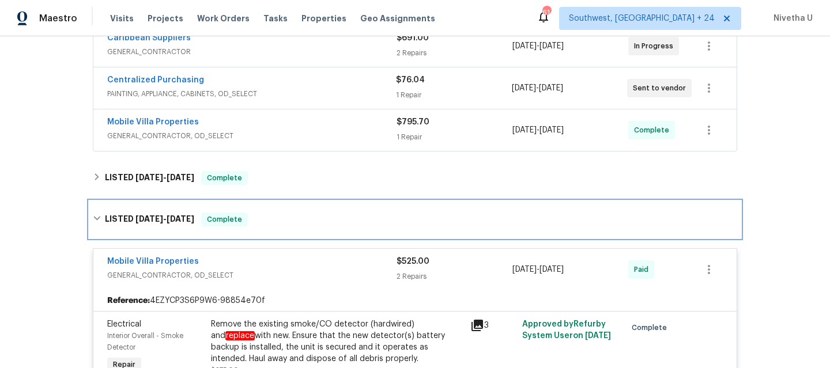
click at [281, 225] on div "LISTED 1/17/25 - 1/31/25 Complete" at bounding box center [415, 220] width 645 height 14
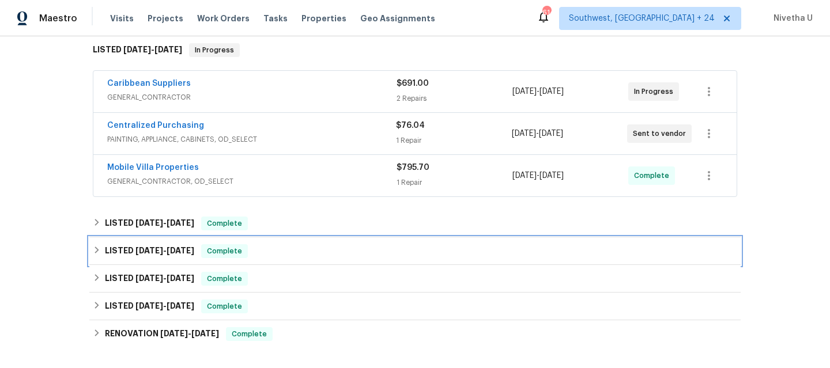
scroll to position [182, 0]
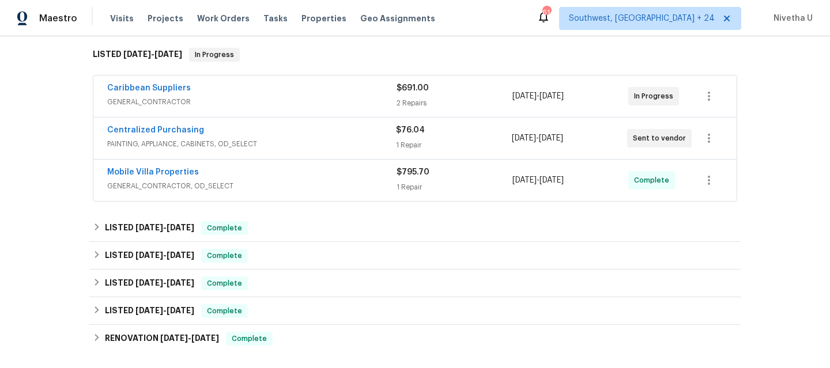
click at [296, 94] on div "Caribbean Suppliers" at bounding box center [251, 89] width 289 height 14
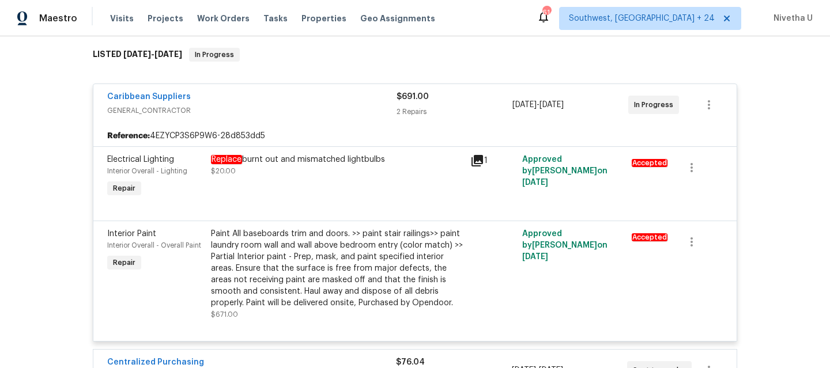
click at [298, 105] on span "GENERAL_CONTRACTOR" at bounding box center [251, 111] width 289 height 12
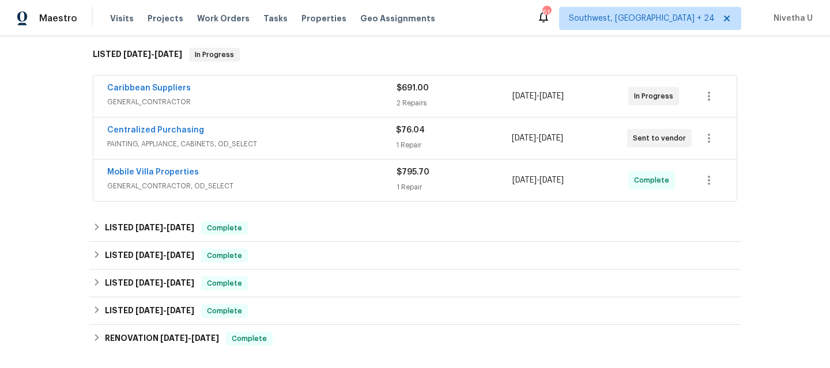
click at [292, 141] on span "PAINTING, APPLIANCE, CABINETS, OD_SELECT" at bounding box center [251, 144] width 289 height 12
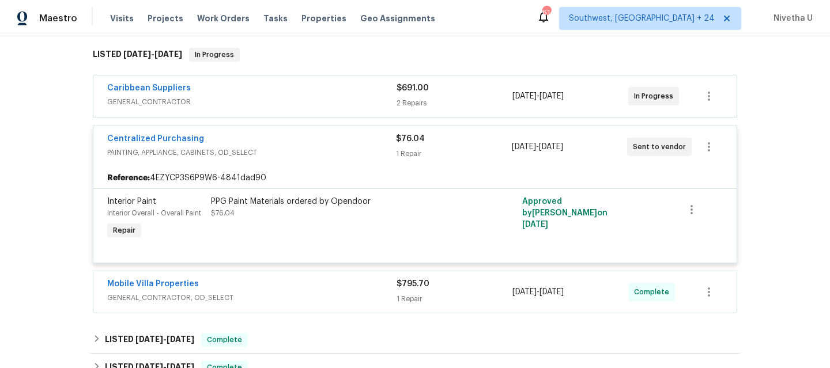
click at [292, 141] on div "Centralized Purchasing" at bounding box center [251, 140] width 289 height 14
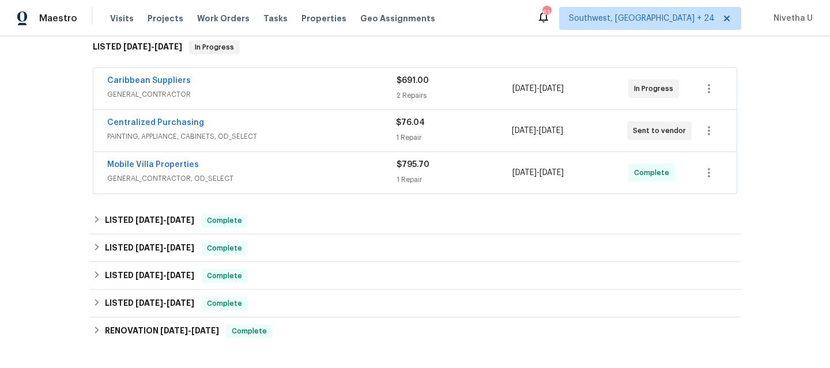
scroll to position [191, 0]
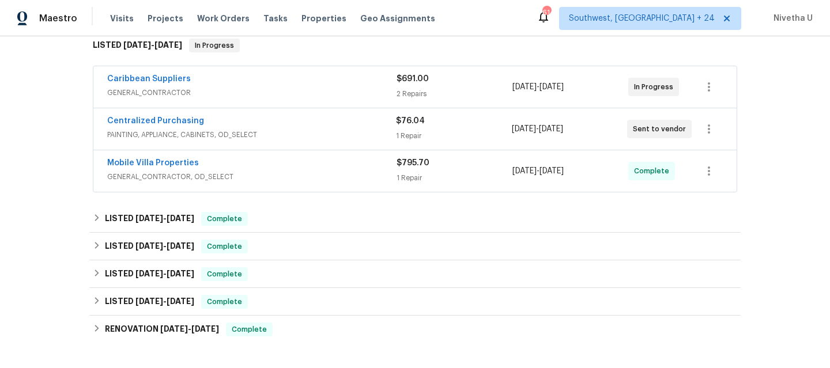
click at [295, 163] on div "Mobile Villa Properties" at bounding box center [251, 164] width 289 height 14
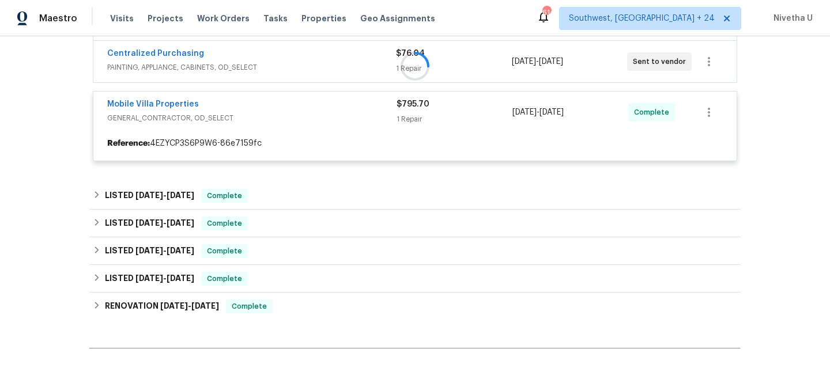
scroll to position [278, 0]
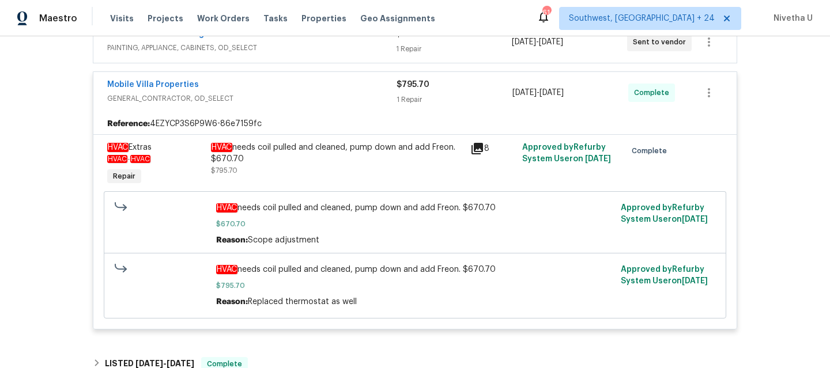
click at [308, 99] on span "GENERAL_CONTRACTOR, OD_SELECT" at bounding box center [251, 99] width 289 height 12
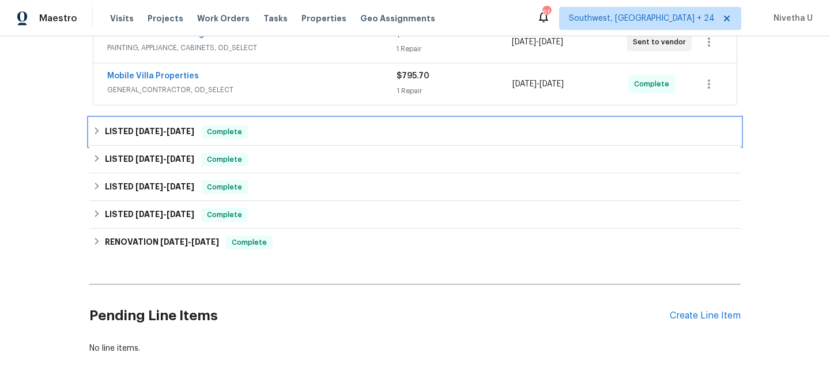
click at [299, 133] on div "LISTED 4/29/25 - 5/2/25 Complete" at bounding box center [415, 132] width 645 height 14
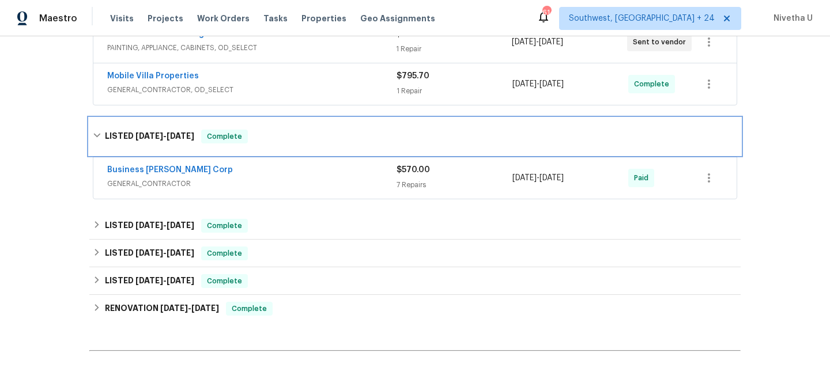
scroll to position [294, 0]
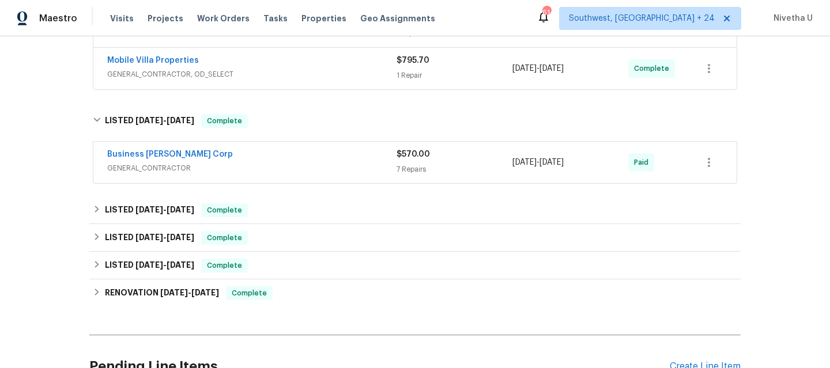
click at [304, 165] on span "GENERAL_CONTRACTOR" at bounding box center [251, 169] width 289 height 12
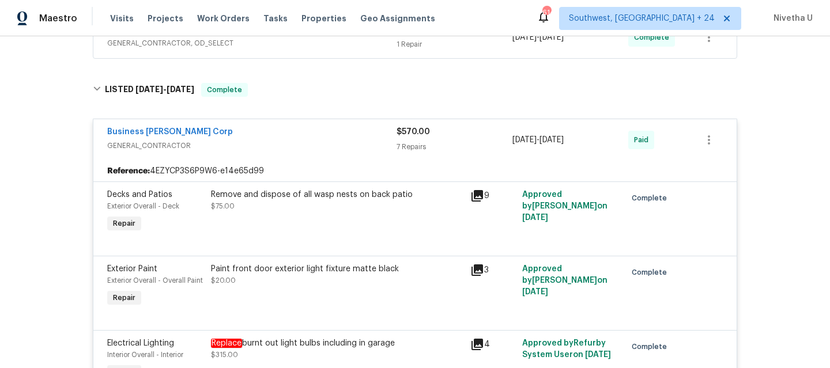
scroll to position [320, 0]
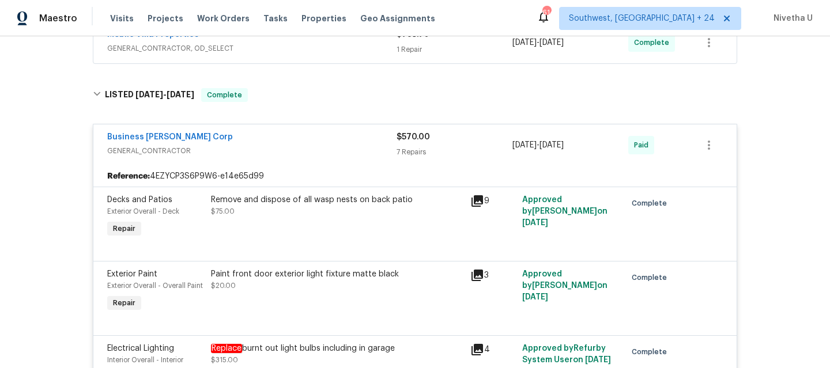
click at [337, 148] on span "GENERAL_CONTRACTOR" at bounding box center [251, 151] width 289 height 12
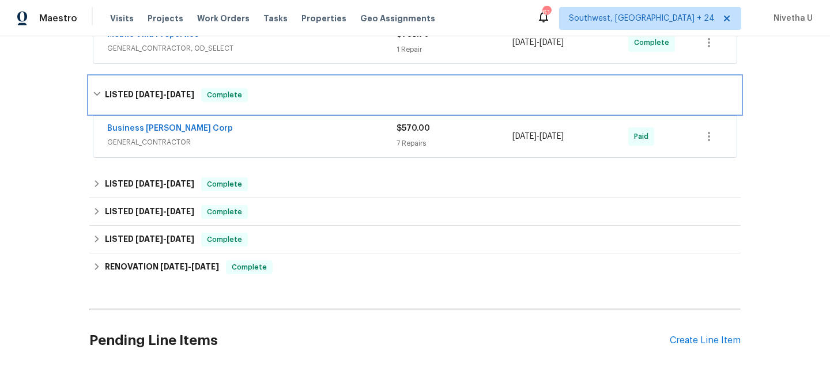
click at [321, 98] on div "LISTED 4/29/25 - 5/2/25 Complete" at bounding box center [415, 95] width 645 height 14
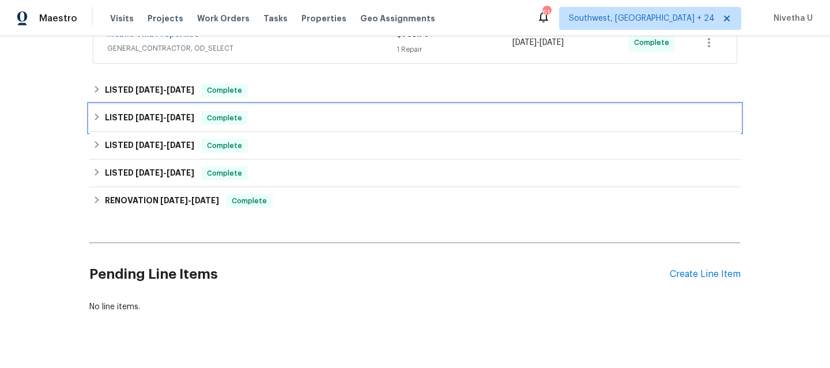
click at [292, 117] on div "LISTED 1/17/25 - 1/31/25 Complete" at bounding box center [415, 118] width 645 height 14
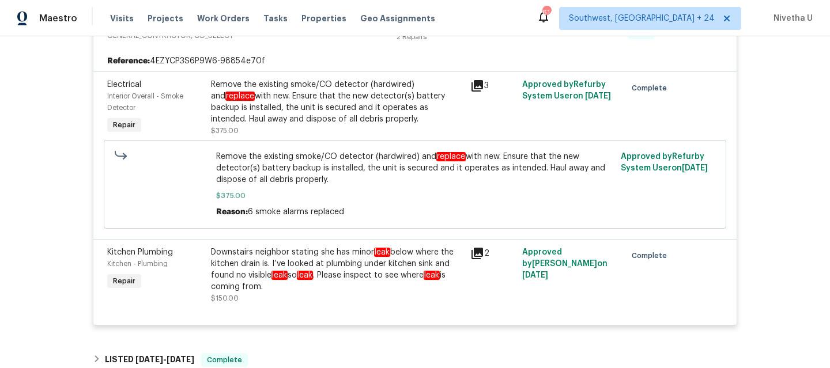
scroll to position [601, 0]
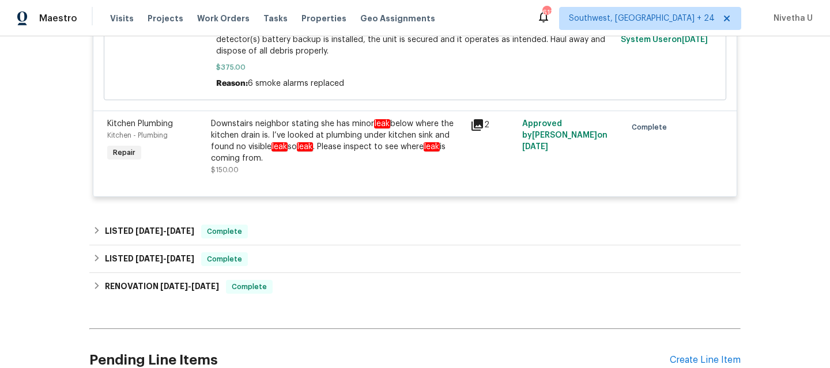
drag, startPoint x: 203, startPoint y: 123, endPoint x: 409, endPoint y: 148, distance: 207.9
click at [409, 148] on div "Downstairs neighbor stating she has minor leak below where the kitchen drain is…" at bounding box center [337, 147] width 259 height 65
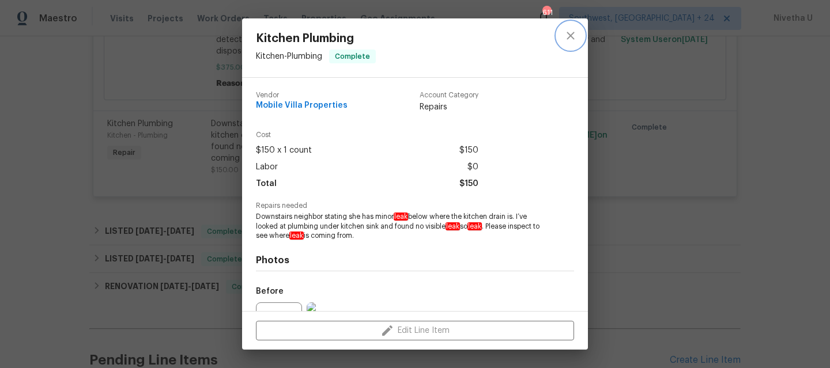
click at [572, 43] on button "close" at bounding box center [571, 36] width 28 height 28
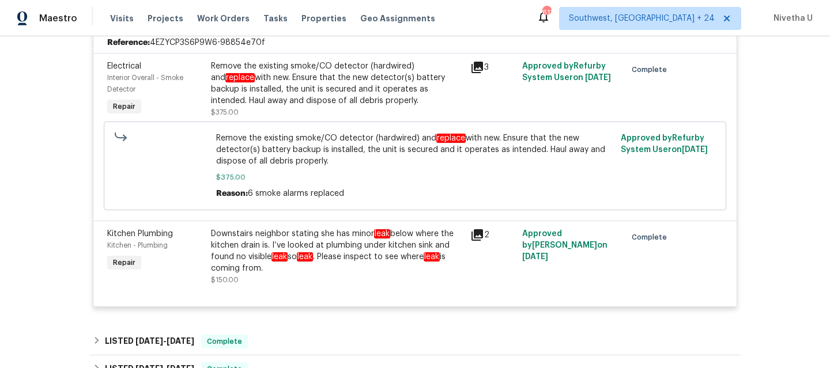
scroll to position [341, 0]
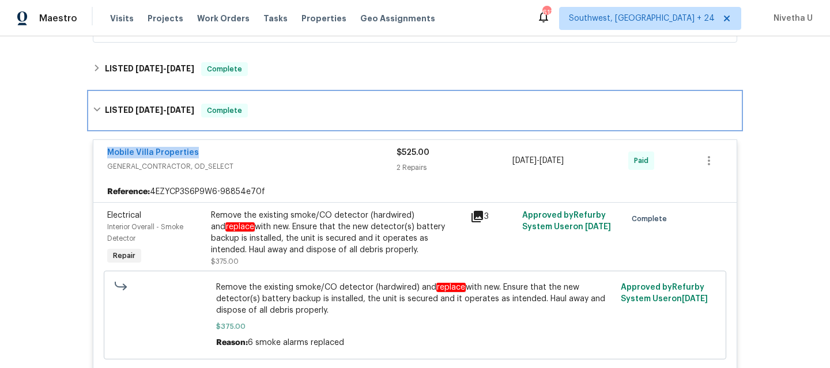
click at [281, 121] on div "LISTED 1/17/25 - 1/31/25 Complete" at bounding box center [414, 110] width 651 height 37
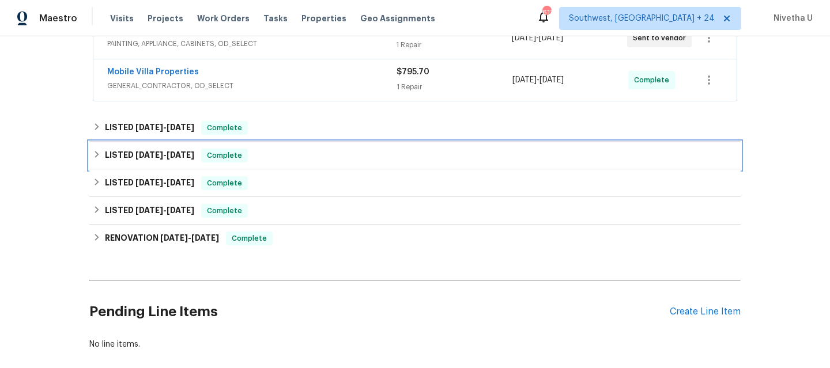
scroll to position [278, 0]
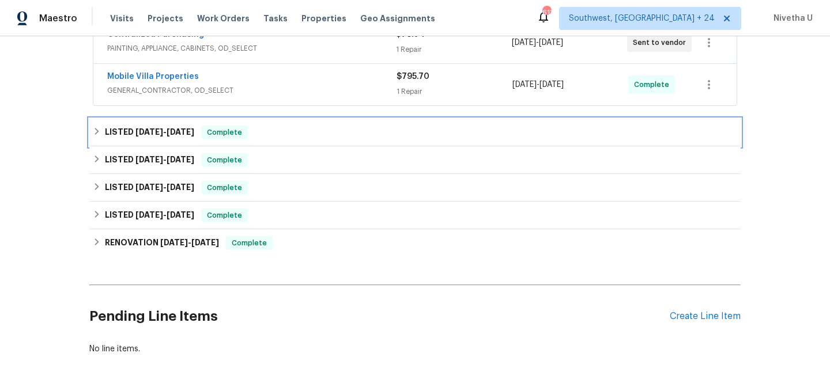
click at [262, 133] on div "LISTED 4/29/25 - 5/2/25 Complete" at bounding box center [415, 133] width 645 height 14
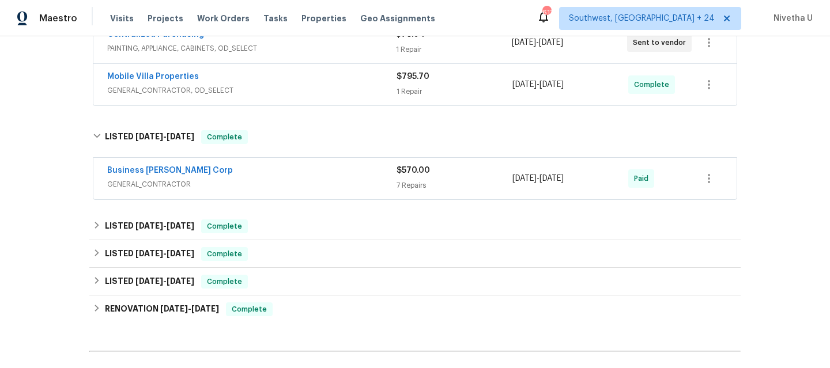
click at [277, 190] on div "Business Morel Corp GENERAL_CONTRACTOR" at bounding box center [251, 179] width 289 height 28
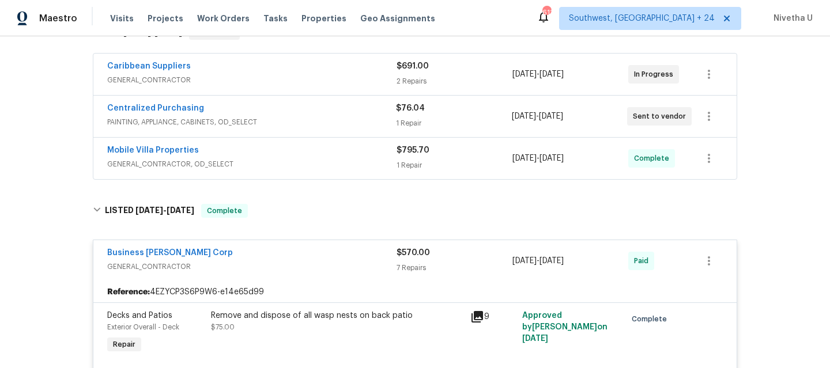
scroll to position [202, 0]
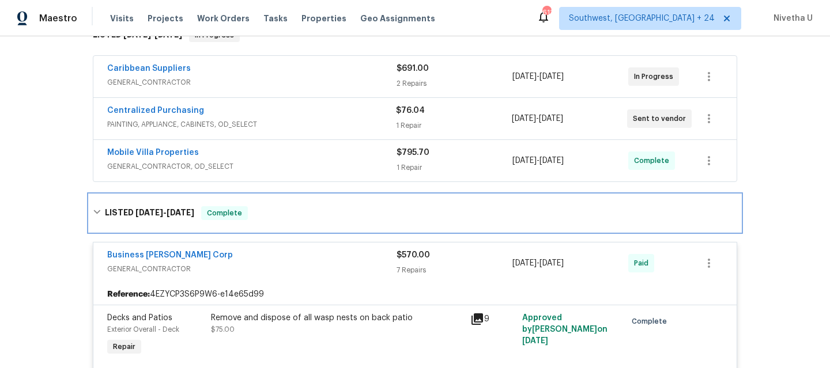
click at [269, 196] on div "LISTED 4/29/25 - 5/2/25 Complete" at bounding box center [414, 213] width 651 height 37
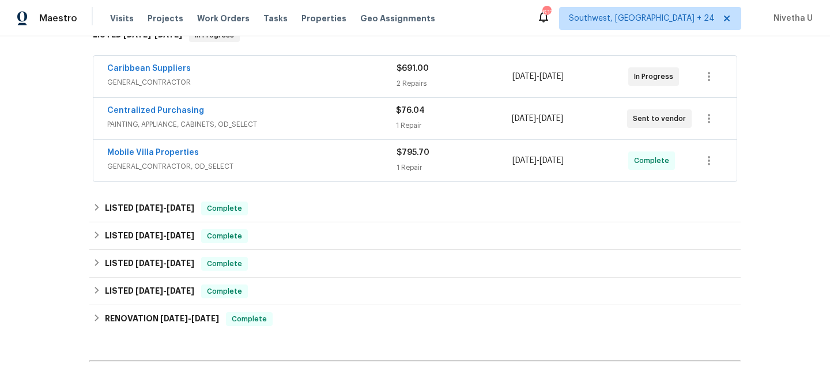
click at [274, 172] on div "Mobile Villa Properties GENERAL_CONTRACTOR, OD_SELECT" at bounding box center [251, 161] width 289 height 28
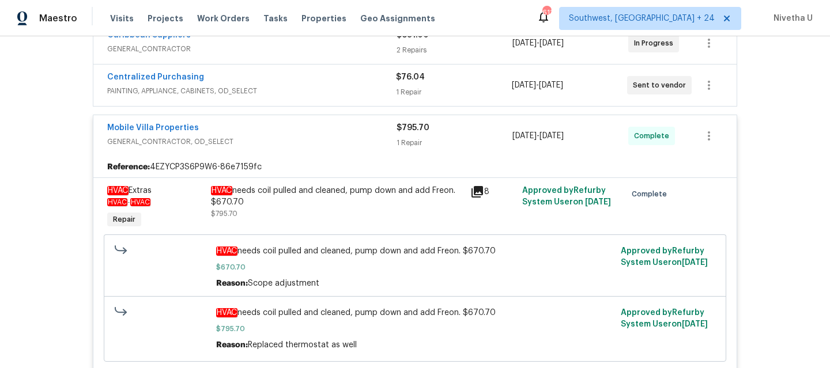
scroll to position [214, 0]
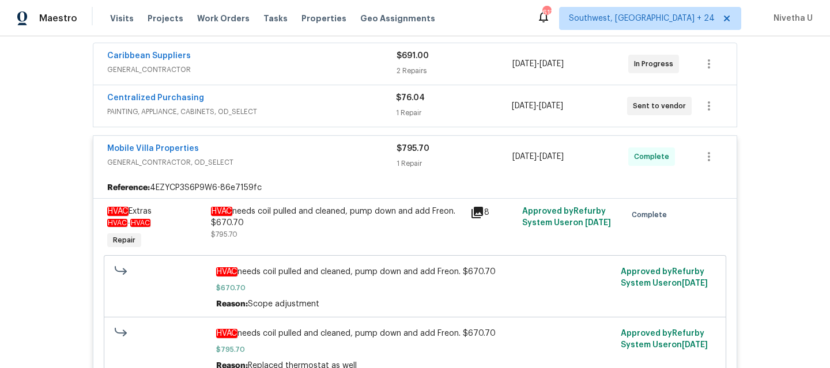
click at [274, 172] on div "Mobile Villa Properties GENERAL_CONTRACTOR, OD_SELECT $795.70 1 Repair 8/13/202…" at bounding box center [414, 157] width 643 height 42
click at [274, 158] on span "GENERAL_CONTRACTOR, OD_SELECT" at bounding box center [251, 163] width 289 height 12
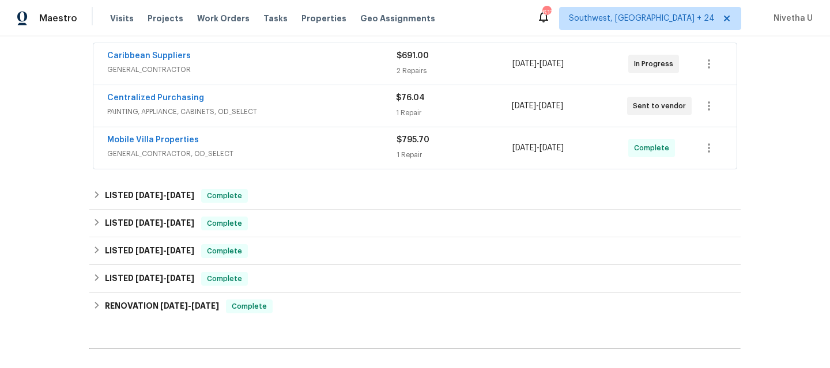
click at [274, 112] on span "PAINTING, APPLIANCE, CABINETS, OD_SELECT" at bounding box center [251, 112] width 289 height 12
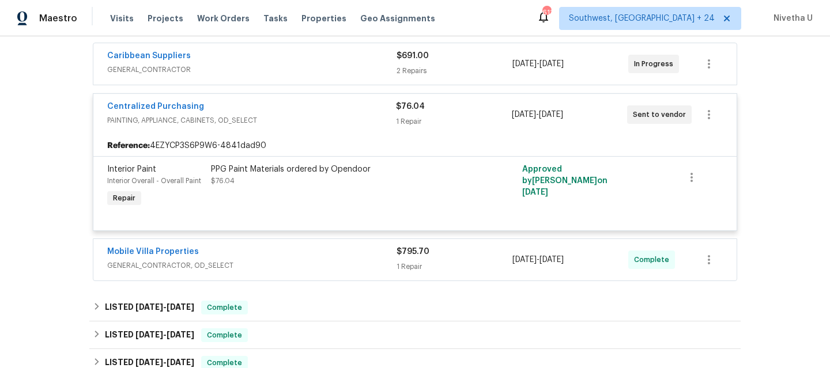
click at [276, 118] on span "PAINTING, APPLIANCE, CABINETS, OD_SELECT" at bounding box center [251, 121] width 289 height 12
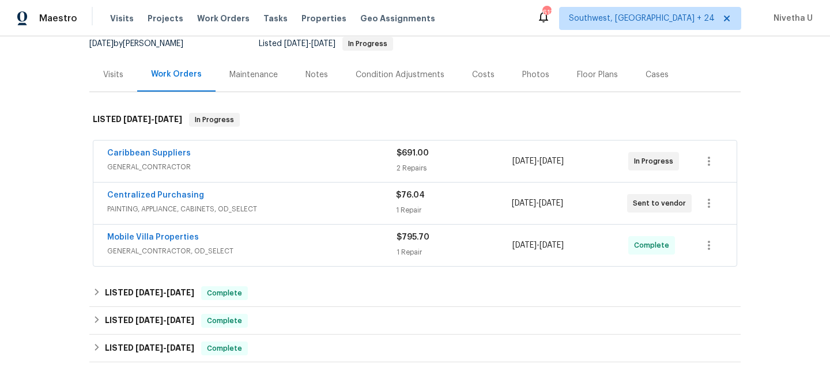
scroll to position [106, 0]
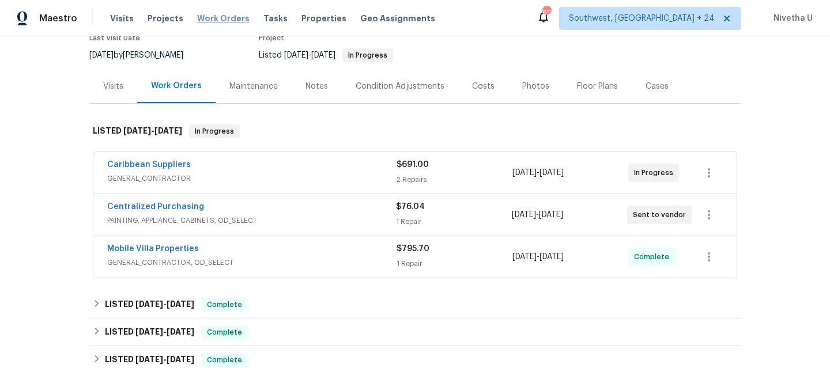
click at [216, 14] on span "Work Orders" at bounding box center [223, 19] width 52 height 12
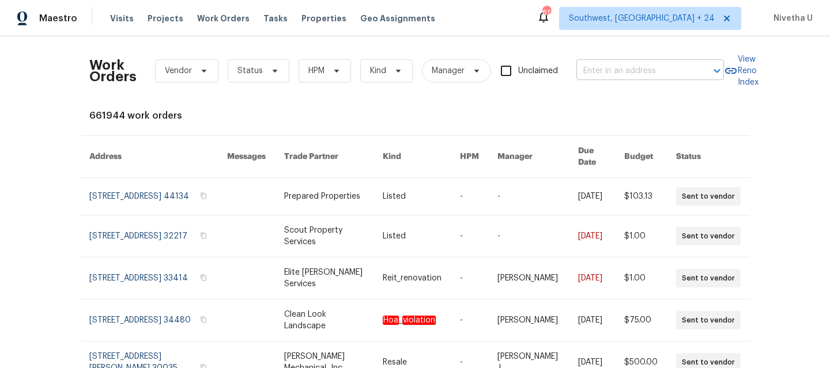
click at [602, 75] on input "text" at bounding box center [634, 71] width 115 height 18
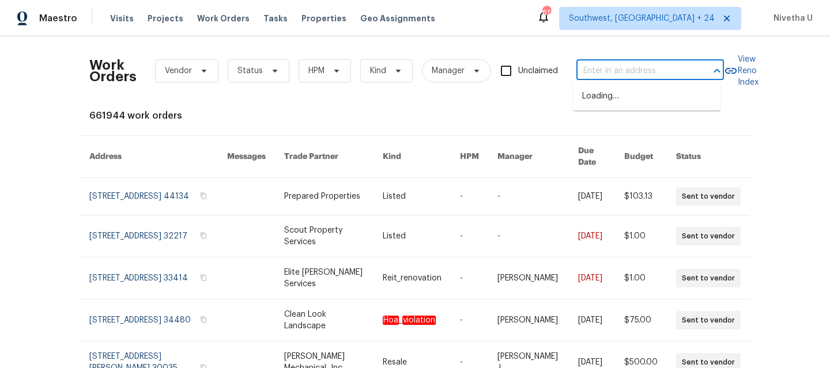
paste input "3058 Waters View Cir Orange Park, FL 32073"
type input "3058 Waters View Cir Orange Park, FL 32073"
click at [612, 102] on li "3058 Waters View Cir, Orange Park, FL 32073" at bounding box center [647, 96] width 148 height 19
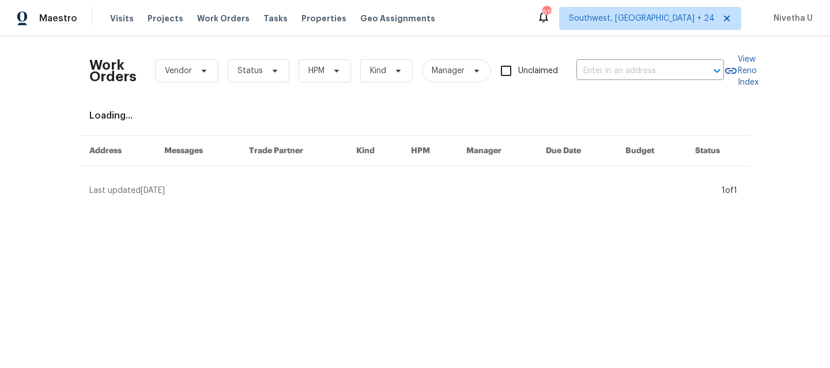
type input "3058 Waters View Cir, Orange Park, FL 32073"
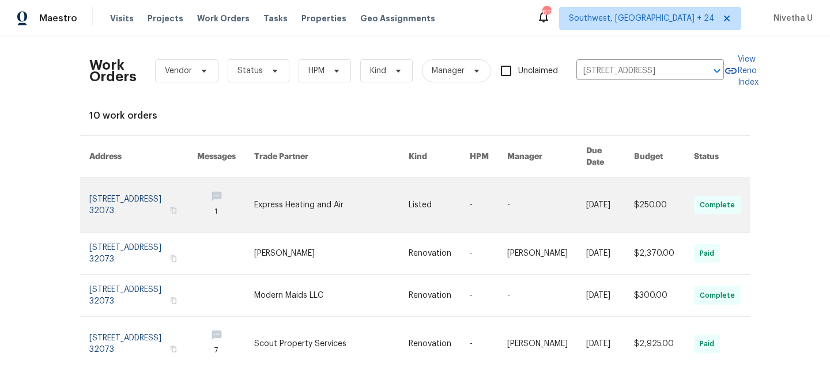
click at [107, 187] on link at bounding box center [143, 205] width 108 height 54
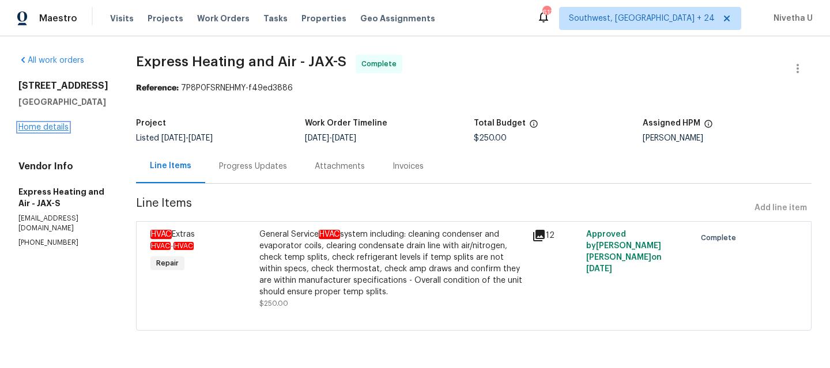
click at [44, 131] on link "Home details" at bounding box center [43, 127] width 50 height 8
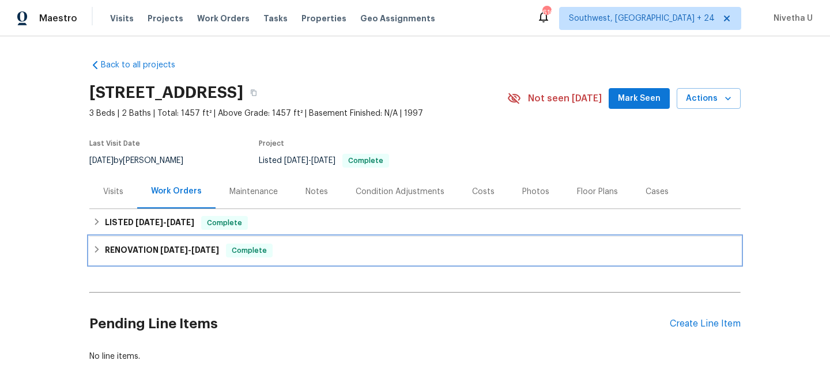
click at [320, 242] on div "RENOVATION 6/26/25 - 7/7/25 Complete" at bounding box center [414, 251] width 651 height 28
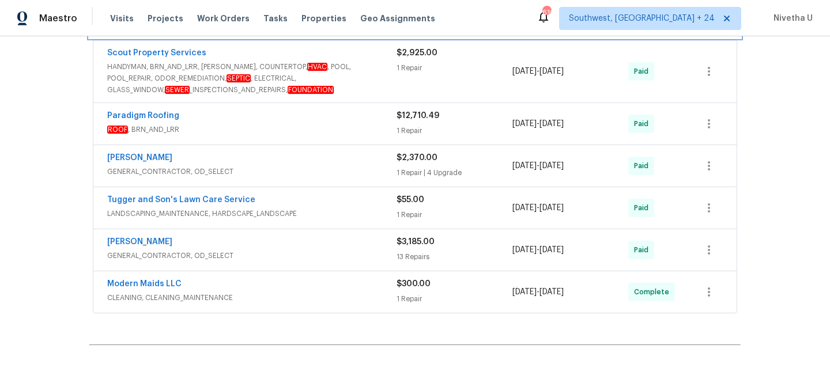
scroll to position [352, 0]
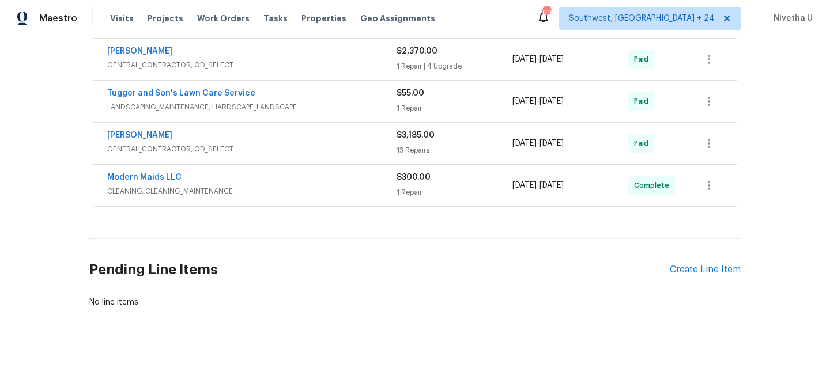
click at [317, 189] on span "CLEANING, CLEANING_MAINTENANCE" at bounding box center [251, 192] width 289 height 12
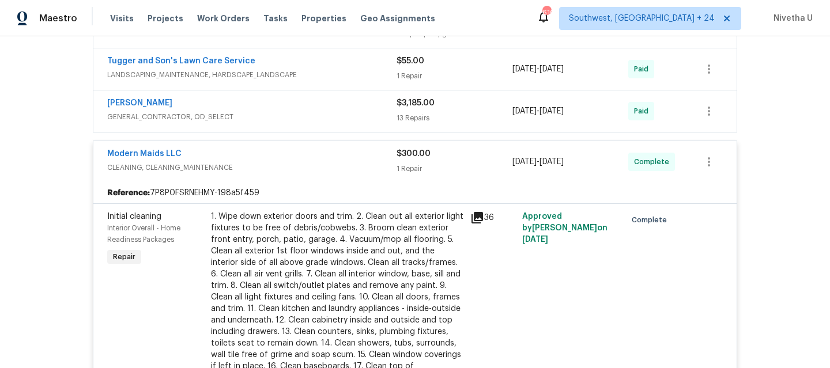
scroll to position [379, 0]
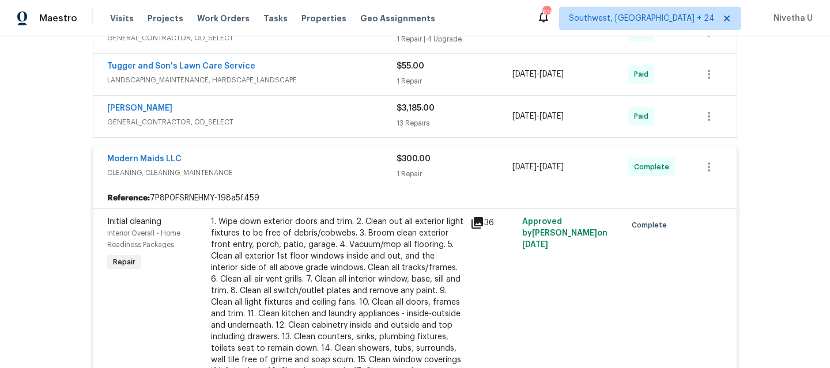
click at [308, 157] on div "Modern Maids LLC" at bounding box center [251, 160] width 289 height 14
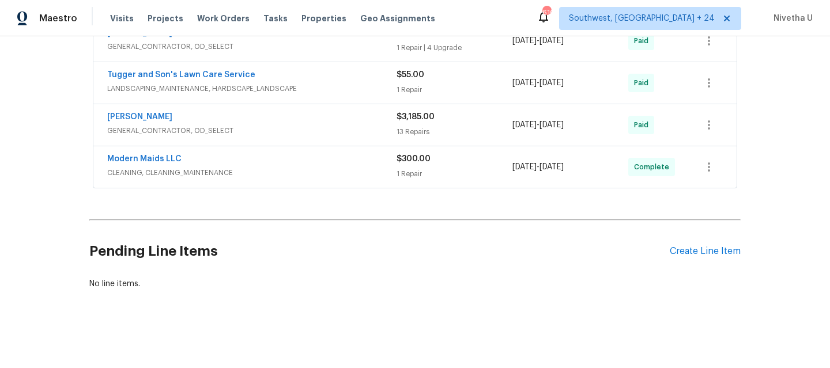
click at [291, 125] on span "GENERAL_CONTRACTOR, OD_SELECT" at bounding box center [251, 131] width 289 height 12
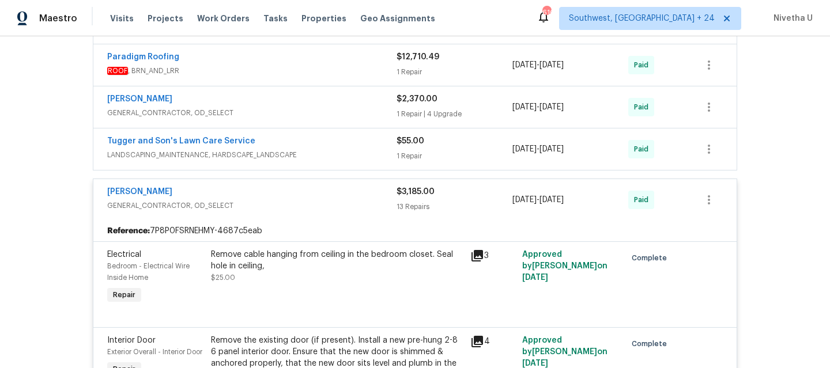
scroll to position [302, 0]
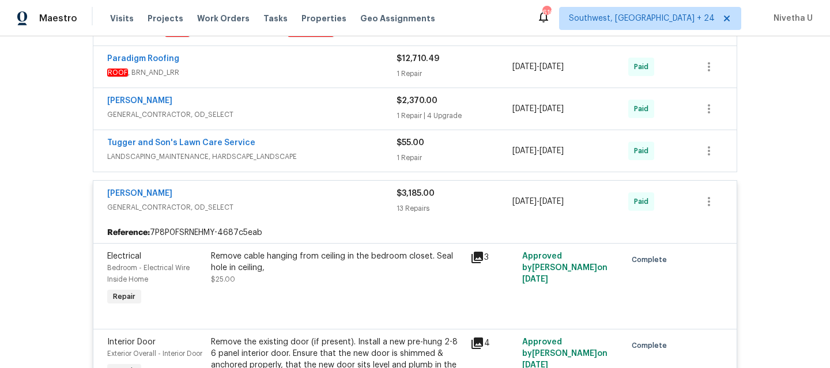
click at [320, 195] on div "Eric Hernandez" at bounding box center [251, 195] width 289 height 14
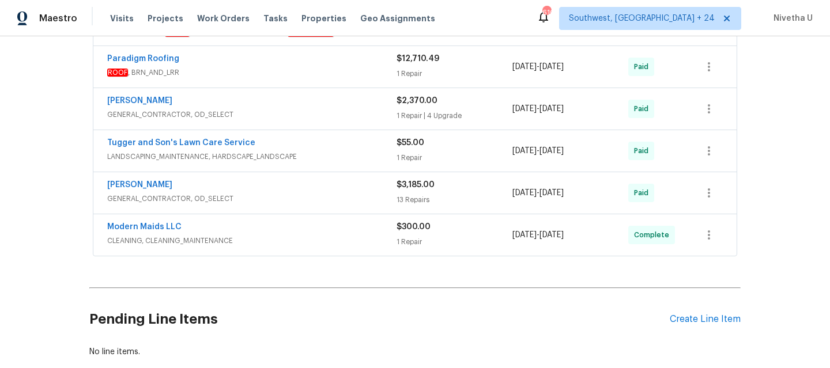
click at [317, 155] on span "LANDSCAPING_MAINTENANCE, HARDSCAPE_LANDSCAPE" at bounding box center [251, 157] width 289 height 12
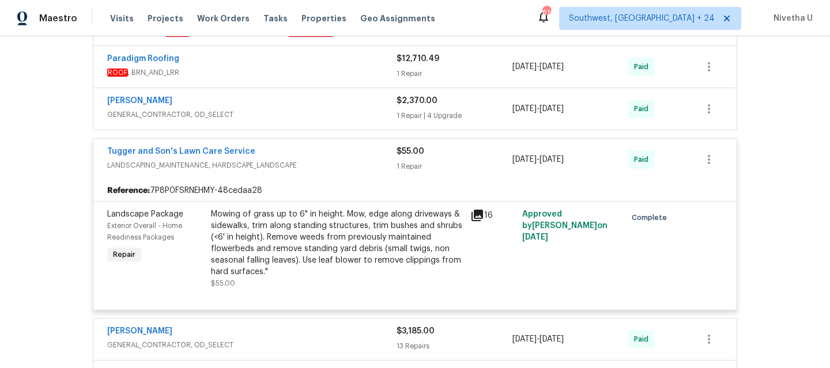
click at [317, 155] on div "Tugger and Son's Lawn Care Service" at bounding box center [251, 153] width 289 height 14
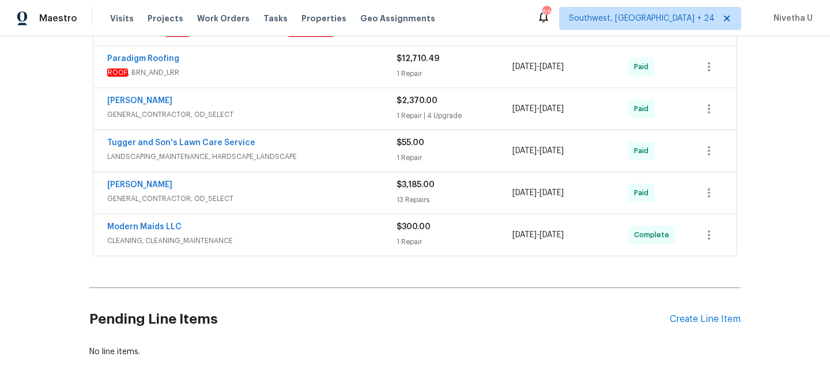
click at [315, 109] on span "GENERAL_CONTRACTOR, OD_SELECT" at bounding box center [251, 115] width 289 height 12
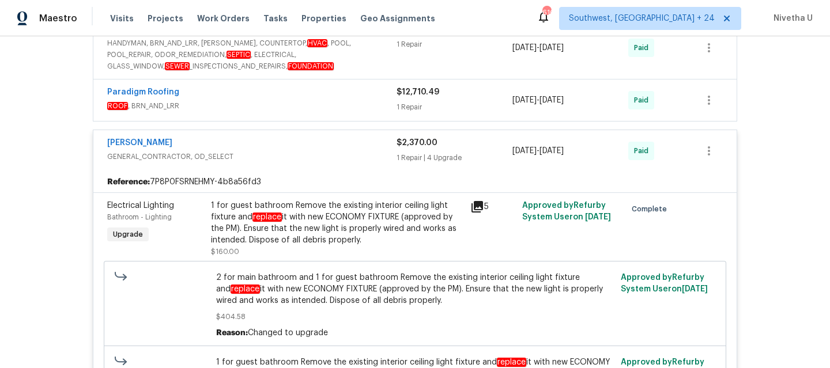
scroll to position [268, 0]
click at [319, 158] on span "GENERAL_CONTRACTOR, OD_SELECT" at bounding box center [251, 158] width 289 height 12
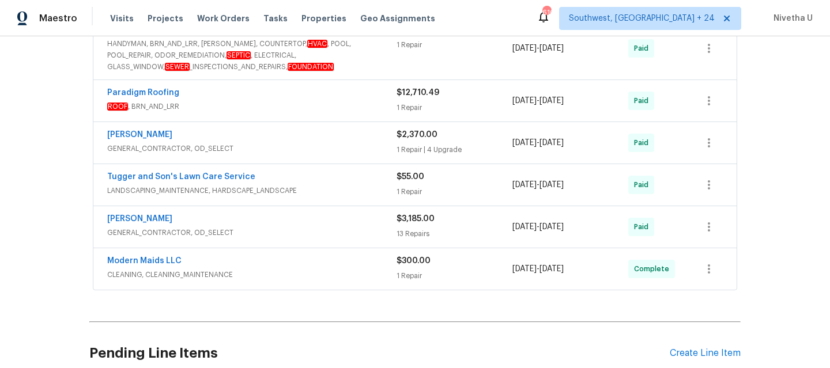
click at [317, 101] on span "ROOF , BRN_AND_LRR" at bounding box center [251, 107] width 289 height 12
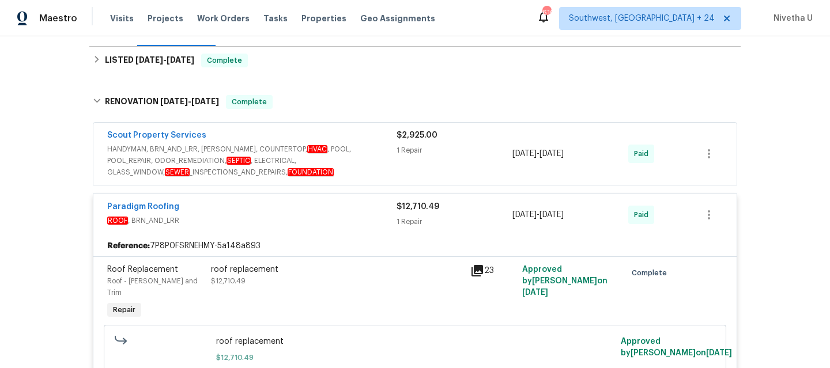
scroll to position [162, 0]
click at [325, 209] on div "Paradigm Roofing" at bounding box center [251, 209] width 289 height 14
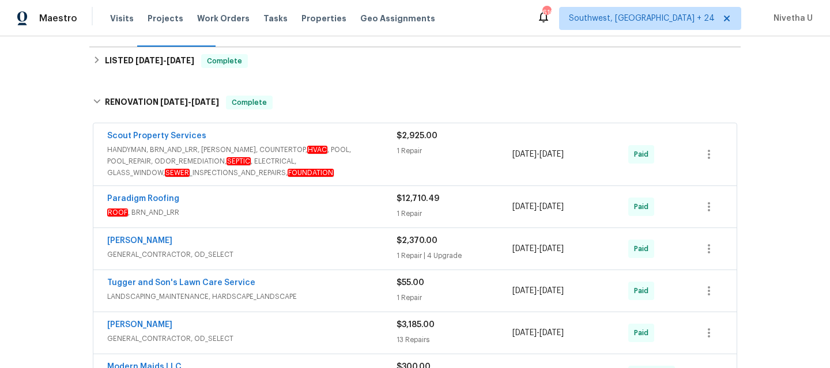
click at [371, 174] on span "HANDYMAN, BRN_AND_LRR, WELLS, COUNTERTOP, HVAC , POOL, POOL_REPAIR, ODOR_REMEDI…" at bounding box center [251, 161] width 289 height 35
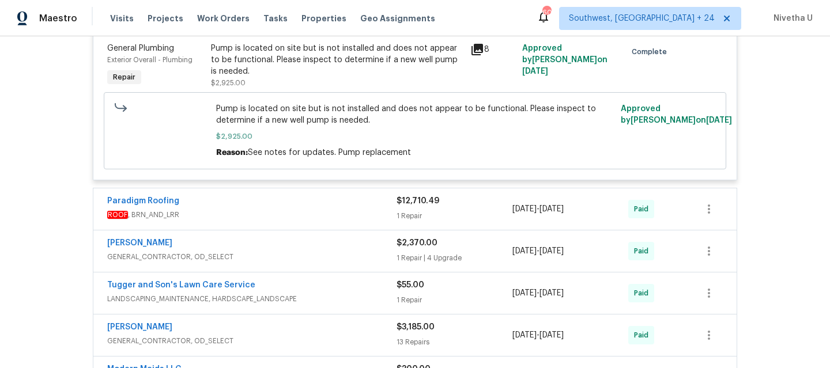
scroll to position [208, 0]
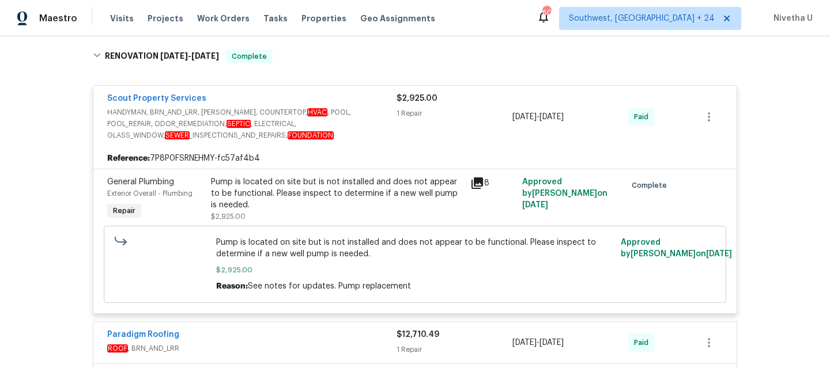
click at [378, 95] on div "Scout Property Services" at bounding box center [251, 100] width 289 height 14
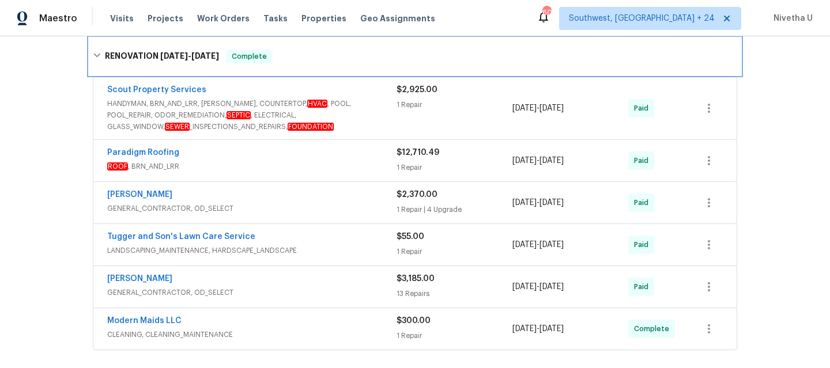
click at [348, 70] on div "RENOVATION 6/26/25 - 7/7/25 Complete" at bounding box center [414, 56] width 651 height 37
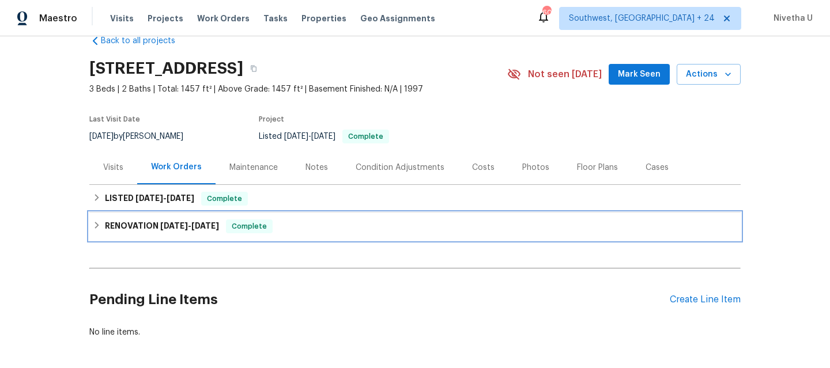
scroll to position [0, 0]
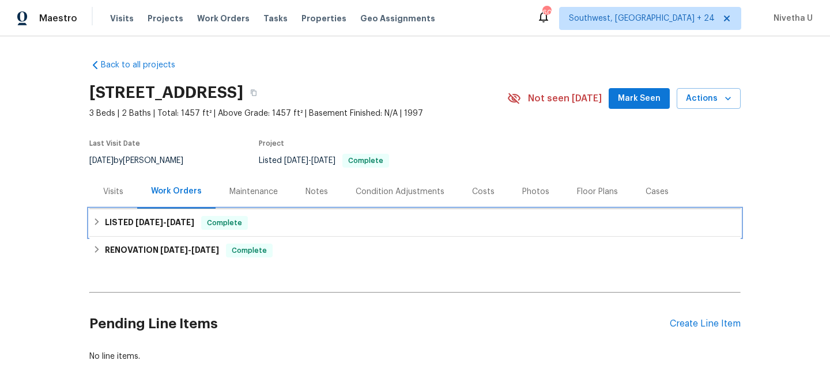
click at [357, 213] on div "LISTED 8/26/25 - 8/26/25 Complete" at bounding box center [414, 223] width 651 height 28
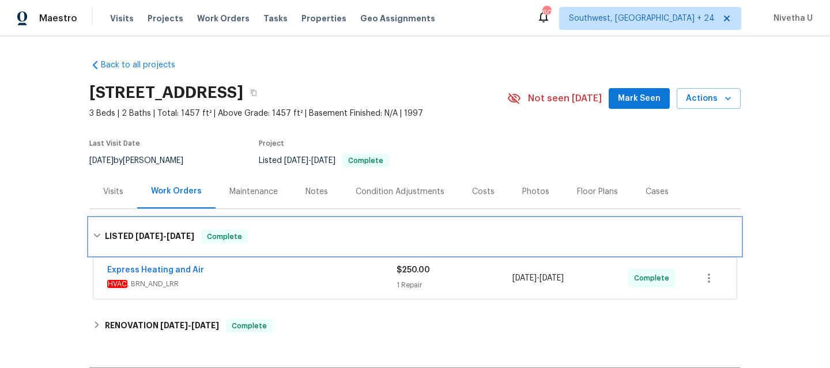
scroll to position [84, 0]
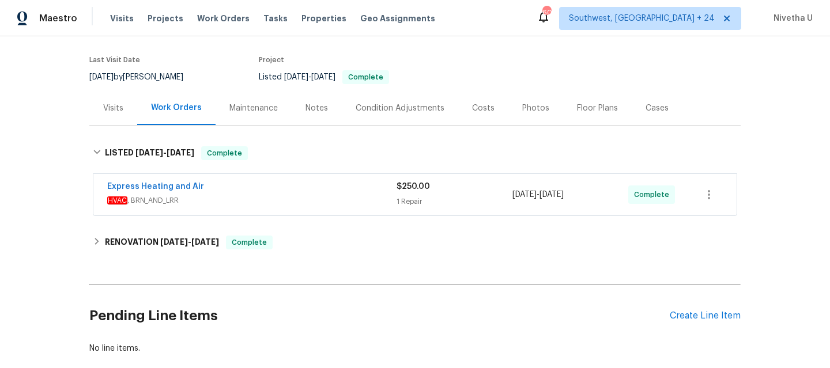
click at [341, 198] on span "HVAC , BRN_AND_LRR" at bounding box center [251, 201] width 289 height 12
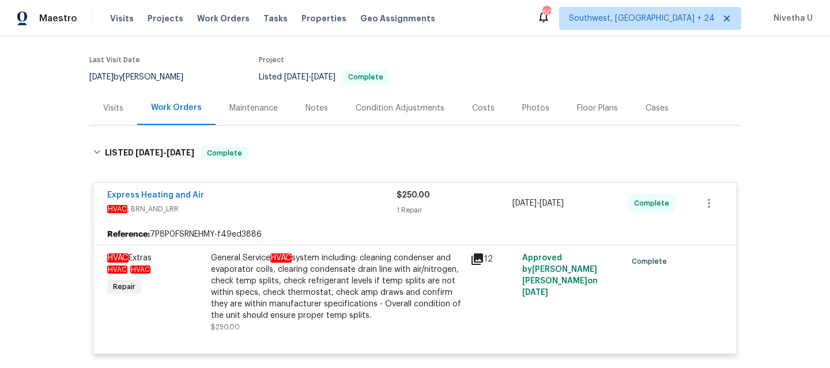
click at [318, 194] on div "Express Heating and Air" at bounding box center [251, 197] width 289 height 14
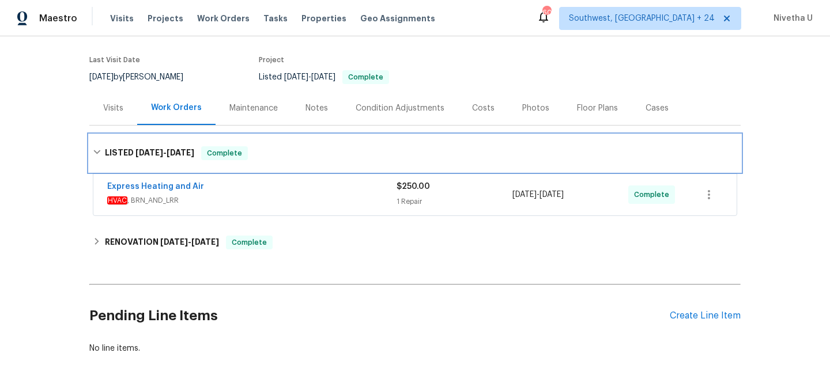
click at [310, 148] on div "LISTED 8/26/25 - 8/26/25 Complete" at bounding box center [415, 153] width 645 height 14
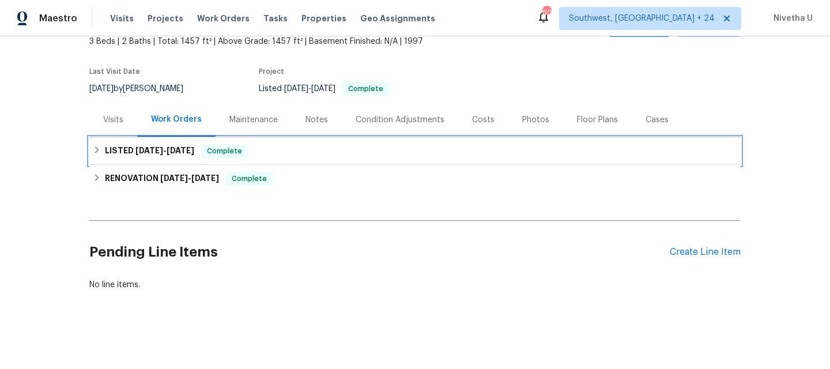
scroll to position [81, 0]
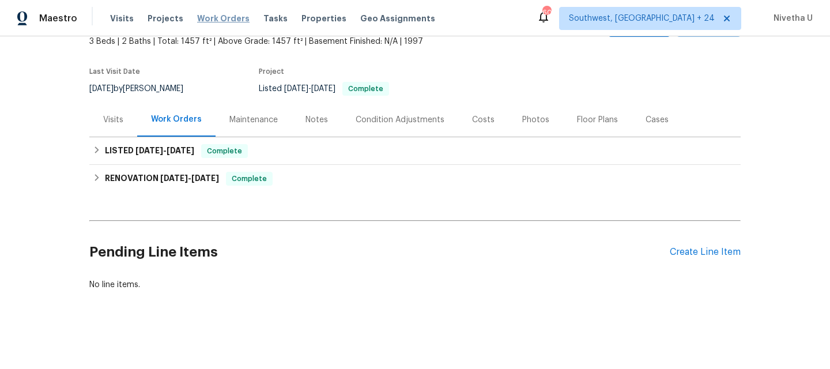
click at [208, 18] on span "Work Orders" at bounding box center [223, 19] width 52 height 12
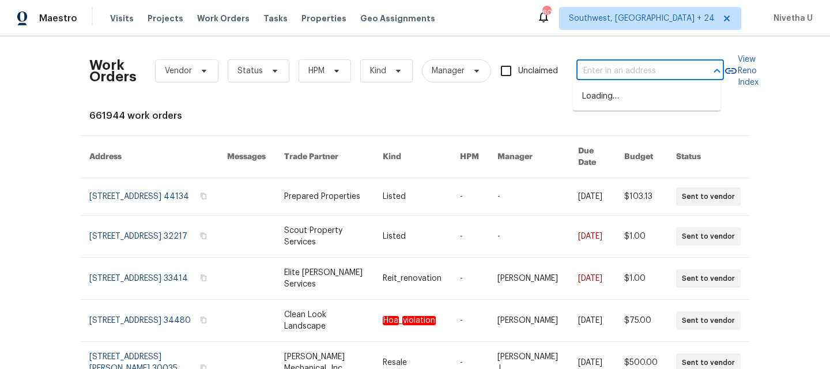
click at [592, 67] on input "text" at bounding box center [634, 71] width 115 height 18
paste input "2506 Shelby Creek Rd W Jacksonville, FL 32221"
type input "2506 Shelby Creek Rd W Jacksonville, FL 32221"
click at [618, 106] on li "2506 Shelby Creek Rd W, Jacksonville, FL 32221" at bounding box center [647, 96] width 148 height 19
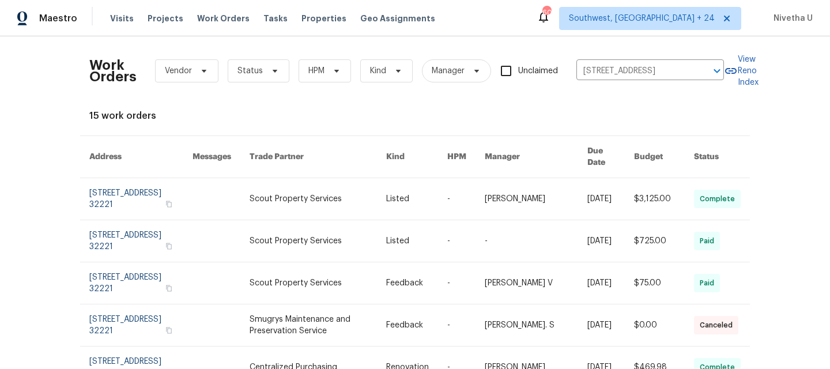
click at [124, 187] on link at bounding box center [140, 199] width 103 height 42
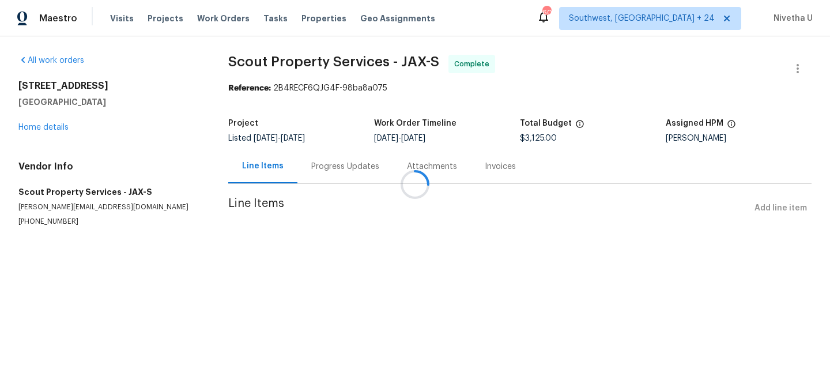
click at [29, 131] on div at bounding box center [415, 184] width 830 height 369
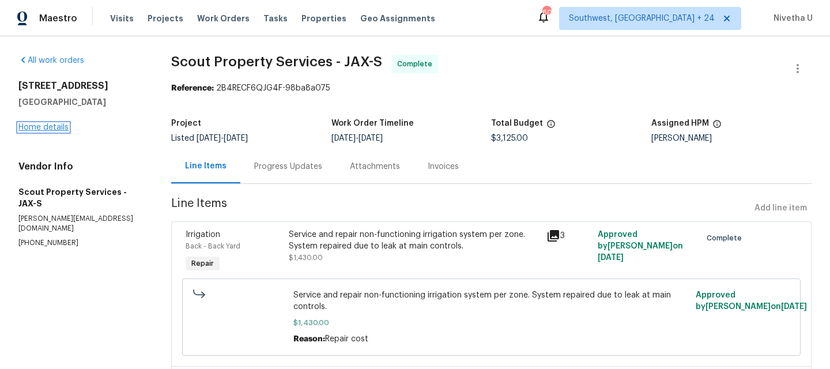
click at [29, 129] on link "Home details" at bounding box center [43, 127] width 50 height 8
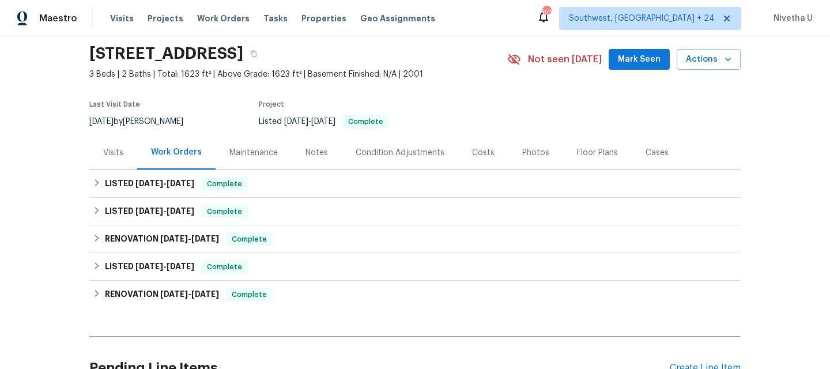
scroll to position [50, 0]
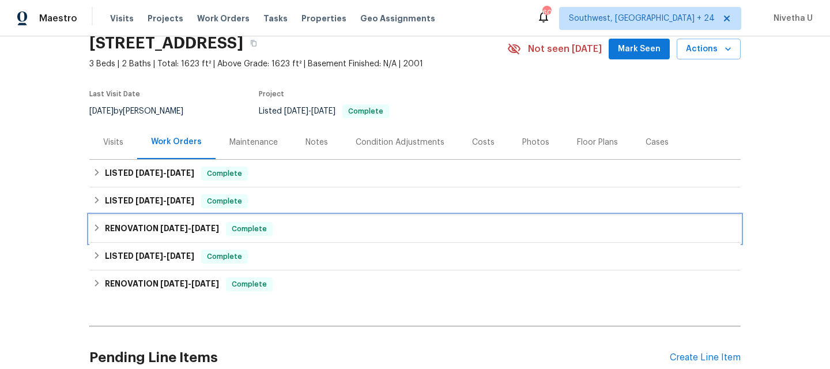
click at [272, 231] on div "RENOVATION 3/12/25 - 3/13/25 Complete" at bounding box center [415, 229] width 645 height 14
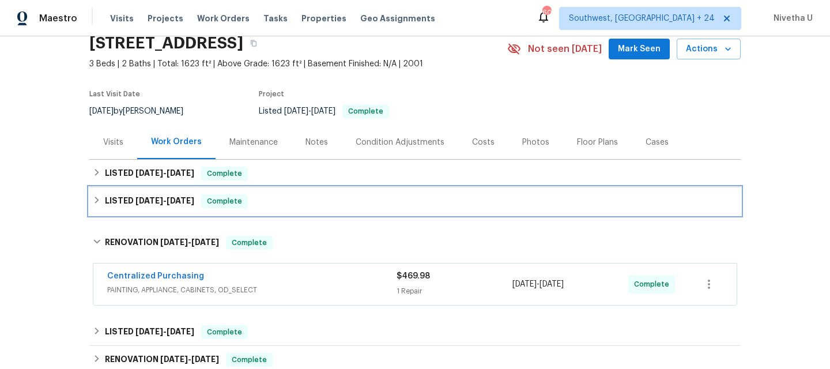
click at [270, 210] on div "LISTED 5/5/25 - 5/28/25 Complete" at bounding box center [414, 201] width 651 height 28
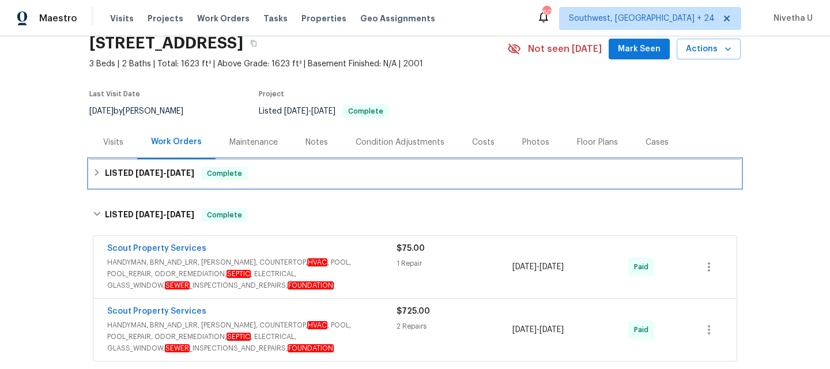
click at [270, 184] on div "LISTED 9/4/25 - 9/7/25 Complete" at bounding box center [414, 174] width 651 height 28
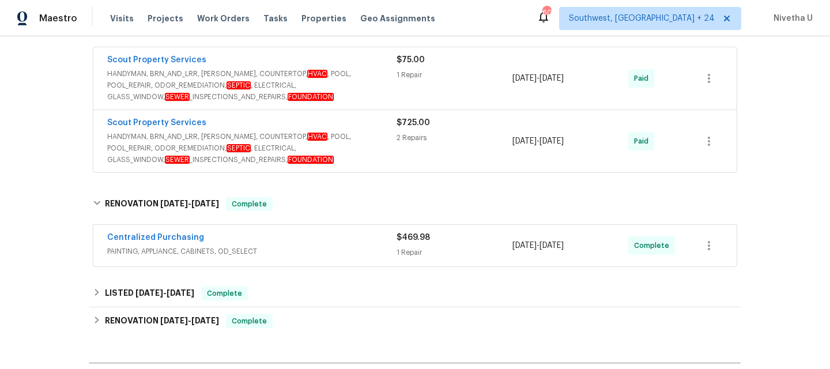
scroll to position [326, 0]
click at [325, 251] on span "PAINTING, APPLIANCE, CABINETS, OD_SELECT" at bounding box center [251, 251] width 289 height 12
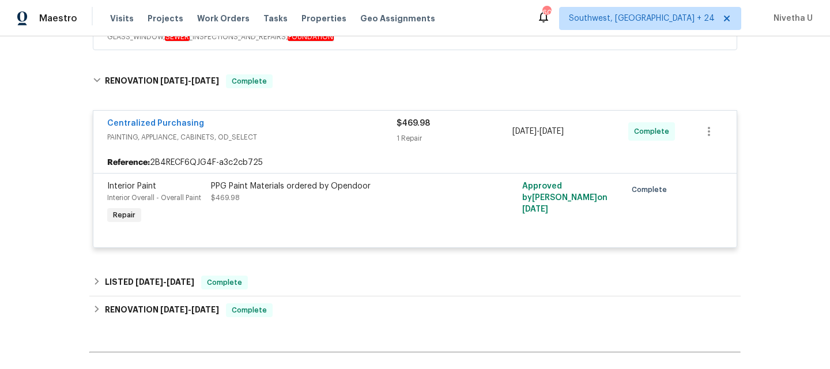
scroll to position [449, 0]
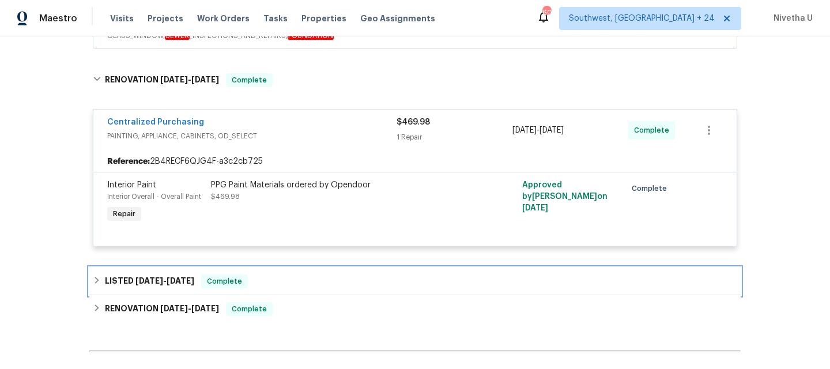
click at [305, 280] on div "LISTED 3/12/25 - 3/13/25 Complete" at bounding box center [415, 281] width 645 height 14
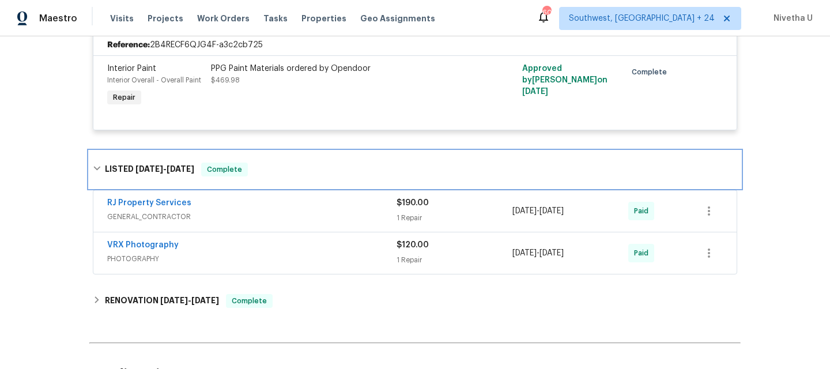
scroll to position [567, 0]
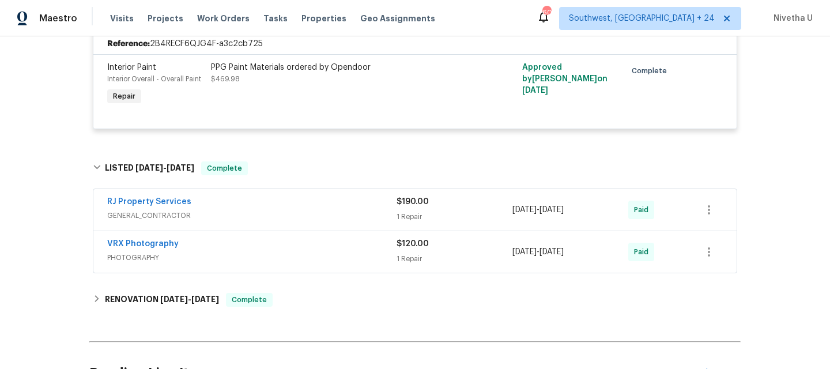
click at [302, 254] on span "PHOTOGRAPHY" at bounding box center [251, 258] width 289 height 12
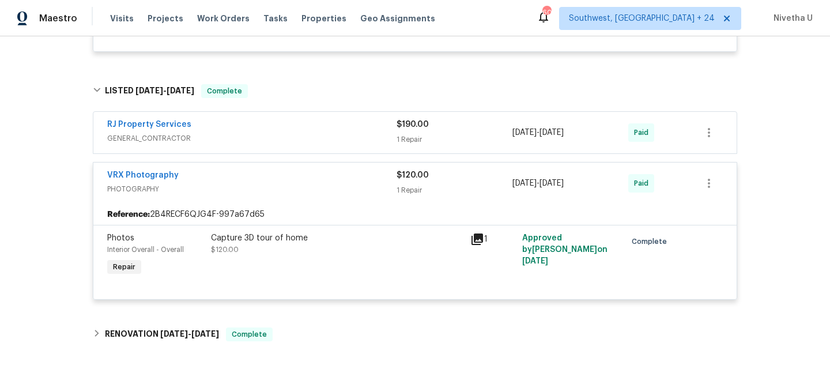
scroll to position [643, 0]
click at [280, 179] on div "VRX Photography" at bounding box center [251, 178] width 289 height 14
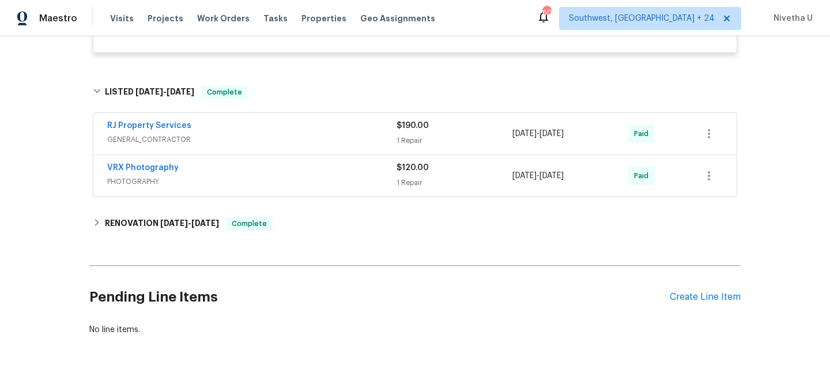
click at [277, 137] on span "GENERAL_CONTRACTOR" at bounding box center [251, 140] width 289 height 12
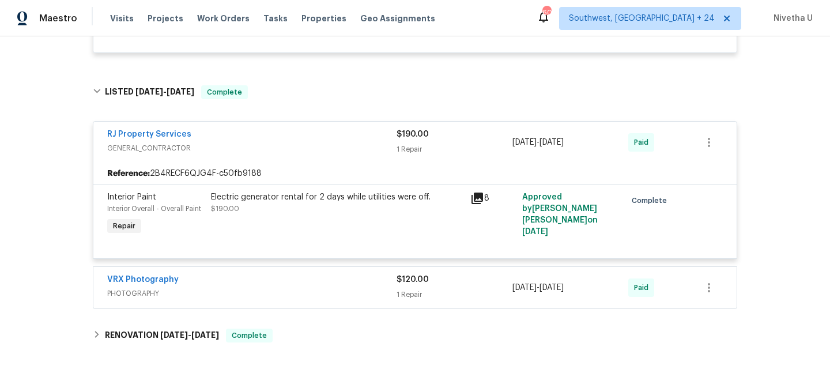
click at [279, 146] on span "GENERAL_CONTRACTOR" at bounding box center [251, 148] width 289 height 12
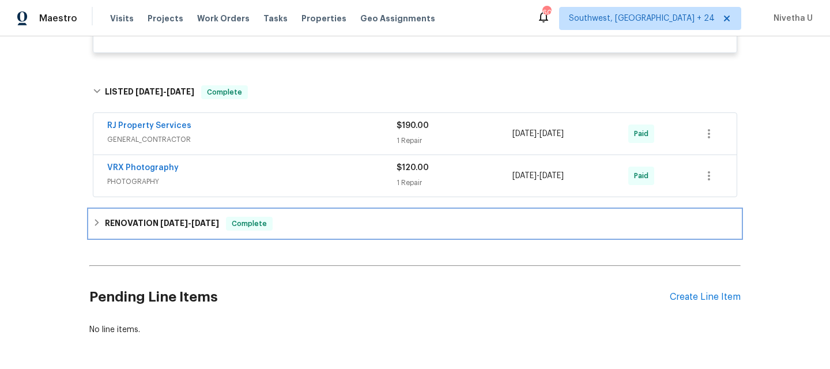
click at [273, 232] on div "RENOVATION 3/3/25 - 3/10/25 Complete" at bounding box center [414, 224] width 651 height 28
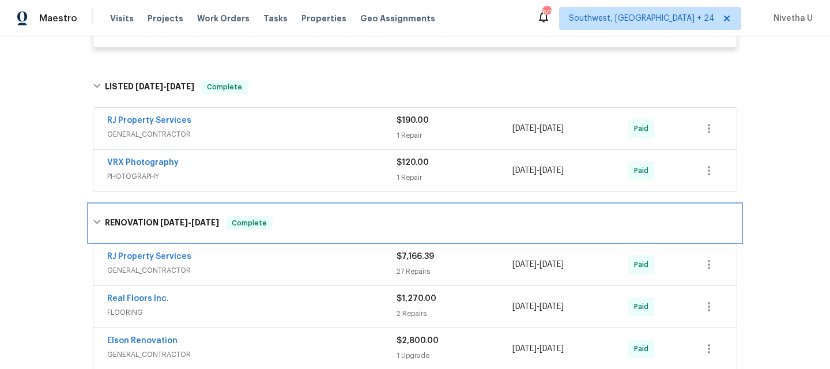
click at [272, 225] on div "RENOVATION 3/3/25 - 3/10/25 Complete" at bounding box center [415, 223] width 645 height 14
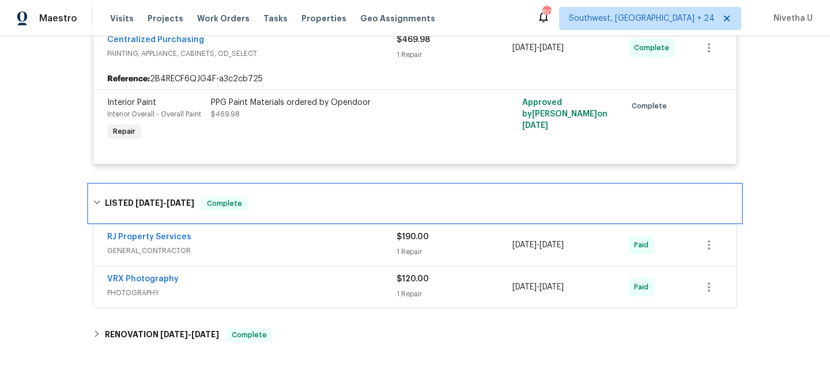
click at [269, 213] on div "LISTED 3/12/25 - 3/13/25 Complete" at bounding box center [414, 203] width 651 height 37
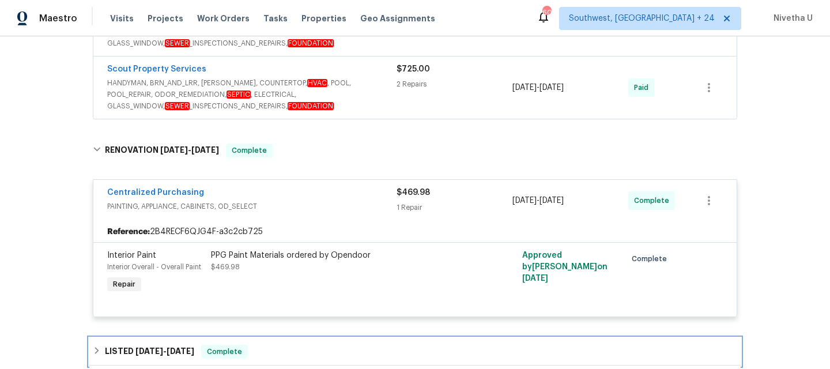
scroll to position [375, 0]
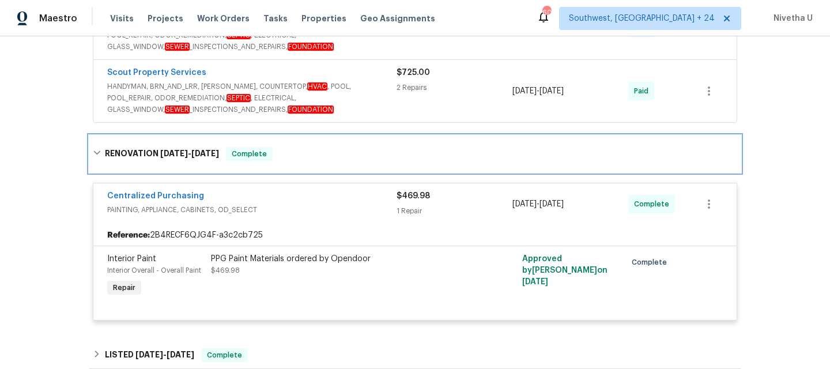
click at [269, 165] on div "RENOVATION 3/12/25 - 3/13/25 Complete" at bounding box center [414, 153] width 651 height 37
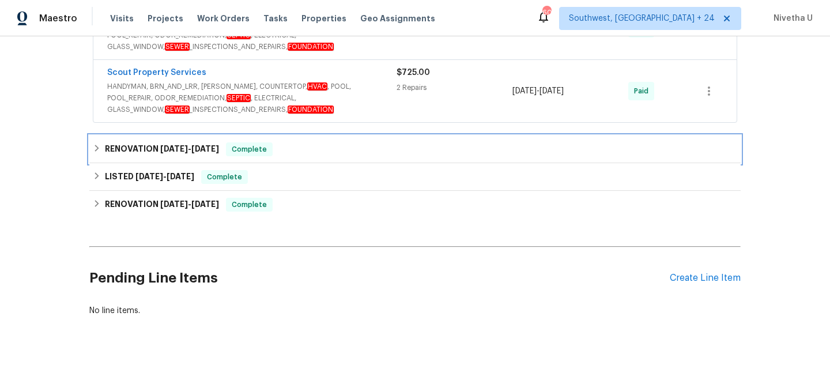
scroll to position [232, 0]
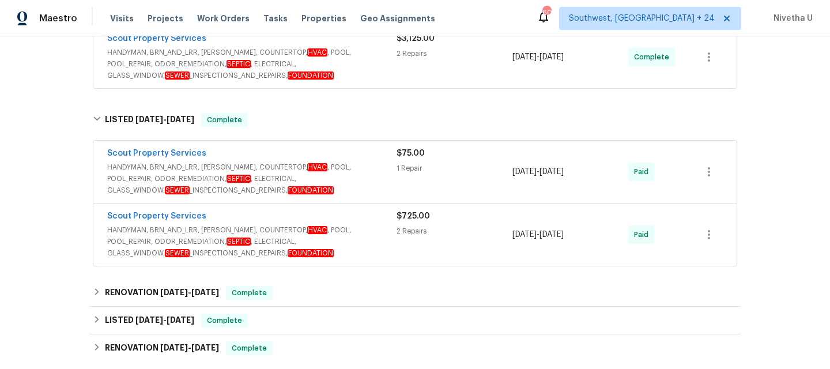
click at [372, 237] on span "HANDYMAN, BRN_AND_LRR, WELLS, COUNTERTOP, HVAC , POOL, POOL_REPAIR, ODOR_REMEDI…" at bounding box center [251, 241] width 289 height 35
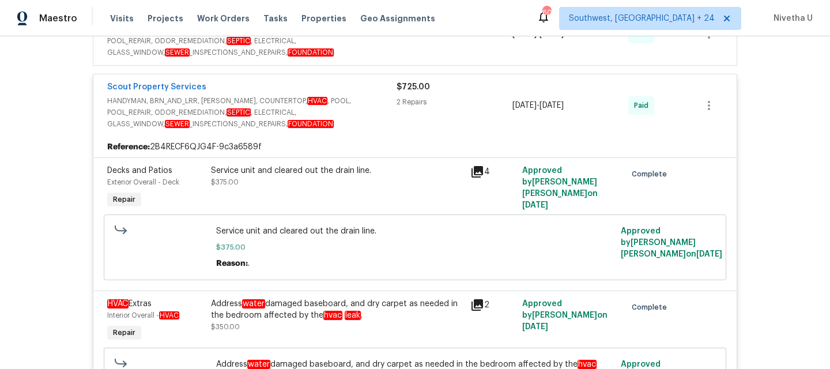
scroll to position [248, 0]
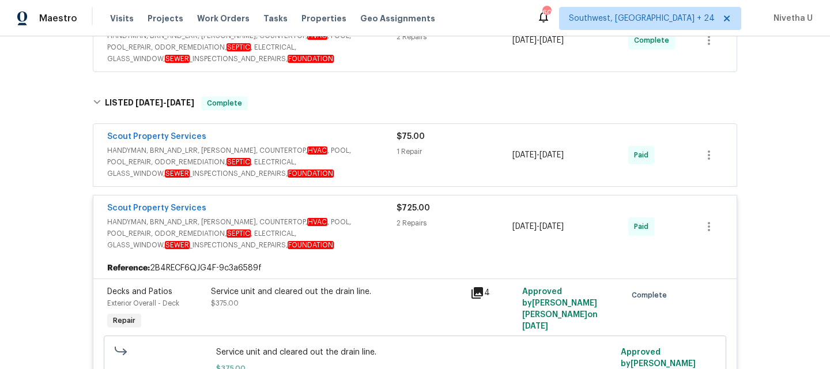
click at [360, 146] on span "HANDYMAN, BRN_AND_LRR, WELLS, COUNTERTOP, HVAC , POOL, POOL_REPAIR, ODOR_REMEDI…" at bounding box center [251, 162] width 289 height 35
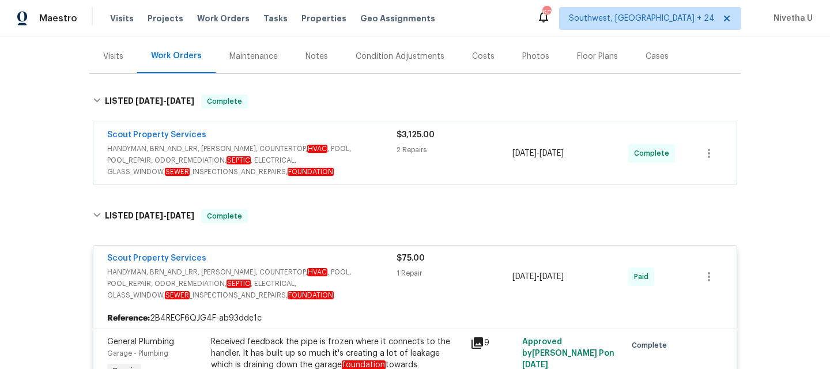
scroll to position [135, 0]
click at [371, 160] on span "HANDYMAN, BRN_AND_LRR, WELLS, COUNTERTOP, HVAC , POOL, POOL_REPAIR, ODOR_REMEDI…" at bounding box center [251, 161] width 289 height 35
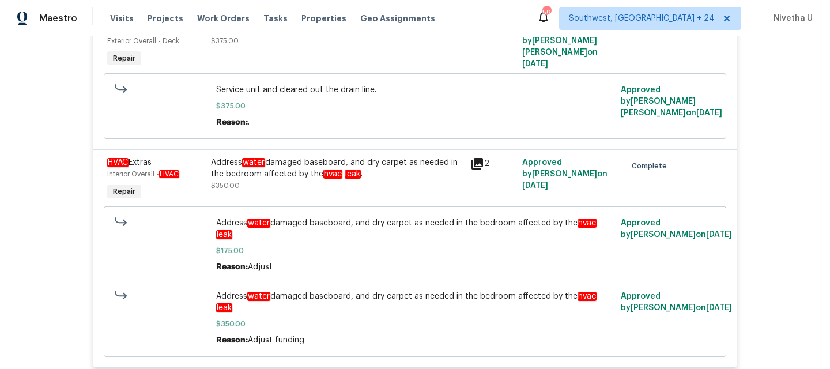
scroll to position [975, 0]
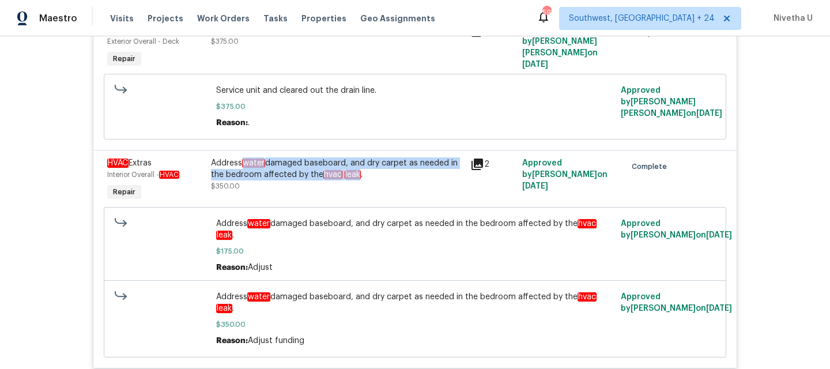
drag, startPoint x: 240, startPoint y: 153, endPoint x: 353, endPoint y: 163, distance: 114.0
click at [353, 163] on div "Address water damaged baseboard, and dry carpet as needed in the bedroom affect…" at bounding box center [337, 168] width 253 height 23
copy div "water damaged baseboard, and dry carpet as needed in the bedroom affected by th…"
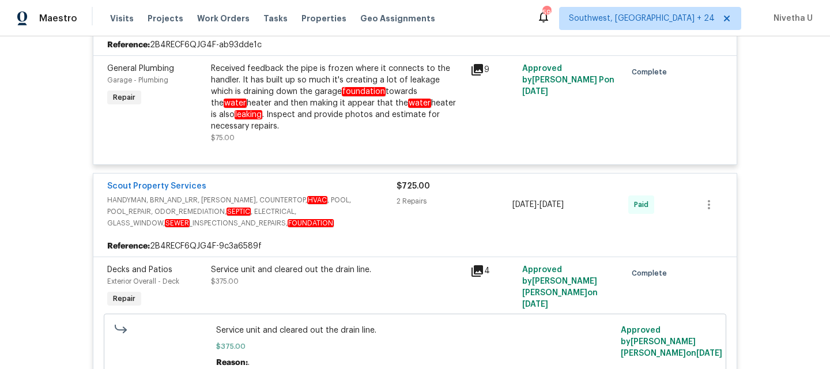
scroll to position [734, 0]
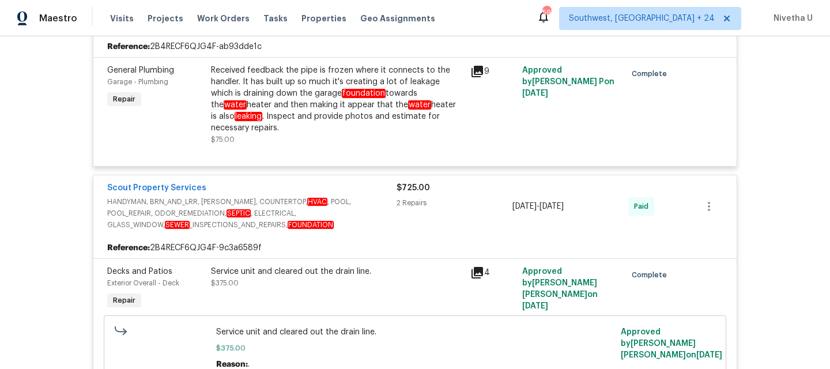
click at [379, 196] on span "HANDYMAN, BRN_AND_LRR, WELLS, COUNTERTOP, HVAC , POOL, POOL_REPAIR, ODOR_REMEDI…" at bounding box center [251, 213] width 289 height 35
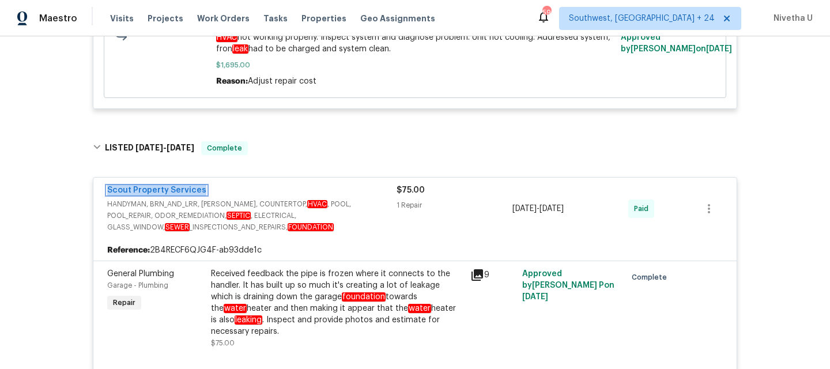
scroll to position [479, 0]
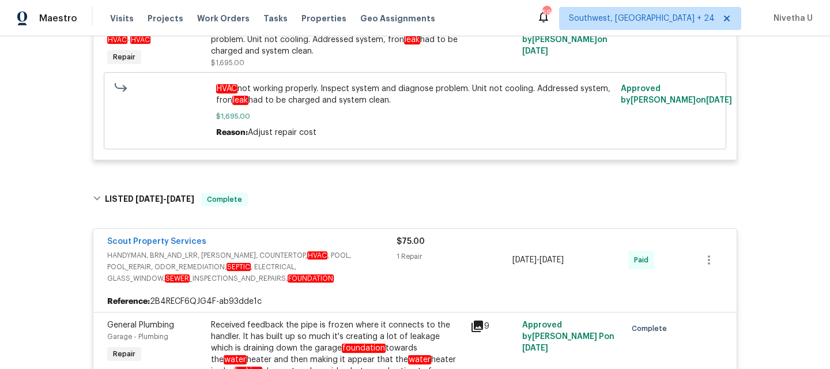
click at [372, 253] on span "HANDYMAN, BRN_AND_LRR, WELLS, COUNTERTOP, HVAC , POOL, POOL_REPAIR, ODOR_REMEDI…" at bounding box center [251, 267] width 289 height 35
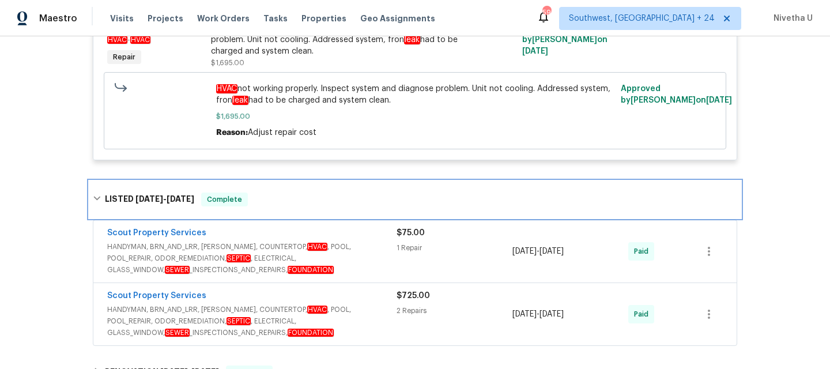
click at [350, 209] on div "LISTED 5/5/25 - 5/28/25 Complete" at bounding box center [414, 199] width 651 height 37
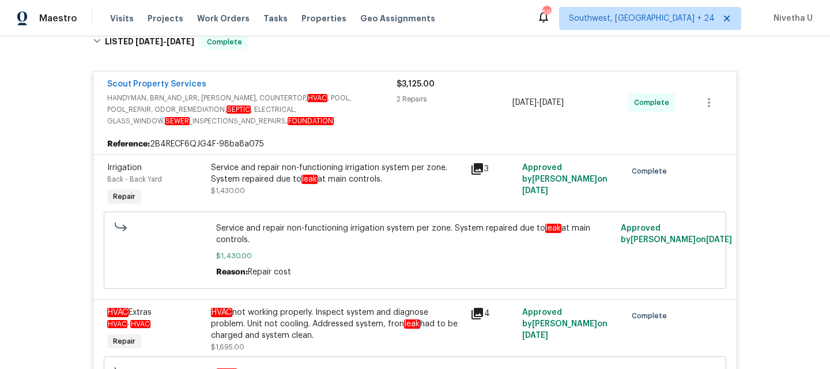
scroll to position [142, 0]
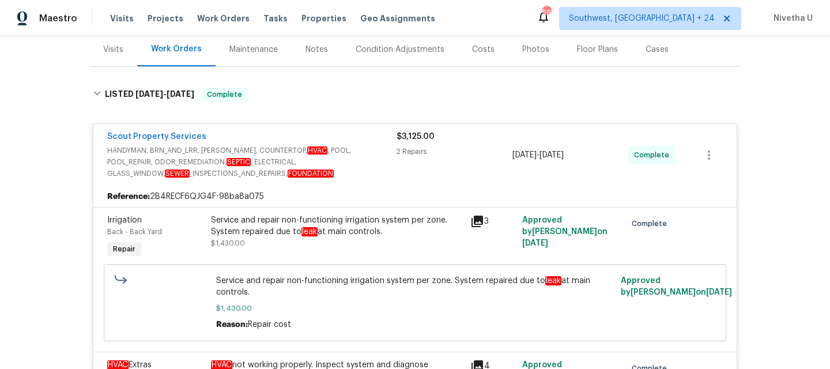
click at [295, 236] on div "Service and repair non-functioning irrigation system per zone. System repaired …" at bounding box center [337, 225] width 253 height 23
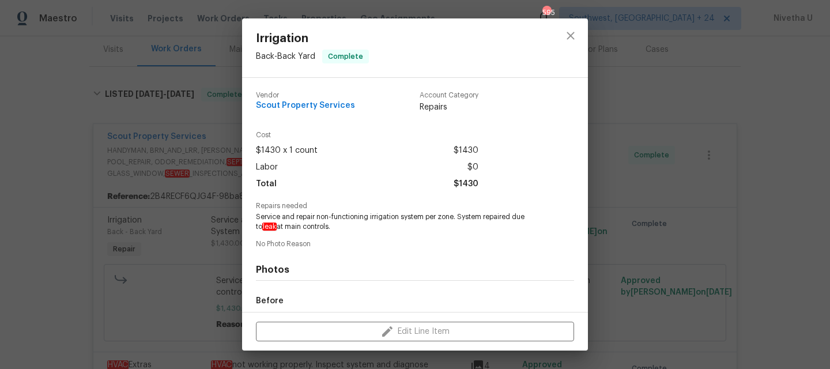
scroll to position [133, 0]
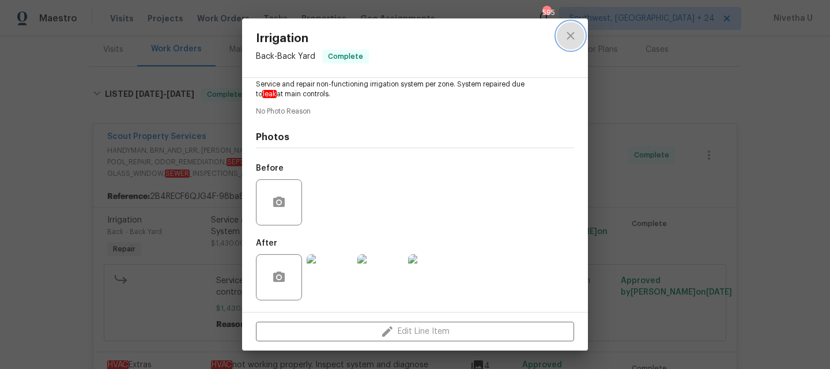
click at [560, 37] on button "close" at bounding box center [571, 36] width 28 height 28
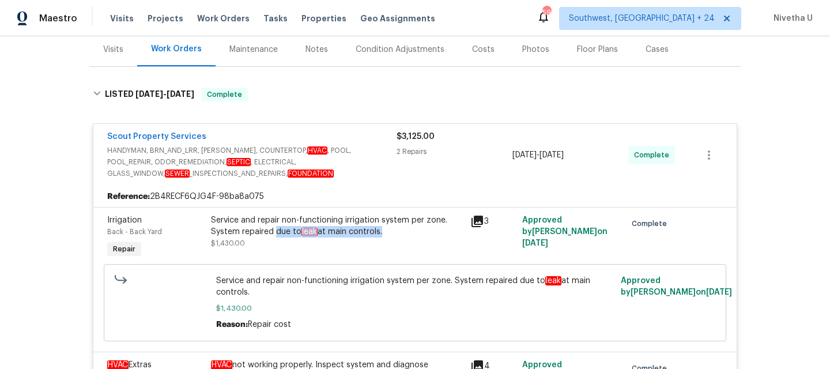
drag, startPoint x: 270, startPoint y: 233, endPoint x: 376, endPoint y: 236, distance: 106.1
click at [376, 236] on div "Service and repair non-functioning irrigation system per zone. System repaired …" at bounding box center [337, 225] width 253 height 23
copy div "due to leak at main controls"
click at [224, 9] on div "Visits Projects Work Orders Tasks Properties Geo Assignments" at bounding box center [279, 18] width 339 height 23
click at [224, 21] on span "Work Orders" at bounding box center [223, 19] width 52 height 12
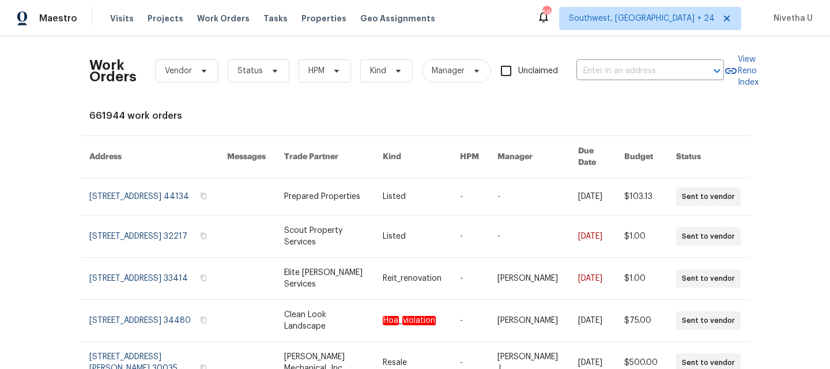
click at [635, 81] on div "Work Orders Vendor Status HPM Kind Manager Unclaimed ​" at bounding box center [406, 71] width 635 height 51
click at [631, 76] on input "text" at bounding box center [634, 71] width 115 height 18
paste input "1207 Helen St Apopka, FL 32703"
type input "1207 Helen St Apopka, FL 32703"
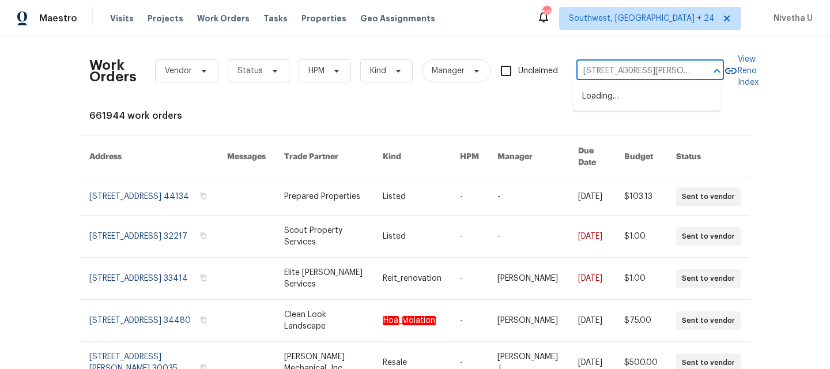
scroll to position [0, 13]
click at [634, 96] on li "1207 Helen St, Apopka, FL 32703" at bounding box center [647, 102] width 148 height 31
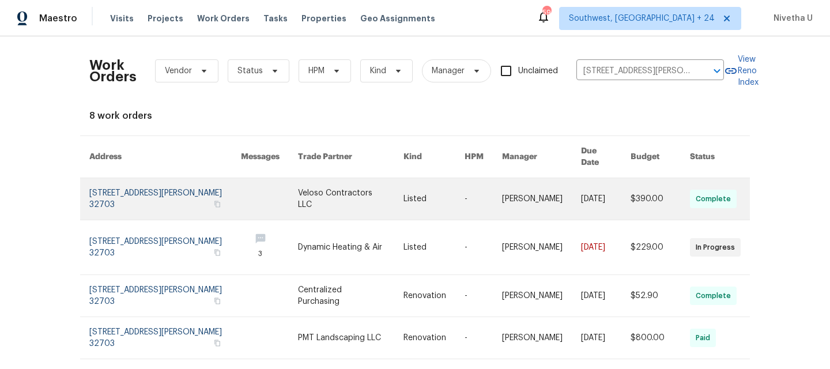
click at [137, 194] on link at bounding box center [165, 199] width 152 height 42
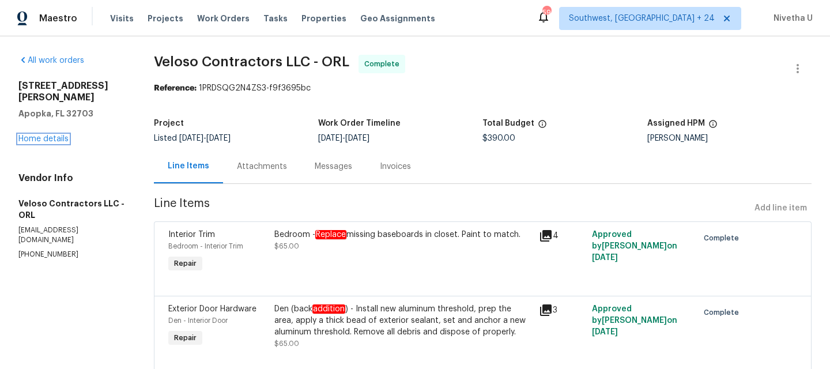
click at [38, 135] on link "Home details" at bounding box center [43, 139] width 50 height 8
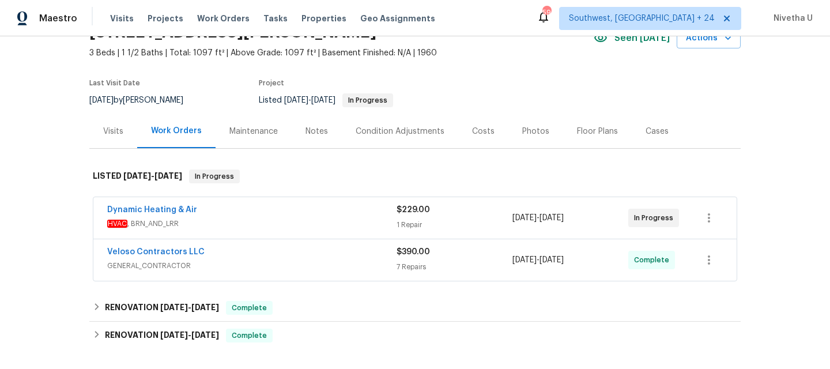
scroll to position [138, 0]
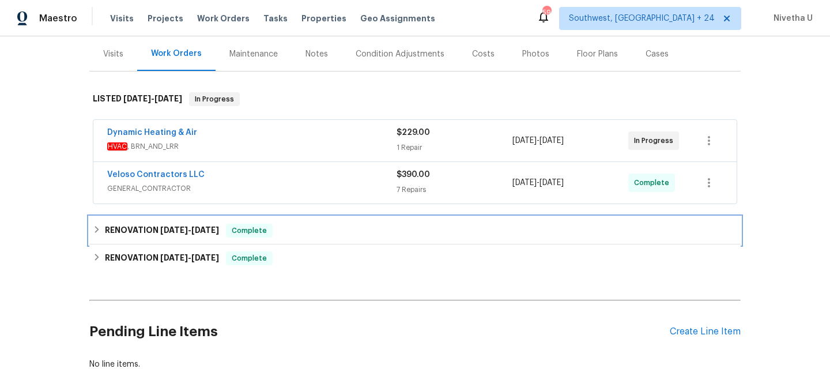
click at [284, 234] on div "RENOVATION 8/28/25 - 8/28/25 Complete" at bounding box center [415, 231] width 645 height 14
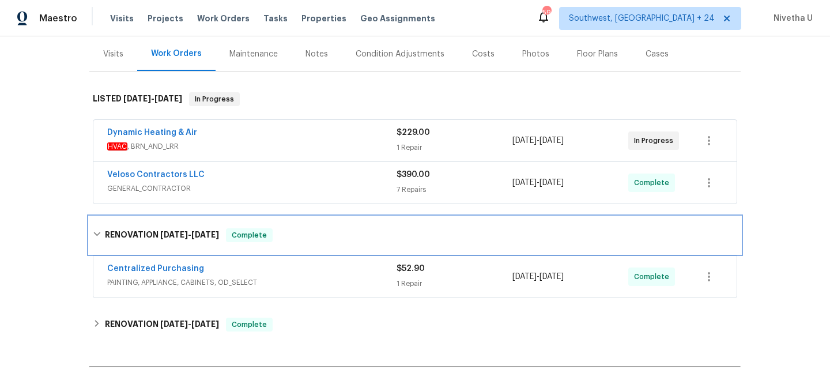
scroll to position [200, 0]
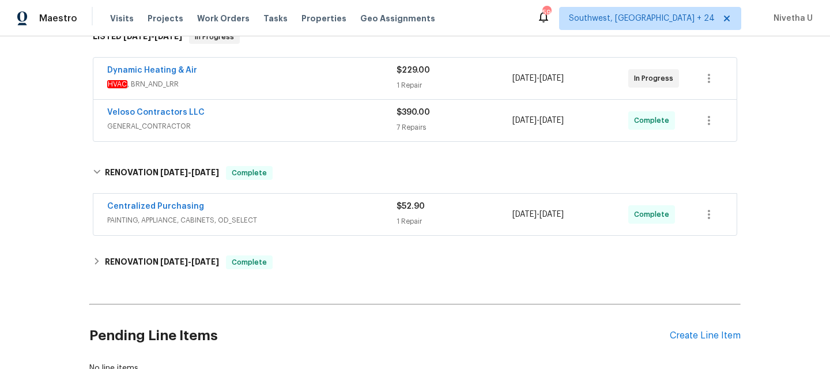
click at [302, 212] on div "Centralized Purchasing" at bounding box center [251, 208] width 289 height 14
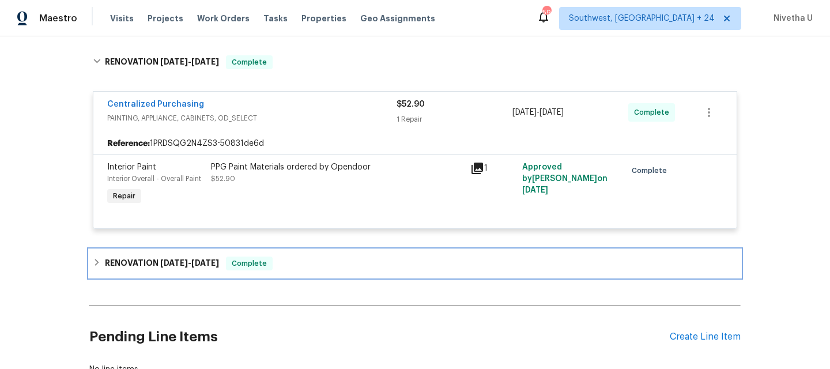
click at [297, 269] on div "RENOVATION 8/19/25 - 9/19/25 Complete" at bounding box center [415, 264] width 645 height 14
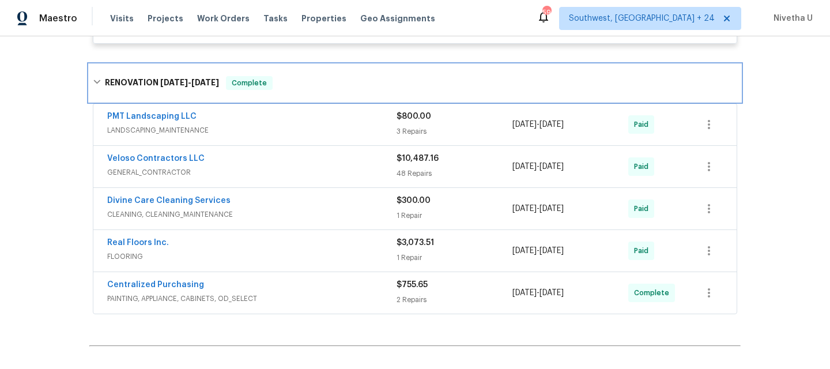
scroll to position [497, 0]
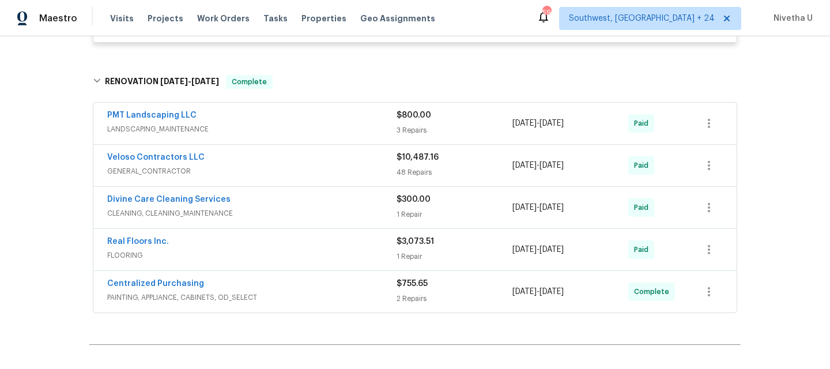
click at [321, 303] on span "PAINTING, APPLIANCE, CABINETS, OD_SELECT" at bounding box center [251, 298] width 289 height 12
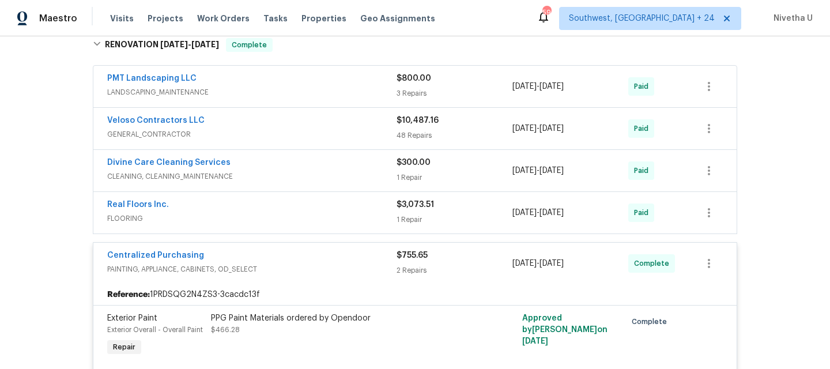
scroll to position [533, 0]
click at [316, 261] on div "Centralized Purchasing" at bounding box center [251, 257] width 289 height 14
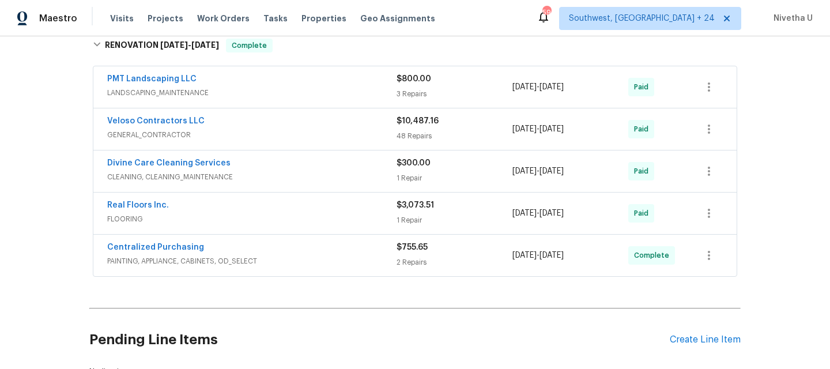
click at [303, 213] on span "FLOORING" at bounding box center [251, 219] width 289 height 12
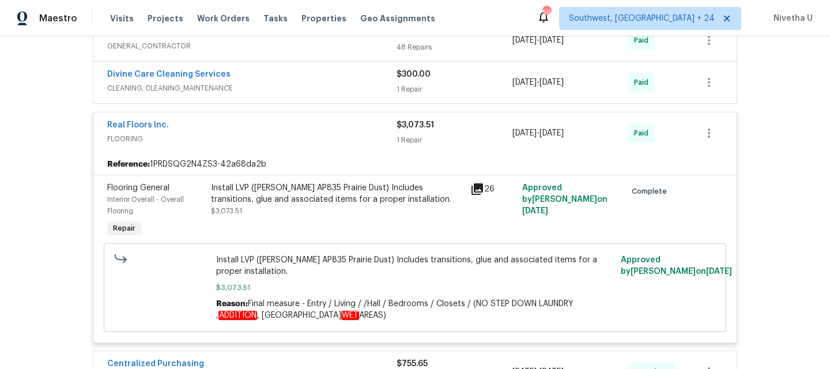
scroll to position [578, 0]
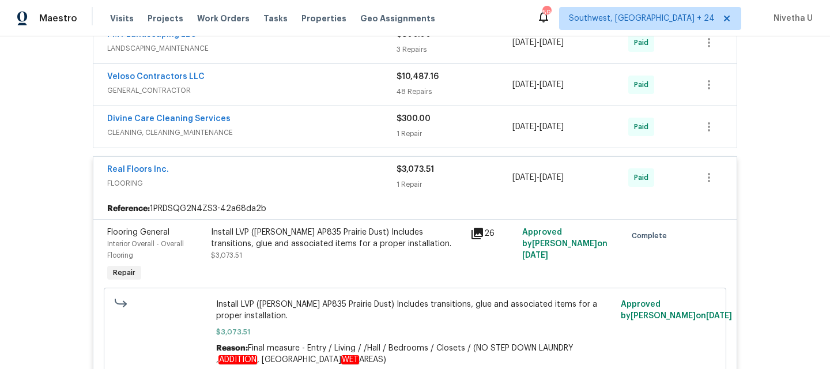
click at [312, 126] on div "Divine Care Cleaning Services" at bounding box center [251, 120] width 289 height 14
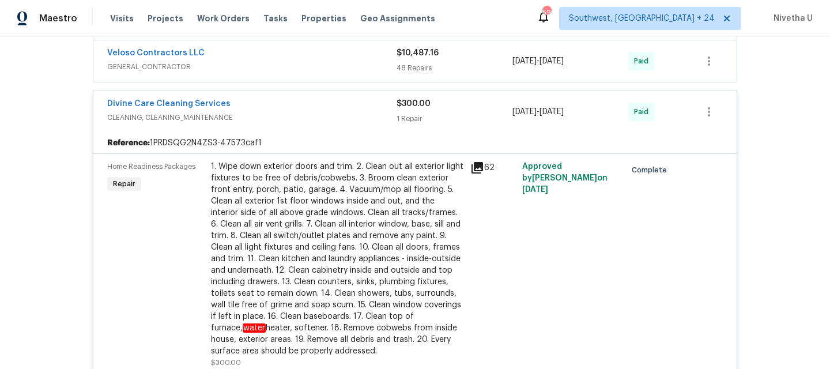
scroll to position [600, 0]
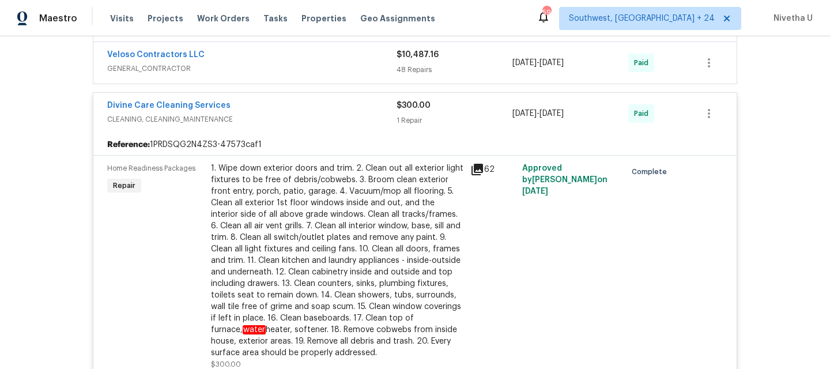
click at [321, 109] on div "Divine Care Cleaning Services" at bounding box center [251, 107] width 289 height 14
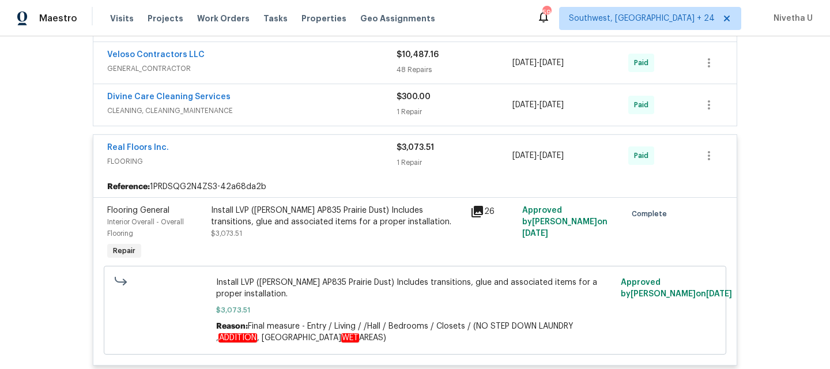
click at [309, 67] on span "GENERAL_CONTRACTOR" at bounding box center [251, 69] width 289 height 12
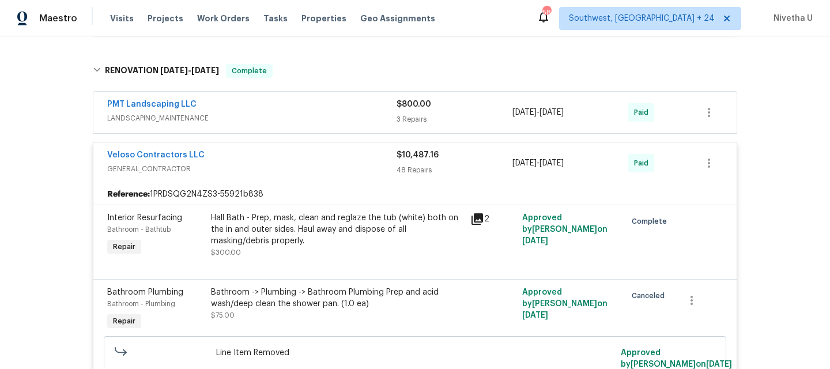
scroll to position [507, 0]
click at [346, 153] on div "Veloso Contractors LLC" at bounding box center [251, 157] width 289 height 14
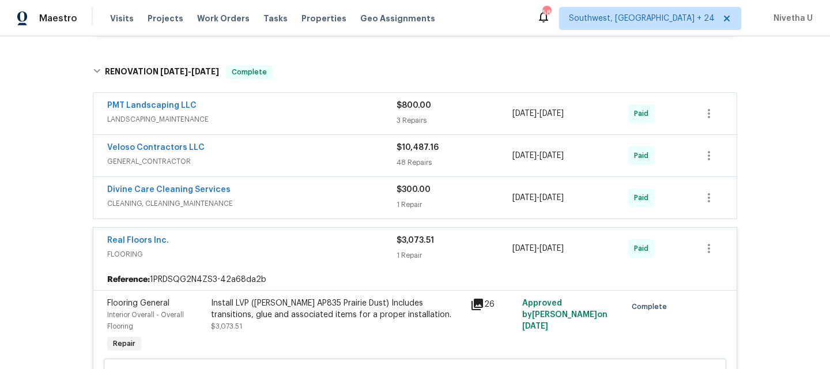
click at [330, 121] on span "LANDSCAPING_MAINTENANCE" at bounding box center [251, 120] width 289 height 12
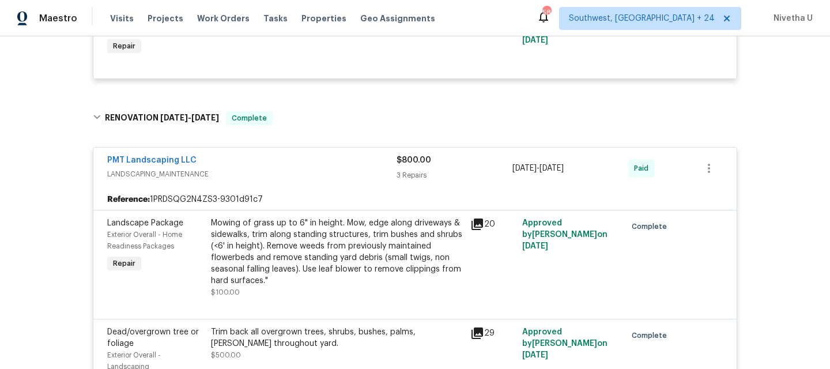
scroll to position [460, 0]
click at [342, 187] on div "PMT Landscaping LLC LANDSCAPING_MAINTENANCE $800.00 3 Repairs 8/19/2025 - 8/23/…" at bounding box center [414, 169] width 643 height 42
click at [326, 160] on div "PMT Landscaping LLC" at bounding box center [251, 162] width 289 height 14
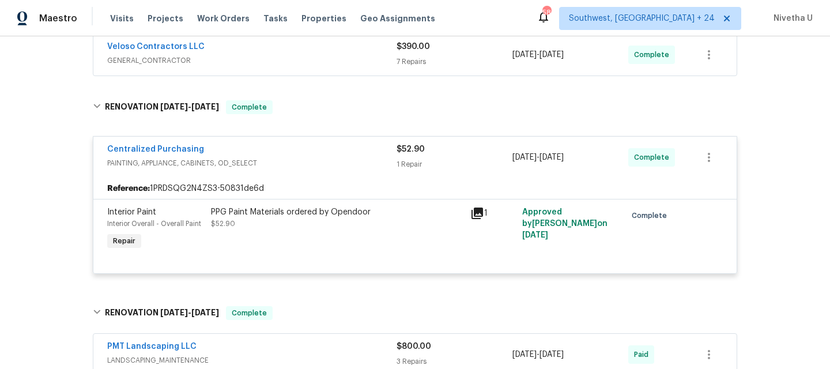
scroll to position [265, 0]
click at [320, 142] on div "Centralized Purchasing PAINTING, APPLIANCE, CABINETS, OD_SELECT $52.90 1 Repair…" at bounding box center [414, 158] width 643 height 42
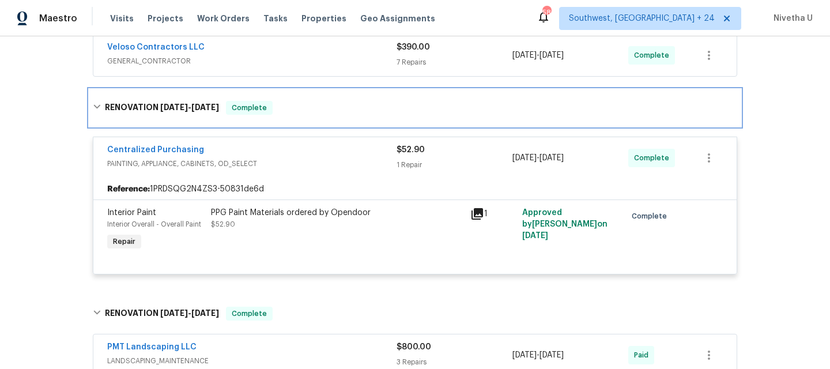
click at [312, 116] on div "RENOVATION 8/28/25 - 8/28/25 Complete" at bounding box center [414, 107] width 651 height 37
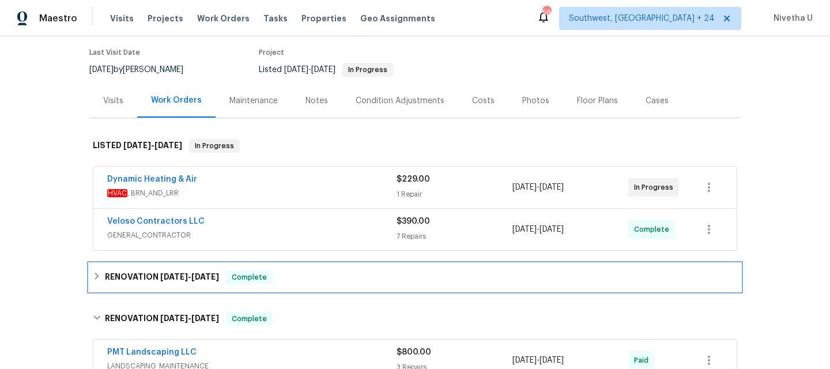
scroll to position [90, 0]
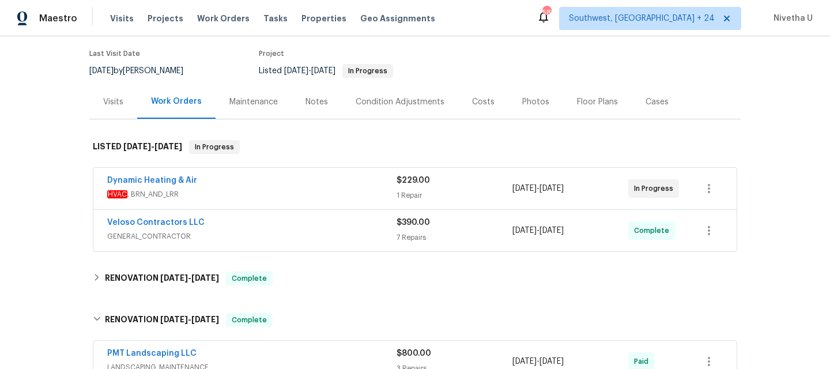
click at [318, 236] on span "GENERAL_CONTRACTOR" at bounding box center [251, 237] width 289 height 12
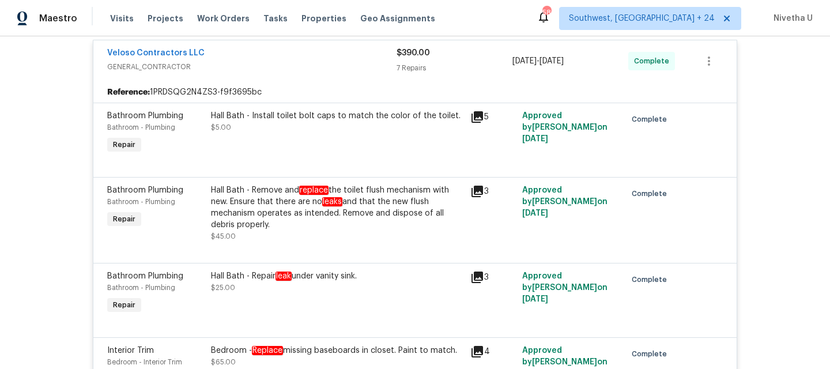
scroll to position [257, 0]
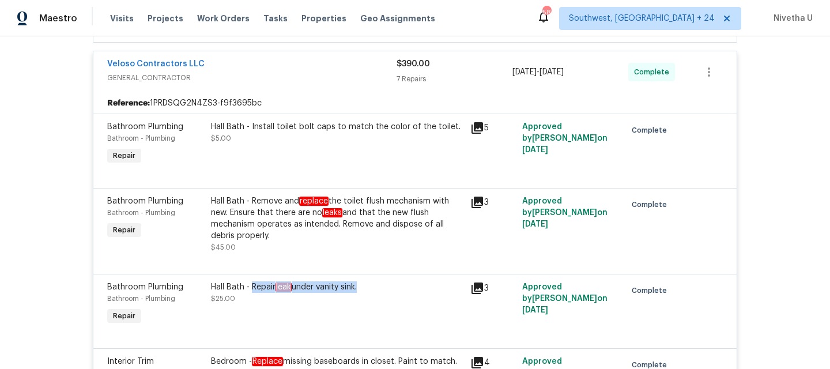
drag, startPoint x: 247, startPoint y: 289, endPoint x: 356, endPoint y: 292, distance: 109.0
click at [356, 292] on div "Hall Bath - Repair leak under vanity sink." at bounding box center [337, 287] width 253 height 12
copy div "Repair leak under vanity sink"
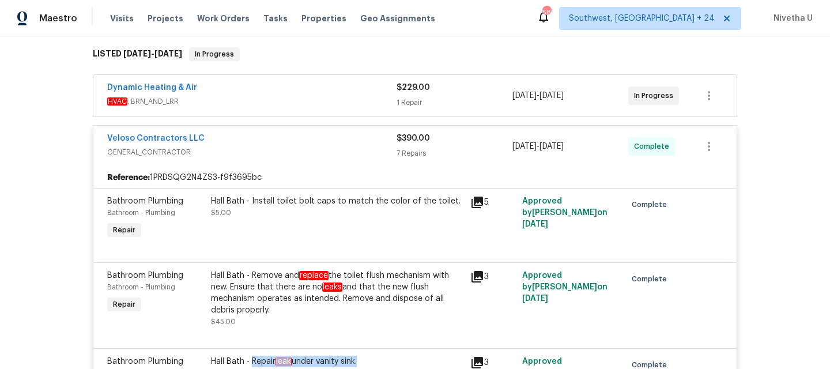
scroll to position [179, 0]
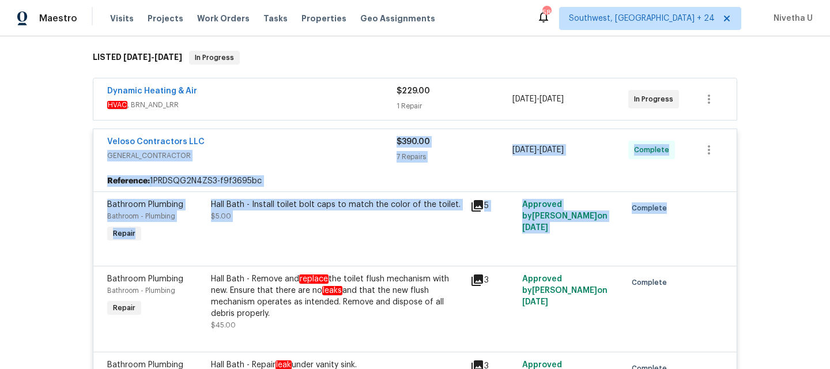
drag, startPoint x: 272, startPoint y: 145, endPoint x: 286, endPoint y: 249, distance: 104.8
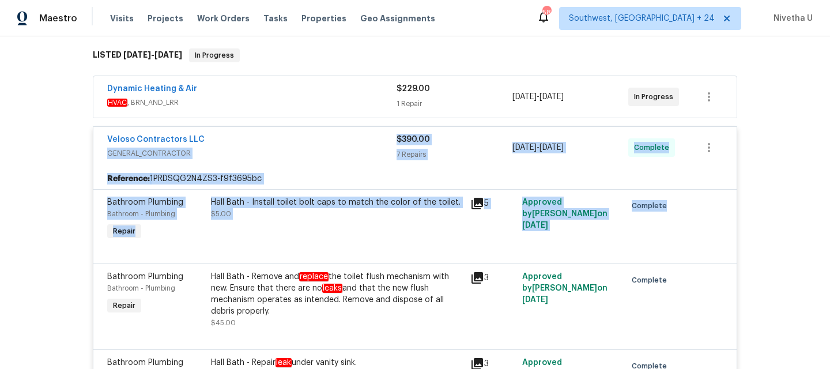
scroll to position [181, 0]
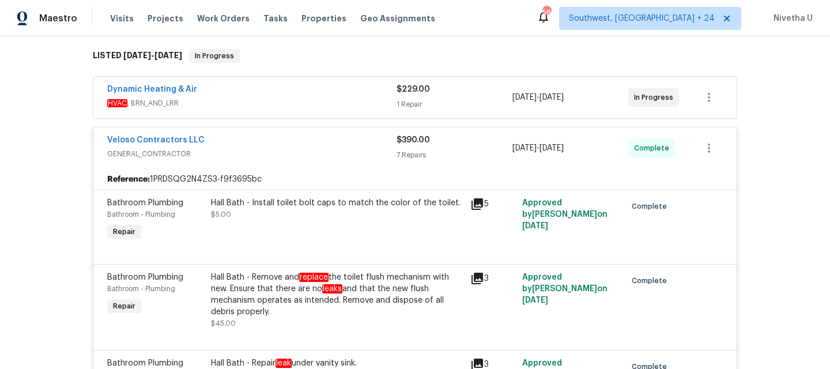
click at [272, 144] on div "Veloso Contractors LLC" at bounding box center [251, 141] width 289 height 14
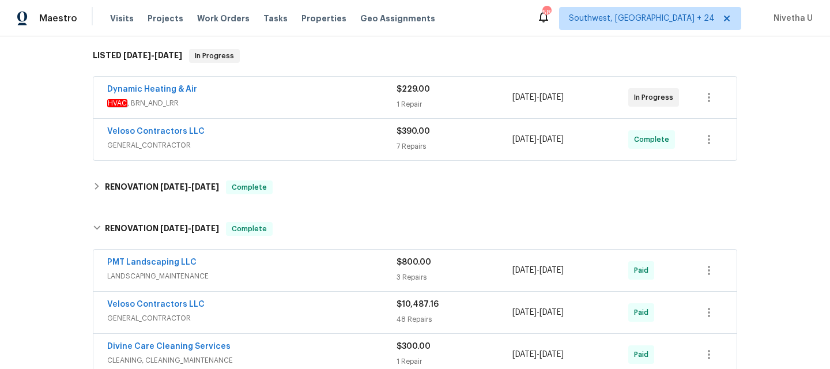
click at [270, 101] on span "HVAC , BRN_AND_LRR" at bounding box center [251, 103] width 289 height 12
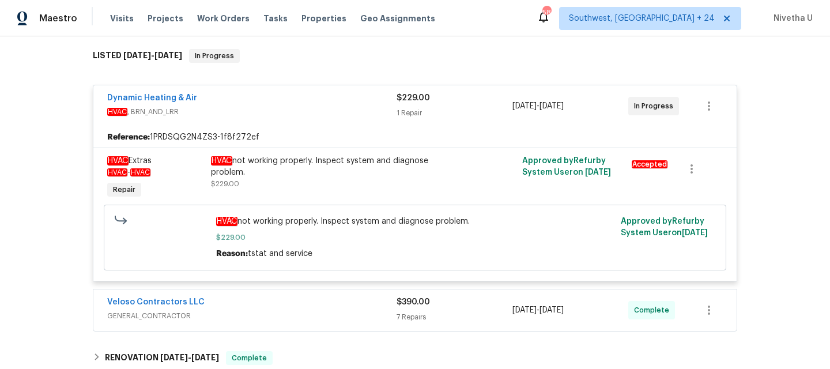
click at [270, 101] on div "Dynamic Heating & Air" at bounding box center [251, 99] width 289 height 14
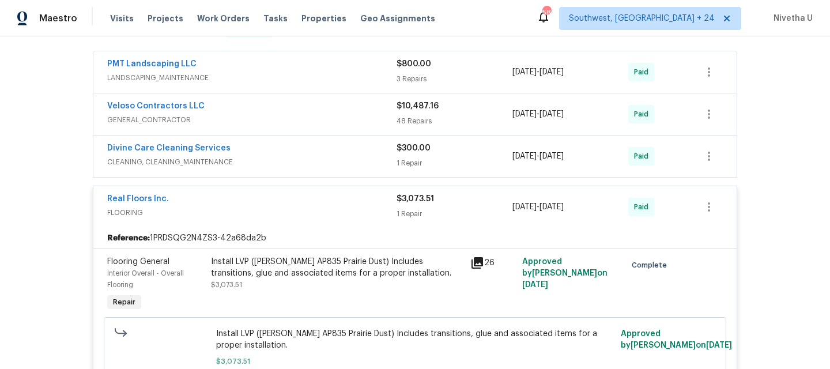
scroll to position [484, 0]
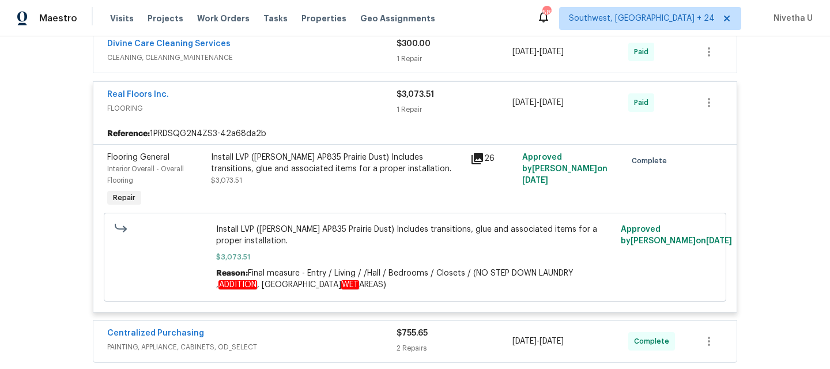
click at [326, 108] on span "FLOORING" at bounding box center [251, 109] width 289 height 12
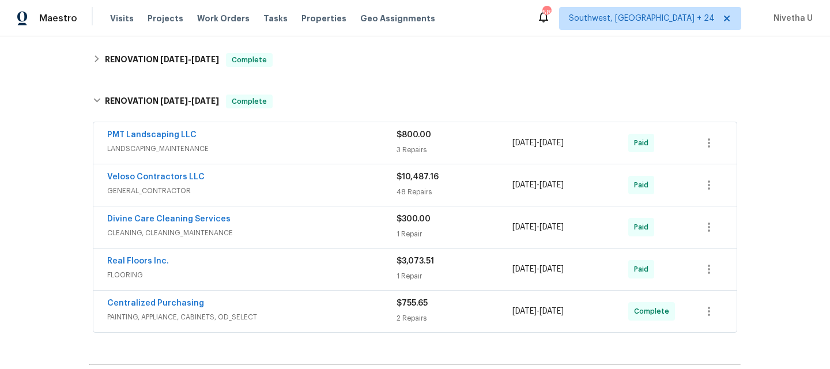
scroll to position [308, 0]
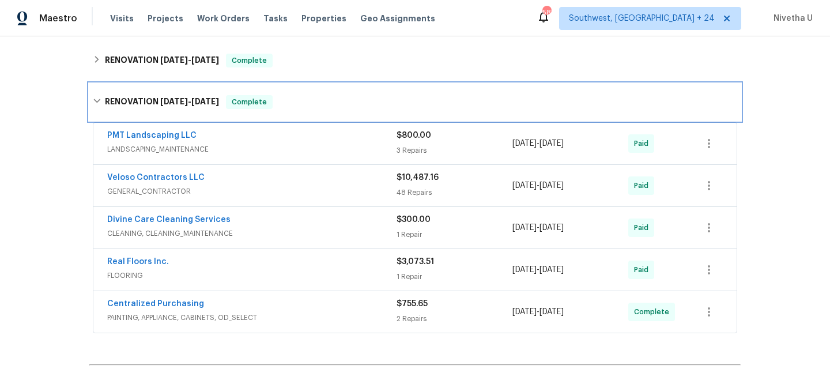
click at [289, 94] on div "RENOVATION 8/19/25 - 9/19/25 Complete" at bounding box center [414, 102] width 651 height 37
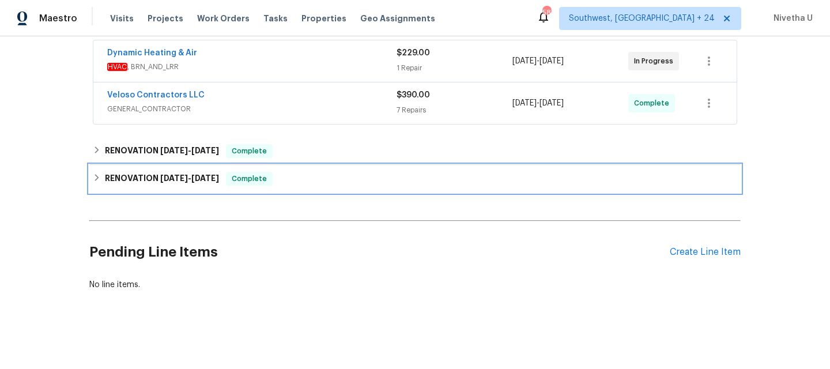
scroll to position [226, 0]
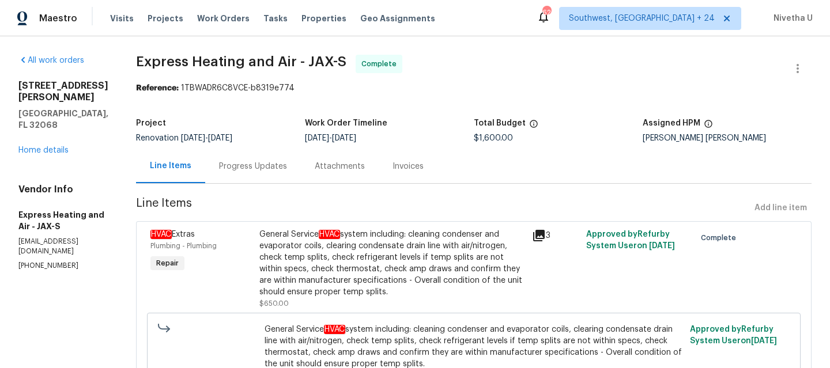
click at [278, 172] on div "Progress Updates" at bounding box center [253, 166] width 96 height 34
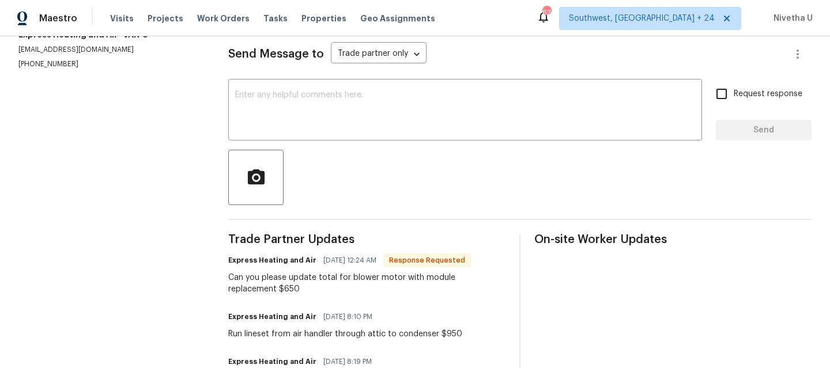
scroll to position [156, 0]
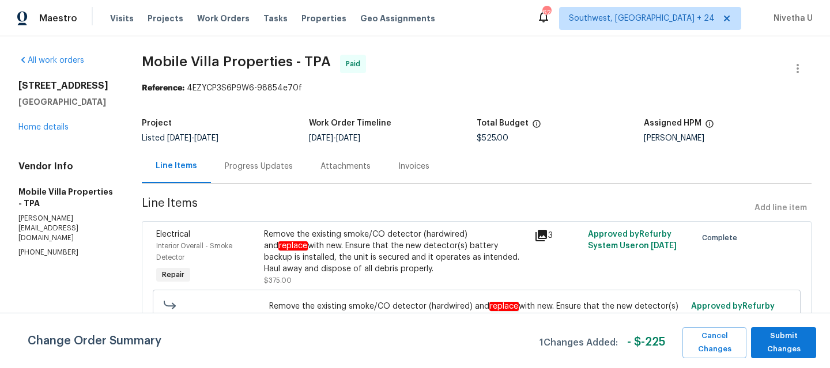
click at [266, 166] on div "Progress Updates" at bounding box center [259, 167] width 68 height 12
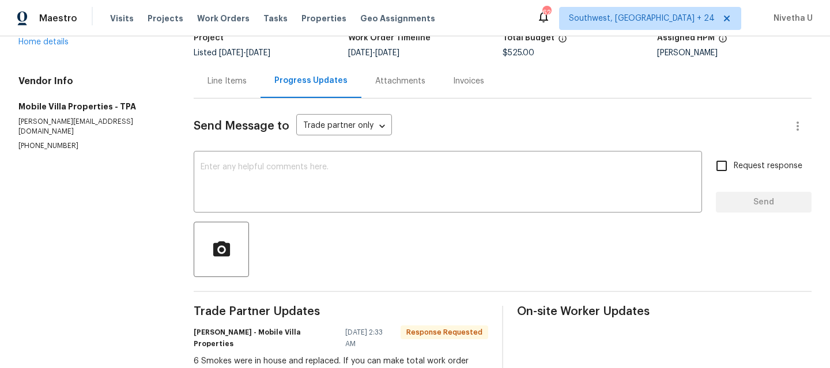
scroll to position [80, 0]
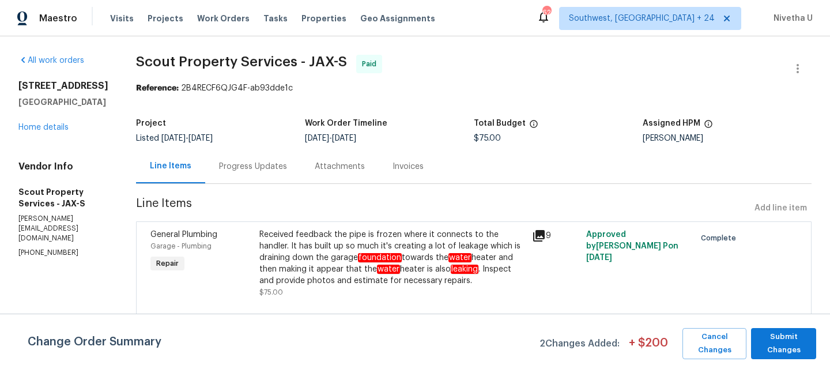
click at [246, 172] on div "Progress Updates" at bounding box center [253, 167] width 68 height 12
